Goal: Task Accomplishment & Management: Complete application form

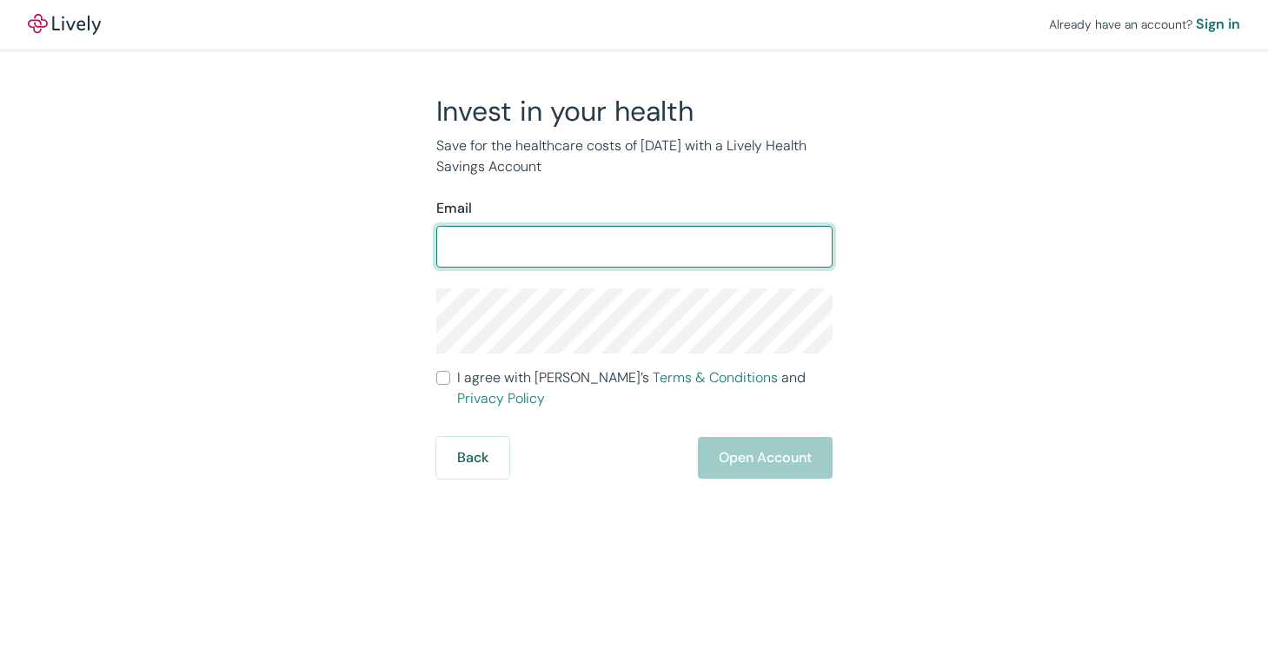
type input "[EMAIL_ADDRESS][DOMAIN_NAME]"
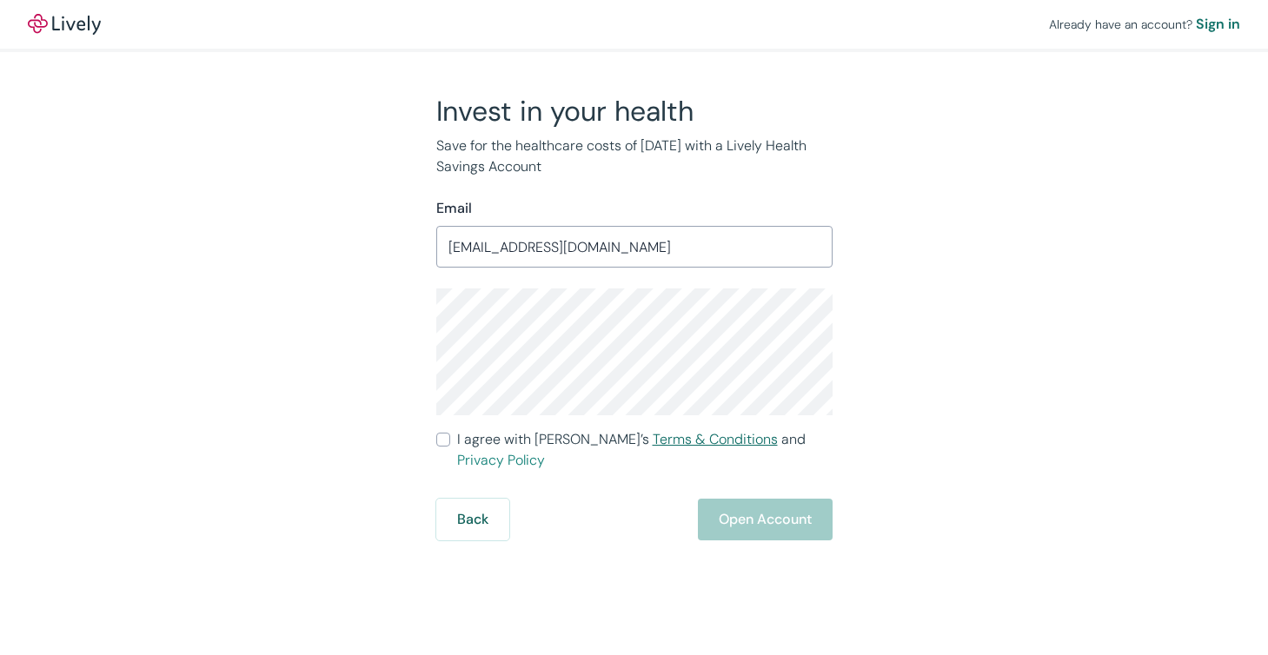
click at [652, 439] on link "Terms & Conditions" at bounding box center [714, 439] width 125 height 18
click at [445, 440] on input "I agree with Lively’s Terms & Conditions and Privacy Policy" at bounding box center [443, 440] width 14 height 14
checkbox input "true"
click at [756, 499] on button "Open Account" at bounding box center [765, 520] width 135 height 42
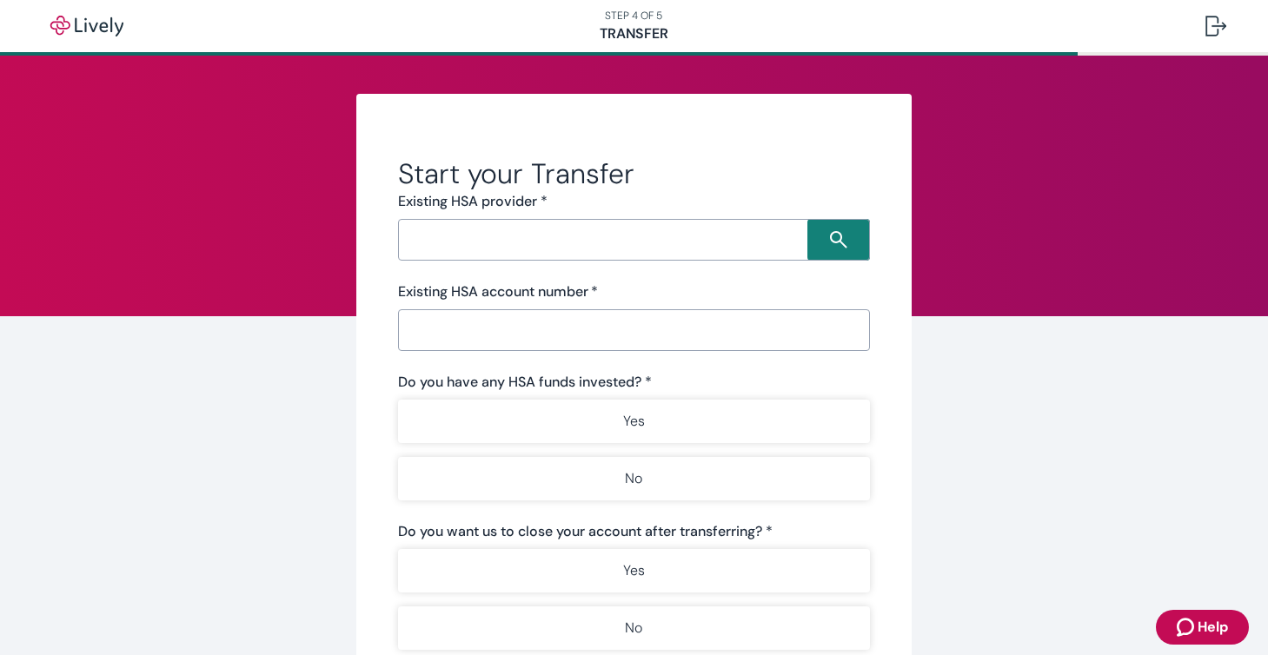
click at [580, 243] on input "Search input" at bounding box center [605, 240] width 405 height 24
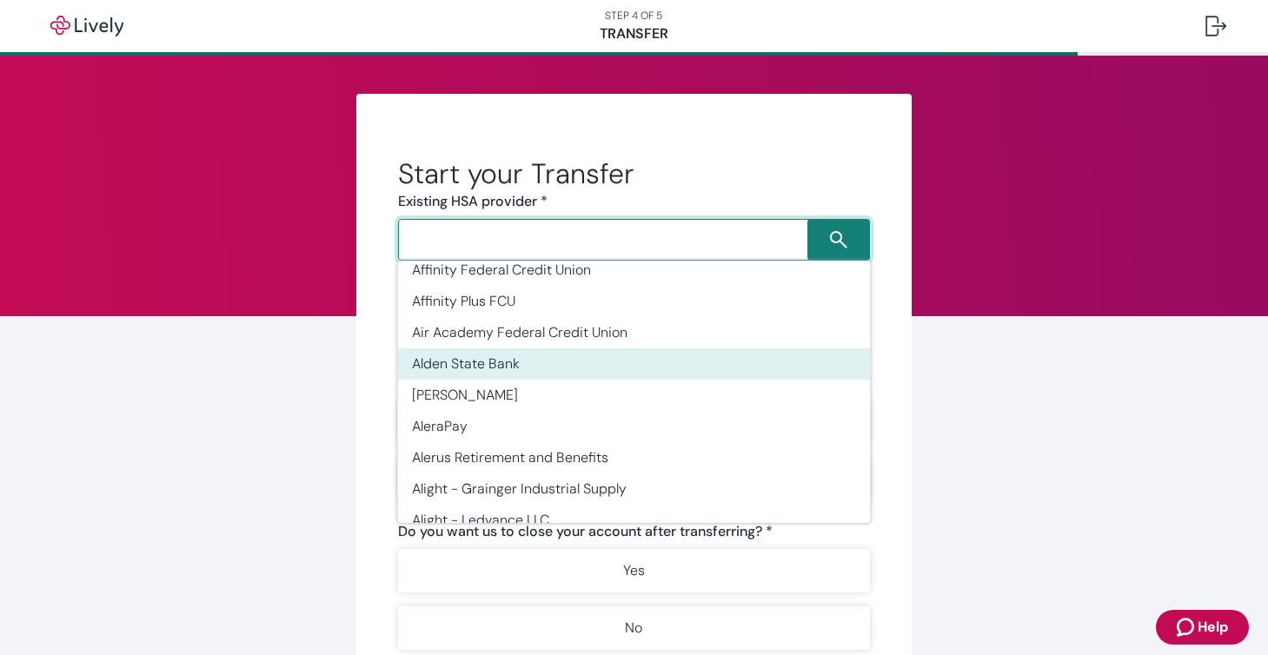
scroll to position [1015, 0]
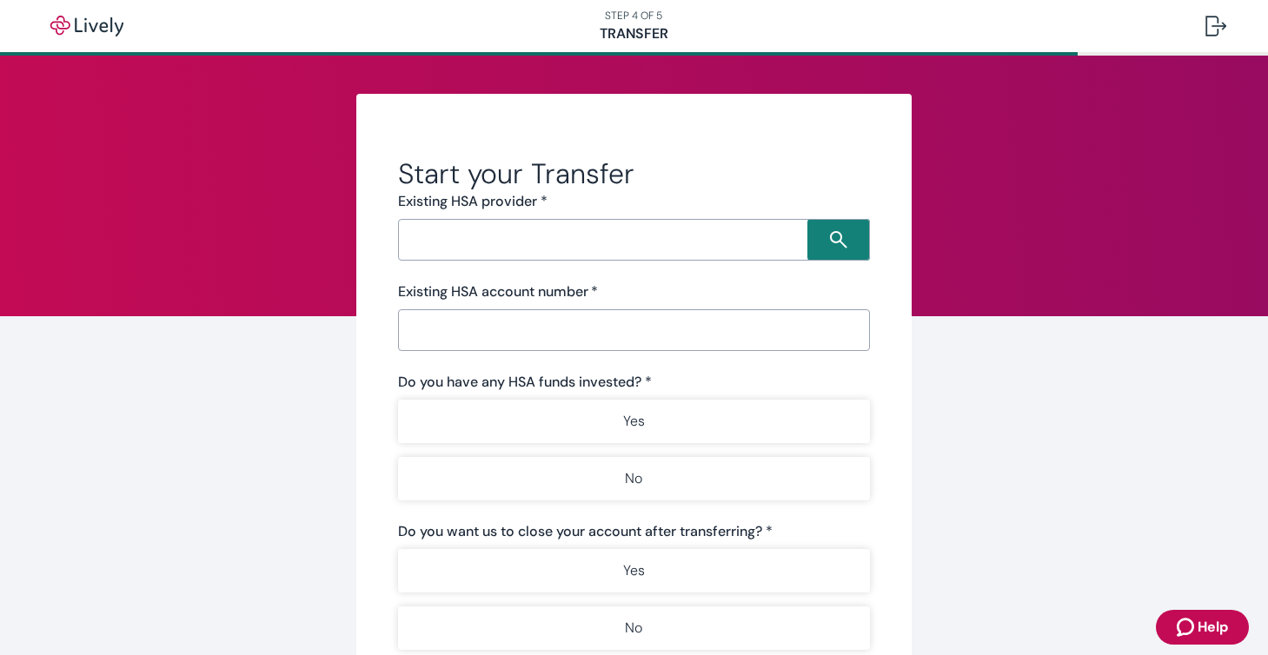
click at [1212, 626] on span "Help" at bounding box center [1212, 627] width 30 height 21
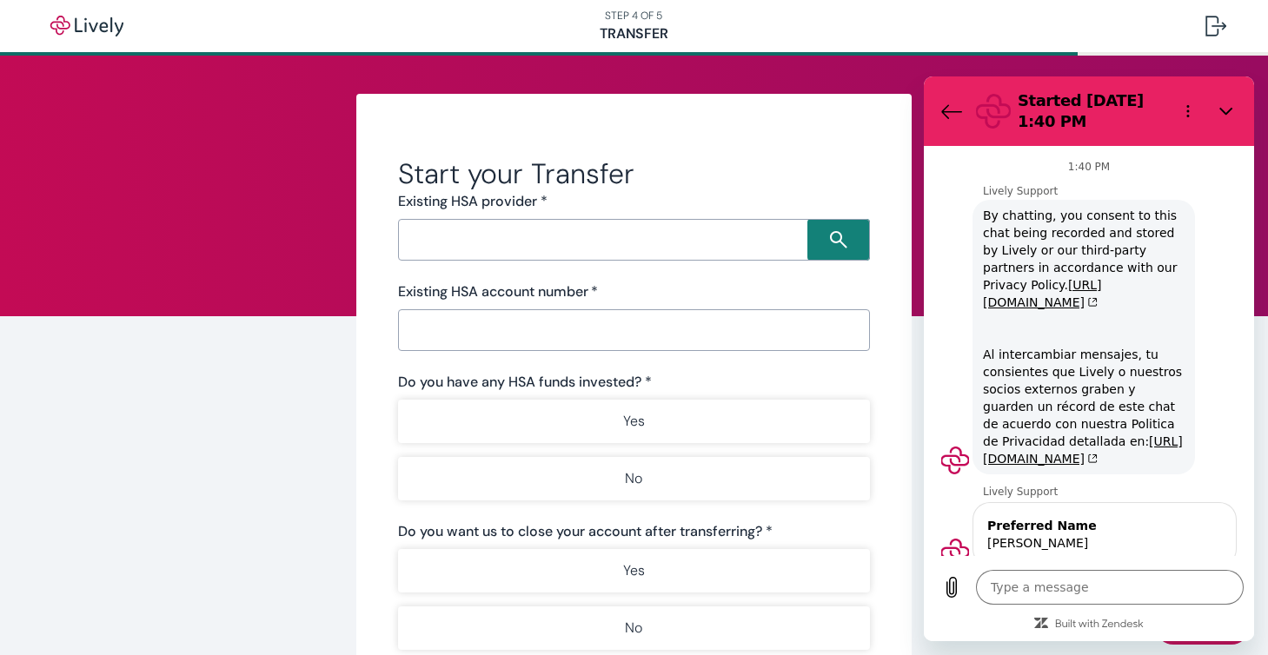
scroll to position [1214, 0]
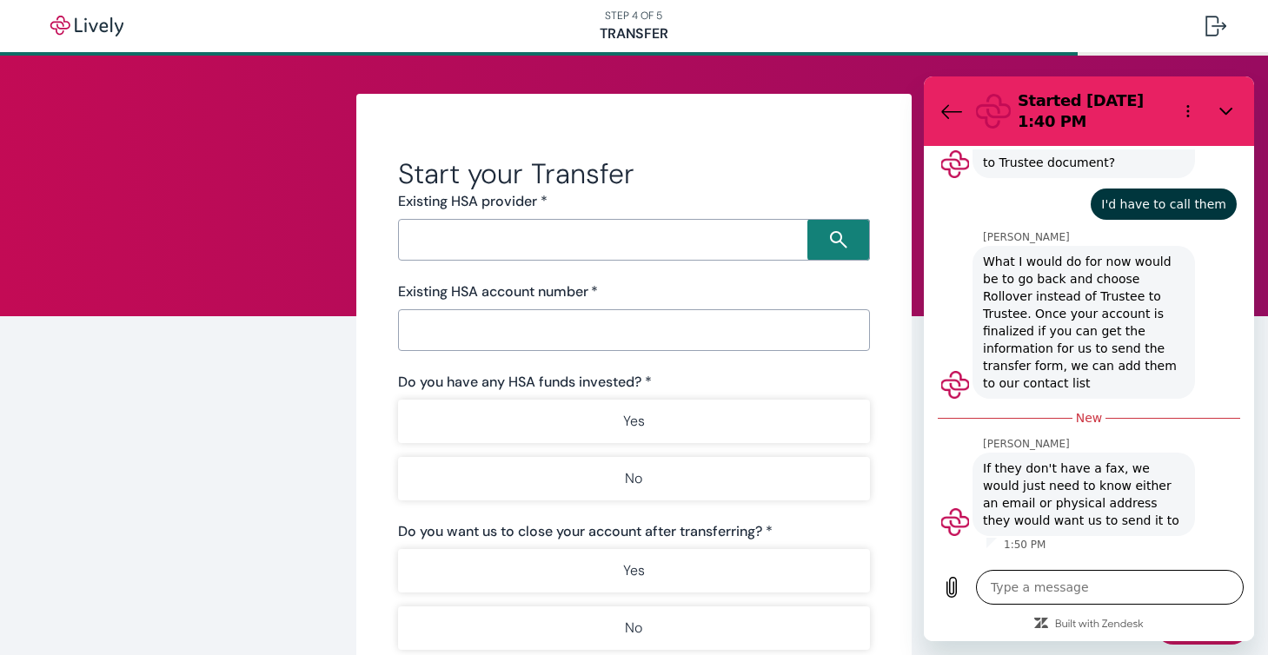
click at [1028, 590] on textarea at bounding box center [1110, 587] width 268 height 35
type textarea "s"
type textarea "x"
type textarea "si"
type textarea "x"
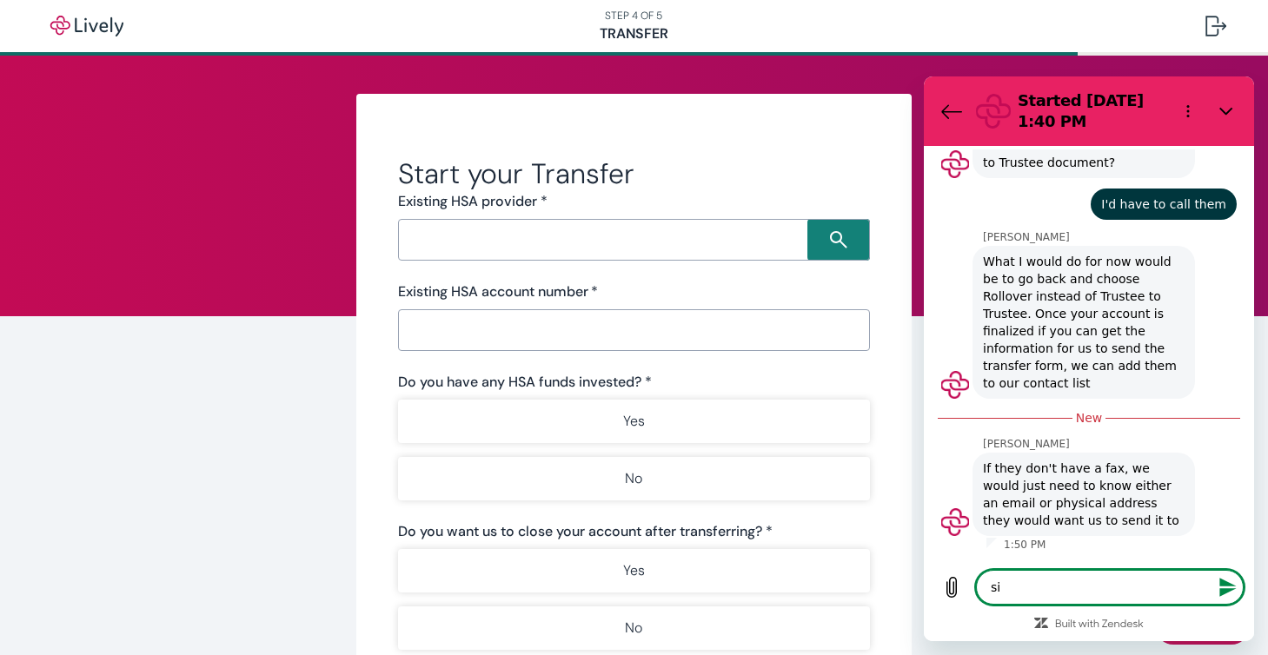
type textarea "sir"
type textarea "x"
type textarea "sirr"
type textarea "x"
type textarea "sirrt"
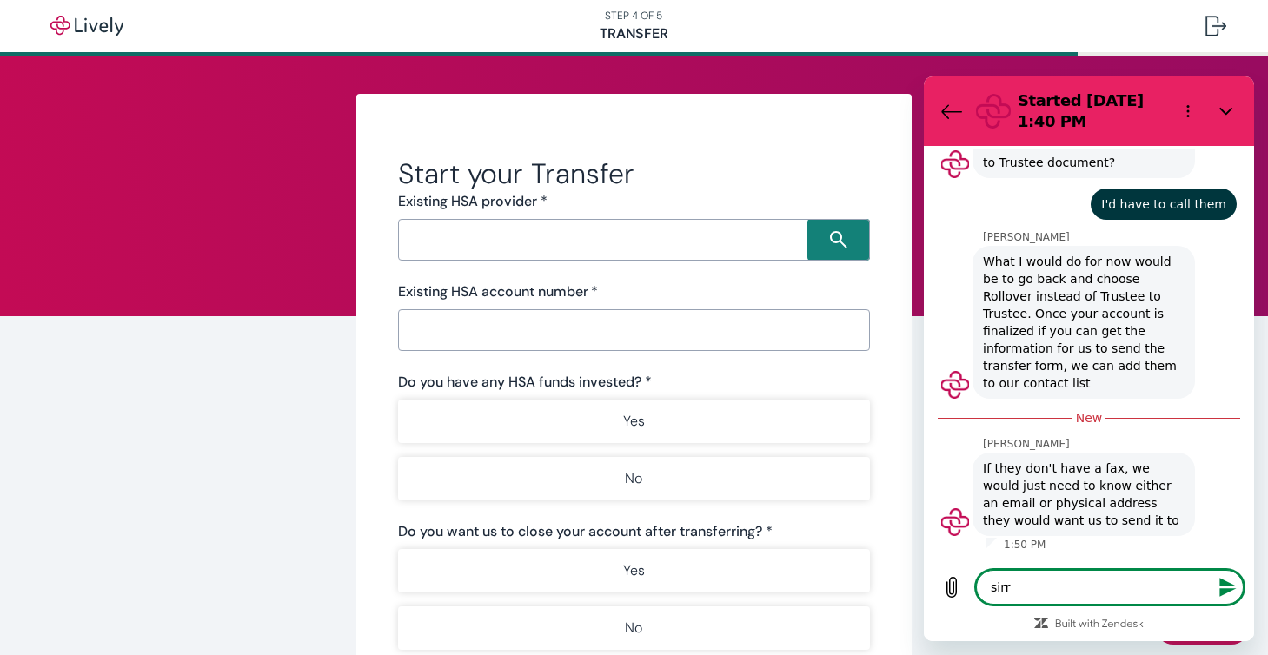
type textarea "x"
type textarea "sirr"
type textarea "x"
type textarea "sir"
type textarea "x"
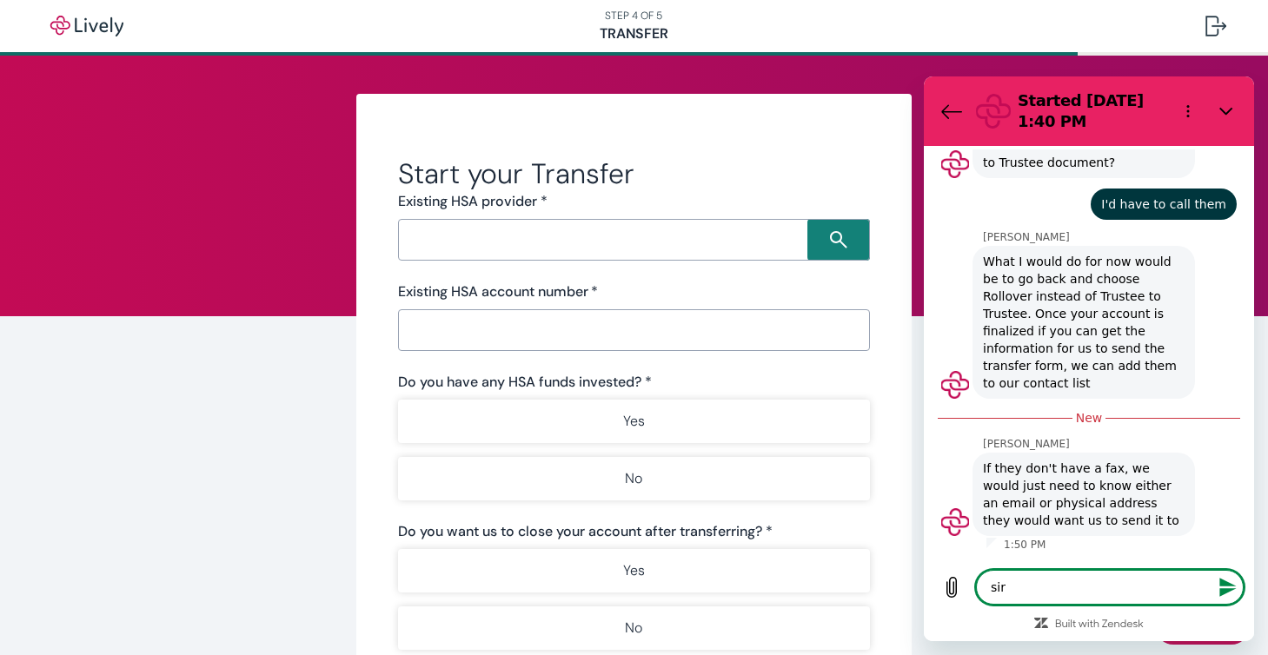
type textarea "si"
type textarea "x"
type textarea "s"
type textarea "x"
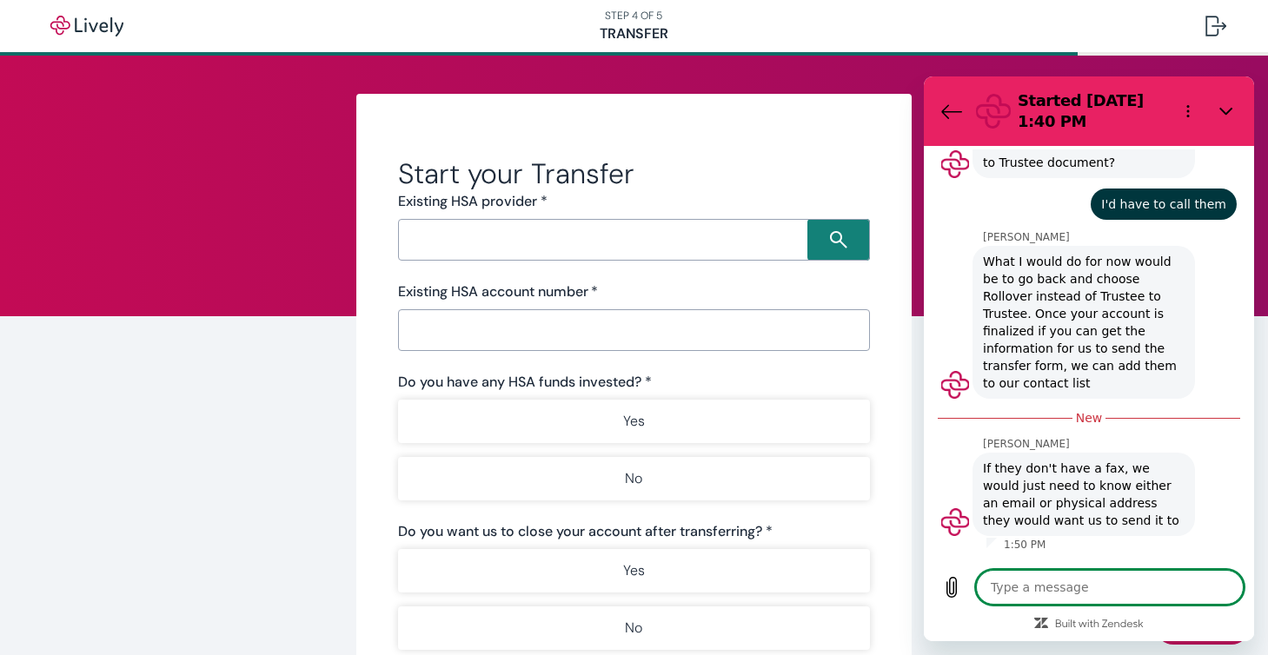
type textarea "S"
type textarea "x"
type textarea "So"
type textarea "x"
type textarea "Sor"
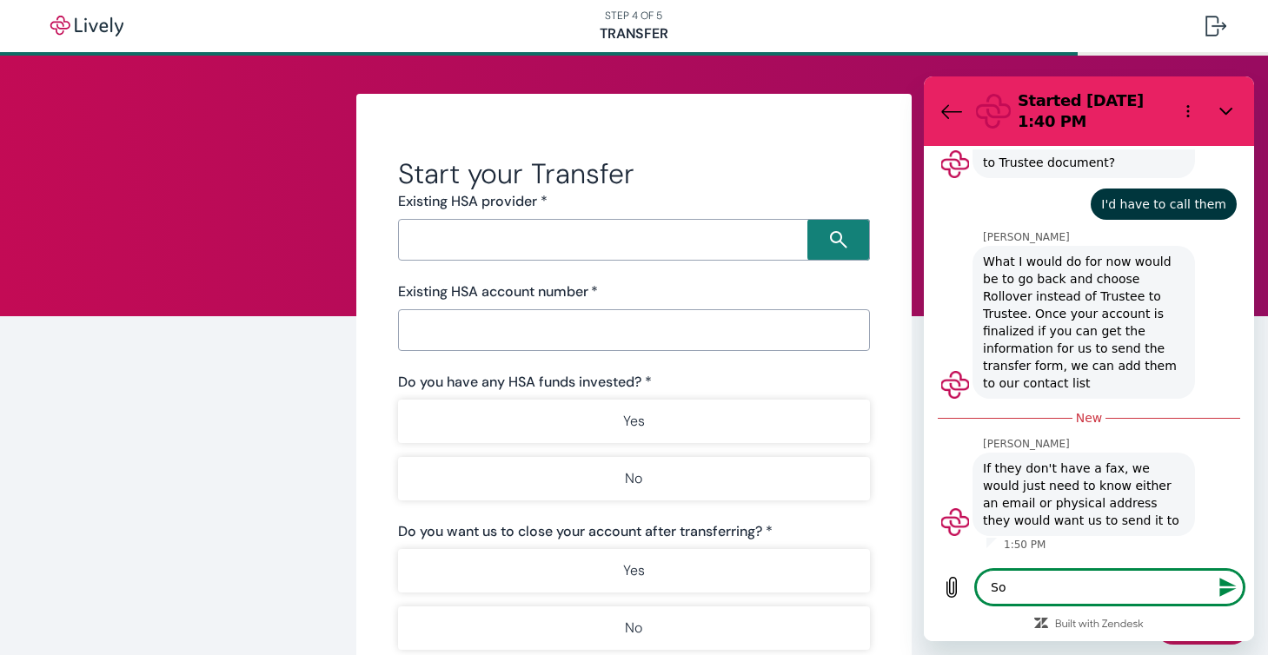
type textarea "x"
type textarea "Sorr"
type textarea "x"
type textarea "Sorry"
type textarea "x"
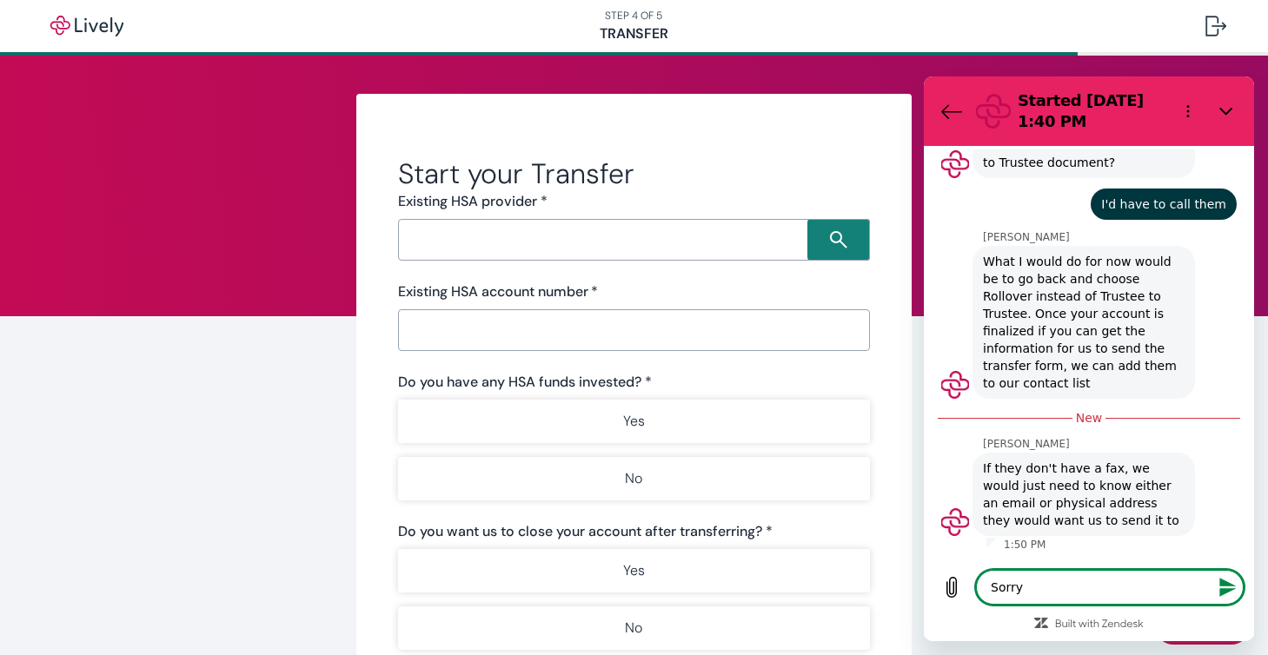
type textarea "Sorry,"
type textarea "x"
type textarea "Sorry,"
type textarea "x"
type textarea "Sorry, l"
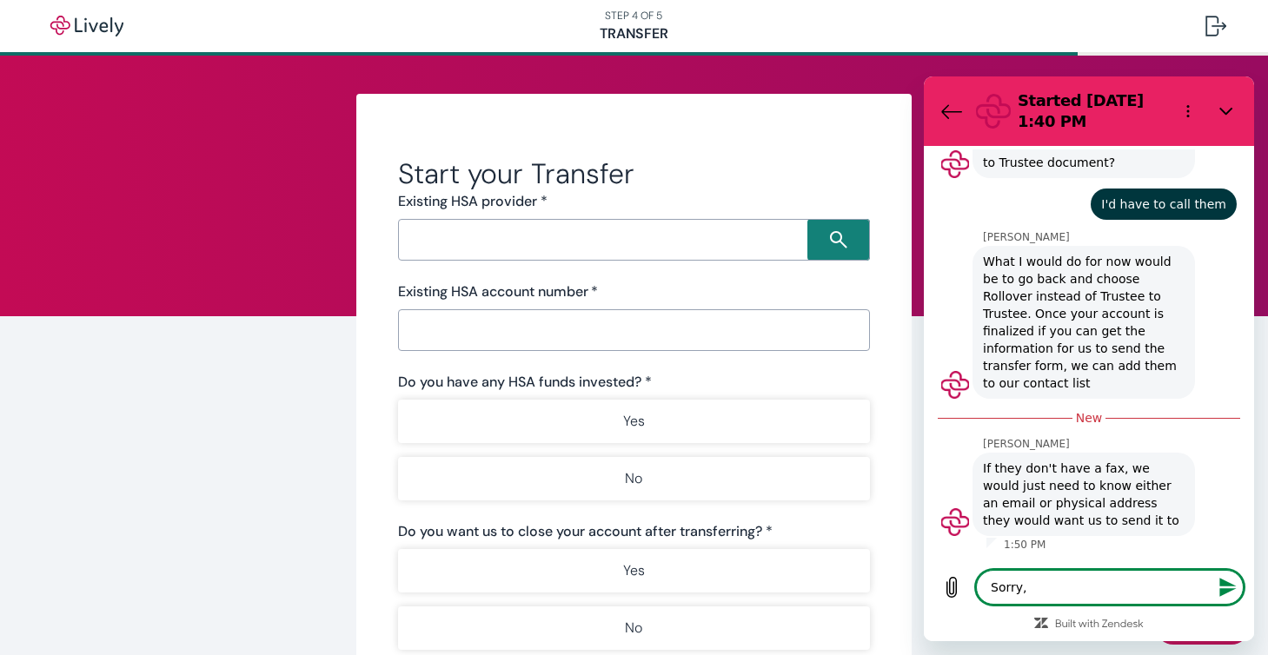
type textarea "x"
type textarea "Sorry, lo"
type textarea "x"
type textarea "Sorry, los"
type textarea "x"
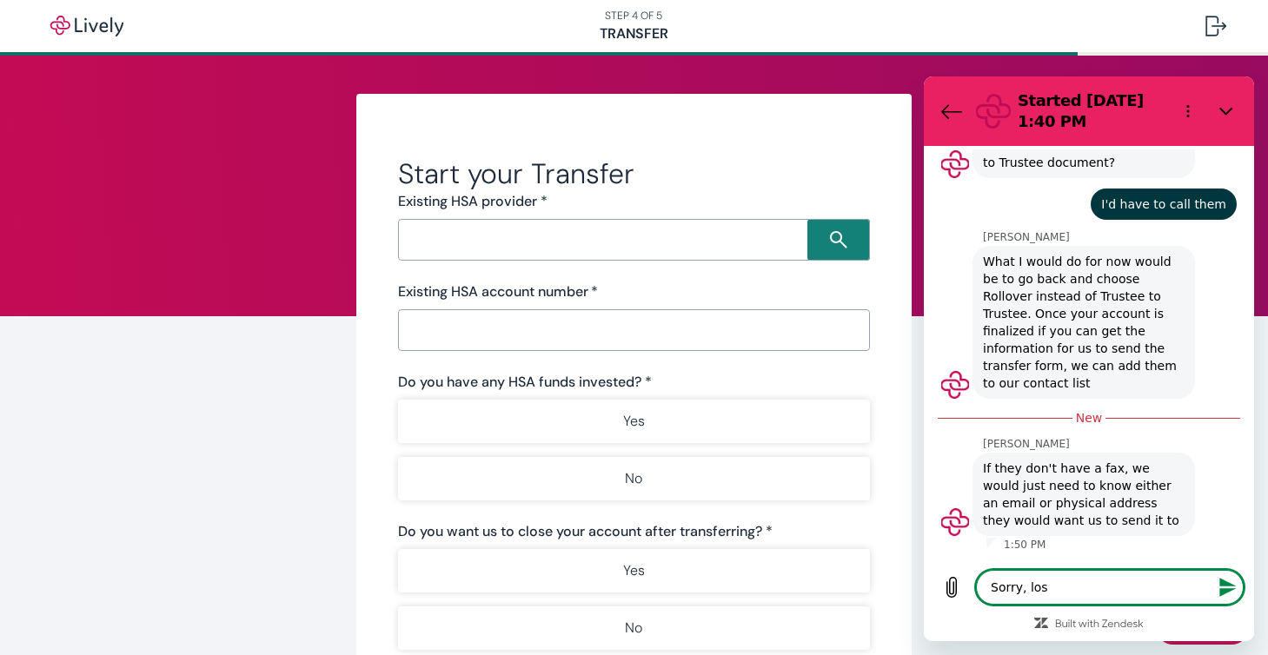
type textarea "Sorry, lost"
type textarea "x"
type textarea "Sorry, lost"
type textarea "x"
type textarea "Sorry, lost t"
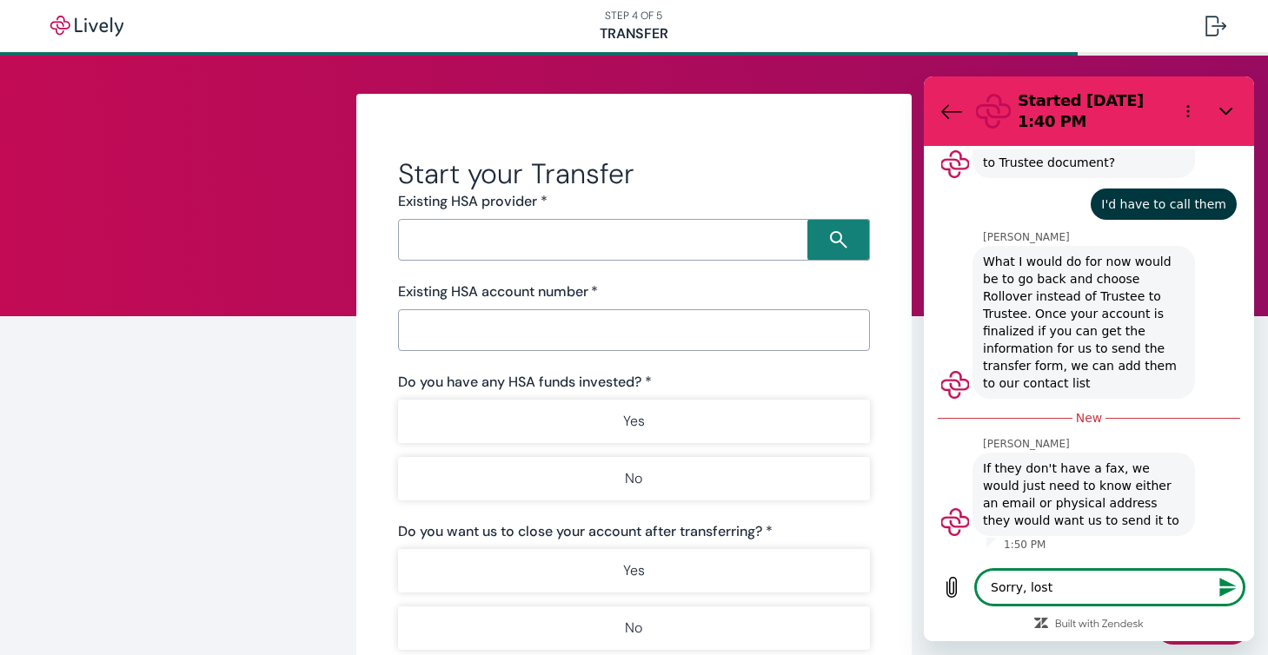
type textarea "x"
type textarea "Sorry, lost ti"
type textarea "x"
type textarea "Sorry, lost tiu"
type textarea "x"
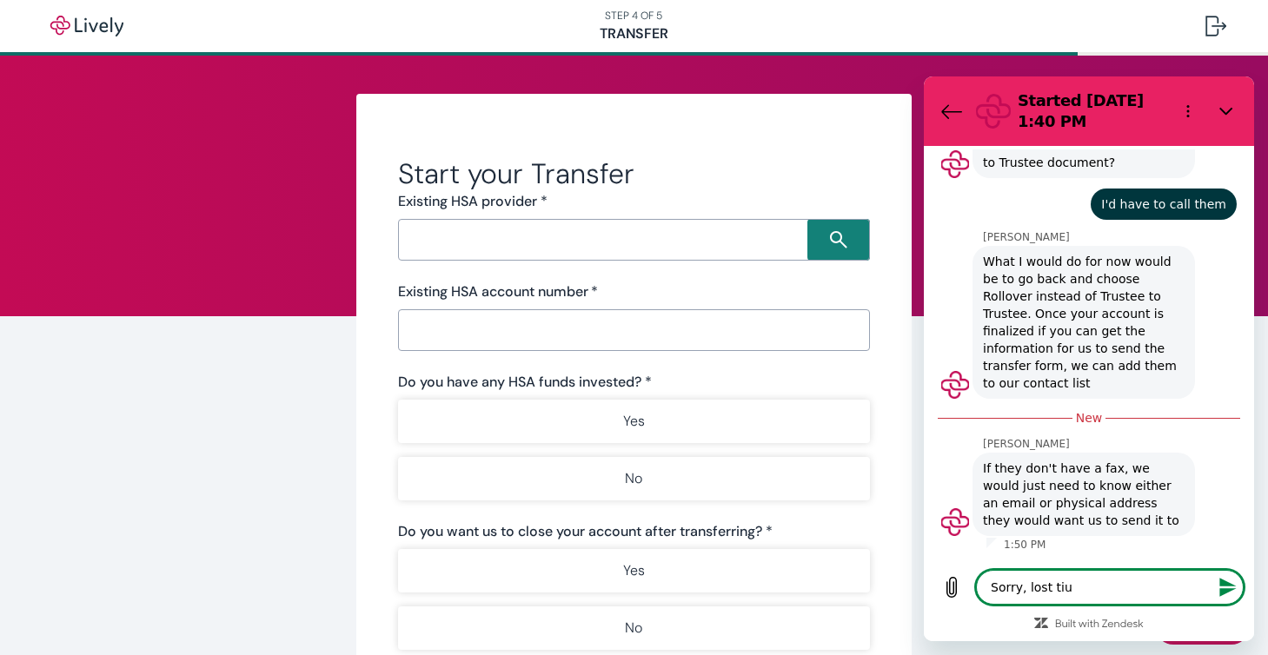
type textarea "Sorry, lost ti"
type textarea "x"
type textarea "Sorry, lost t"
type textarea "x"
type textarea "Sorry, lost"
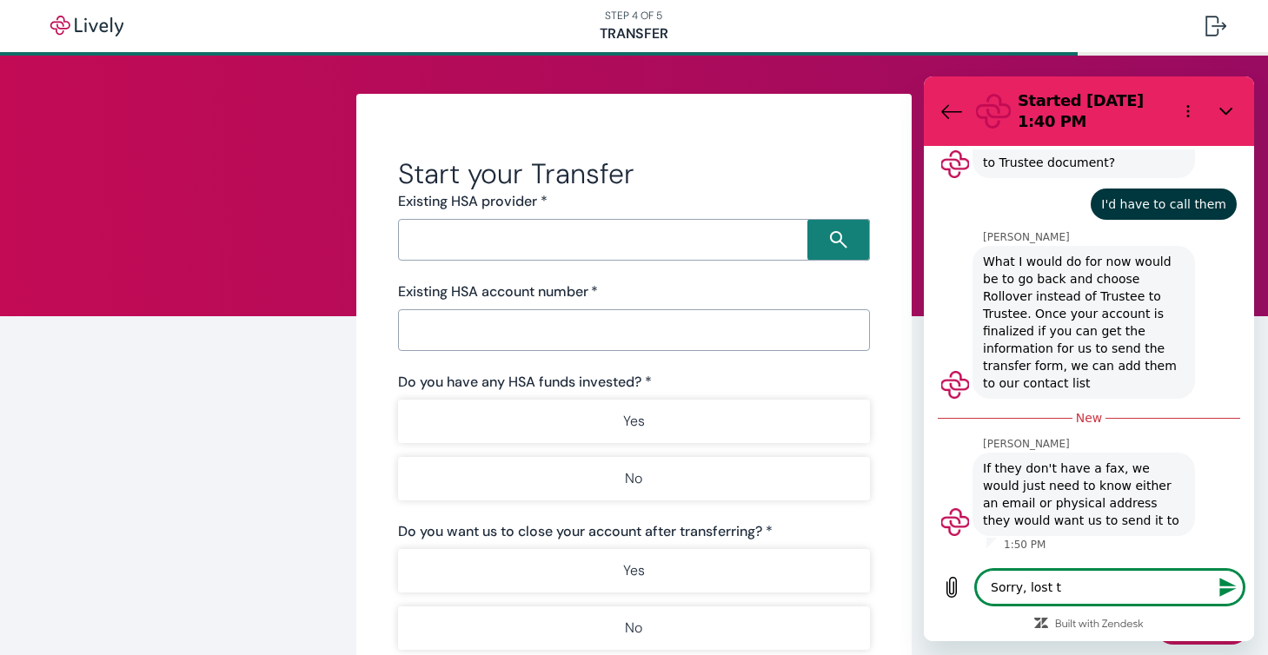
type textarea "x"
type textarea "Sorry, lost y"
type textarea "x"
type textarea "Sorry, lost yo"
type textarea "x"
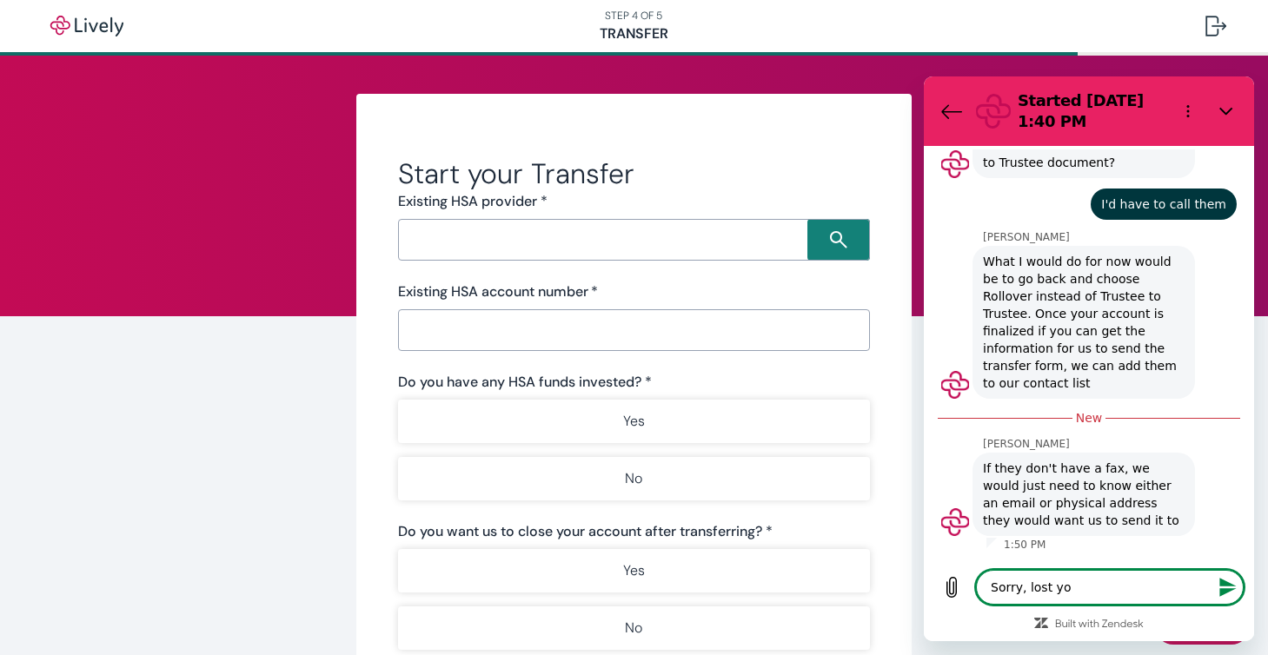
type textarea "Sorry, lost you"
type textarea "x"
type textarea "Sorry, lost you"
type textarea "x"
type textarea "Sorry, lost you f"
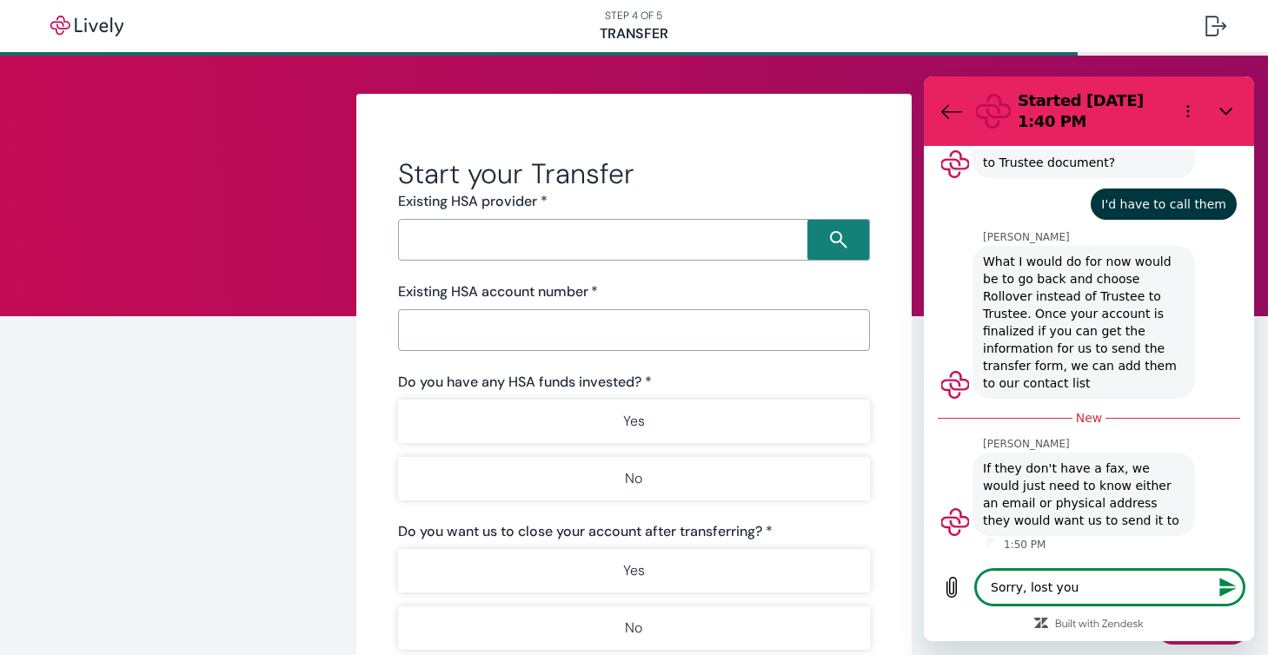
type textarea "x"
type textarea "Sorry, lost you fo"
type textarea "x"
type textarea "Sorry, lost you for"
type textarea "x"
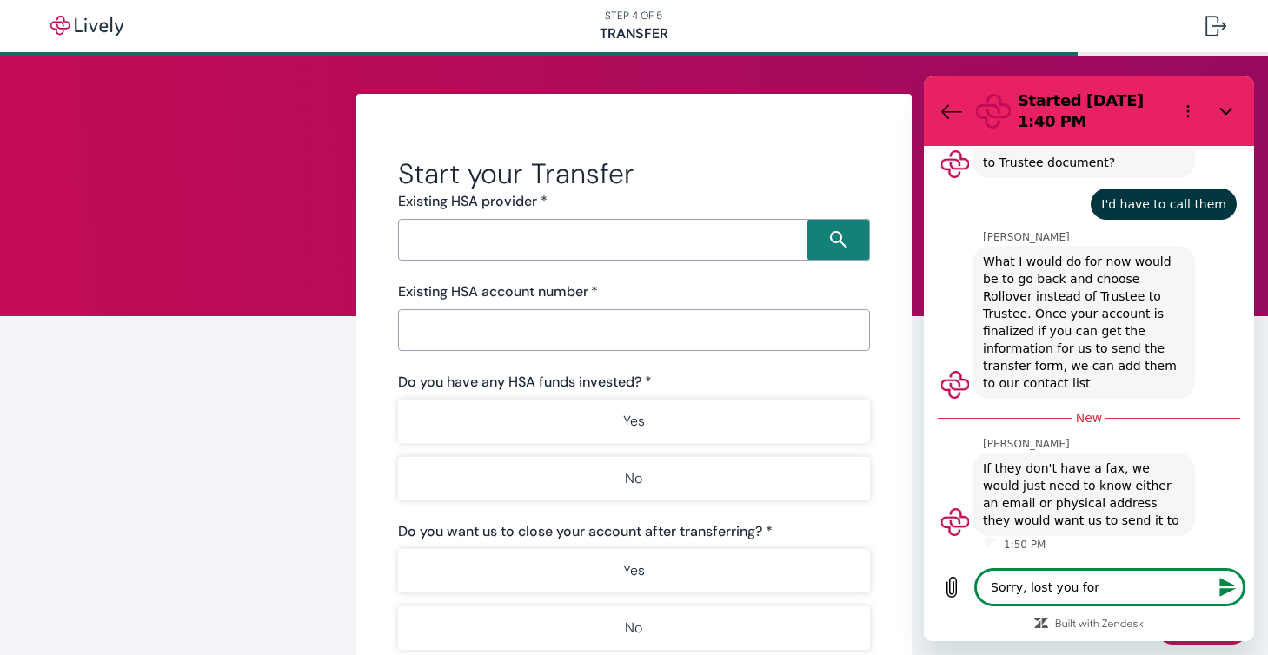
type textarea "Sorry, lost you for"
type textarea "x"
type textarea "Sorry, lost you for a"
type textarea "x"
type textarea "Sorry, lost you for a"
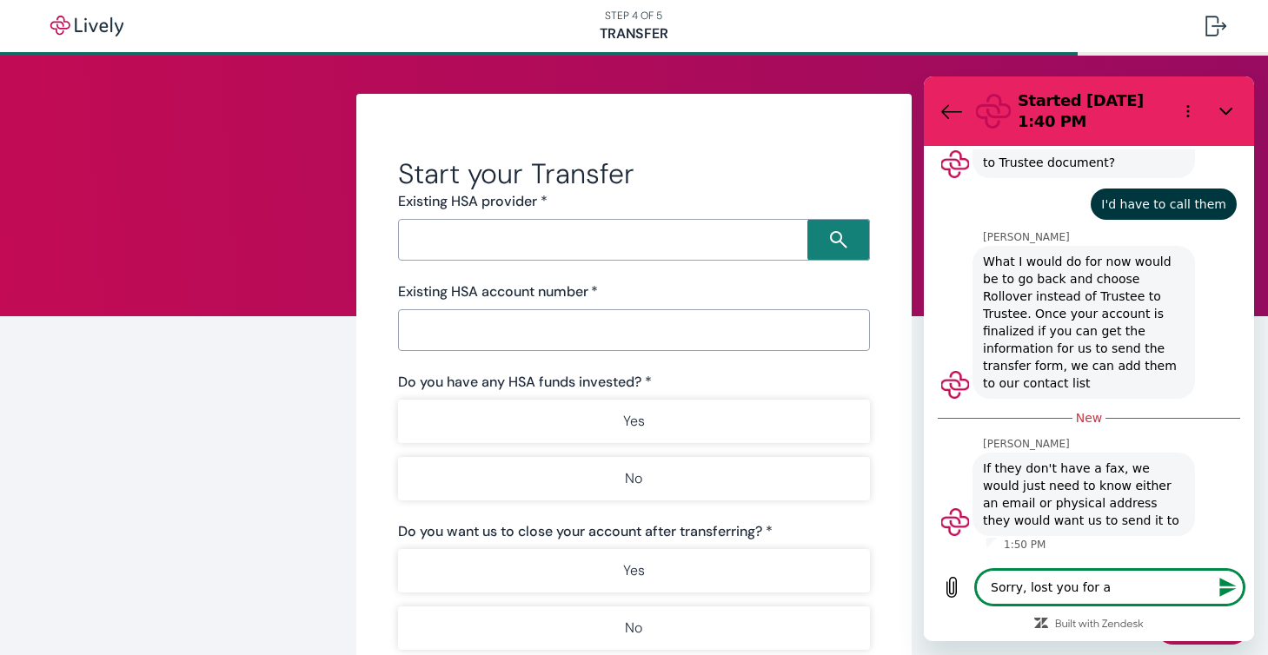
type textarea "x"
type textarea "Sorry, lost you for a b"
type textarea "x"
type textarea "Sorry, lost you for a bi"
type textarea "x"
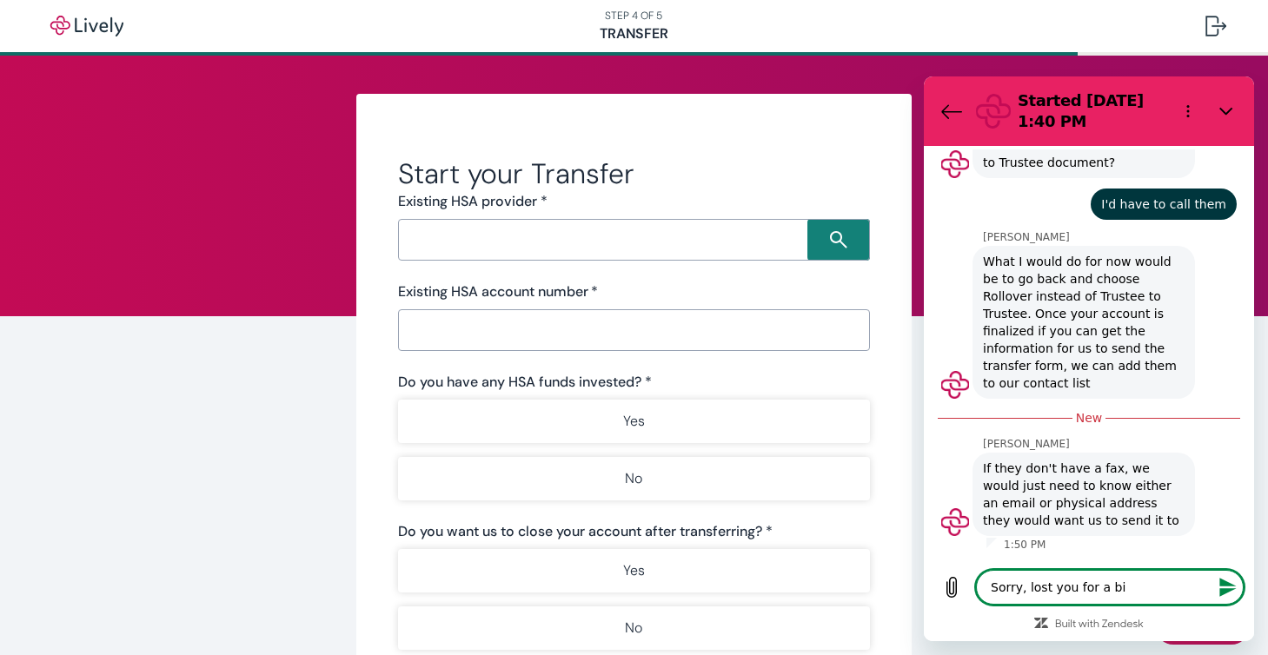
type textarea "Sorry, lost you for a bit"
type textarea "x"
type textarea "Sorry, lost you for a bit."
type textarea "x"
type textarea "Sorry, lost you for a bit."
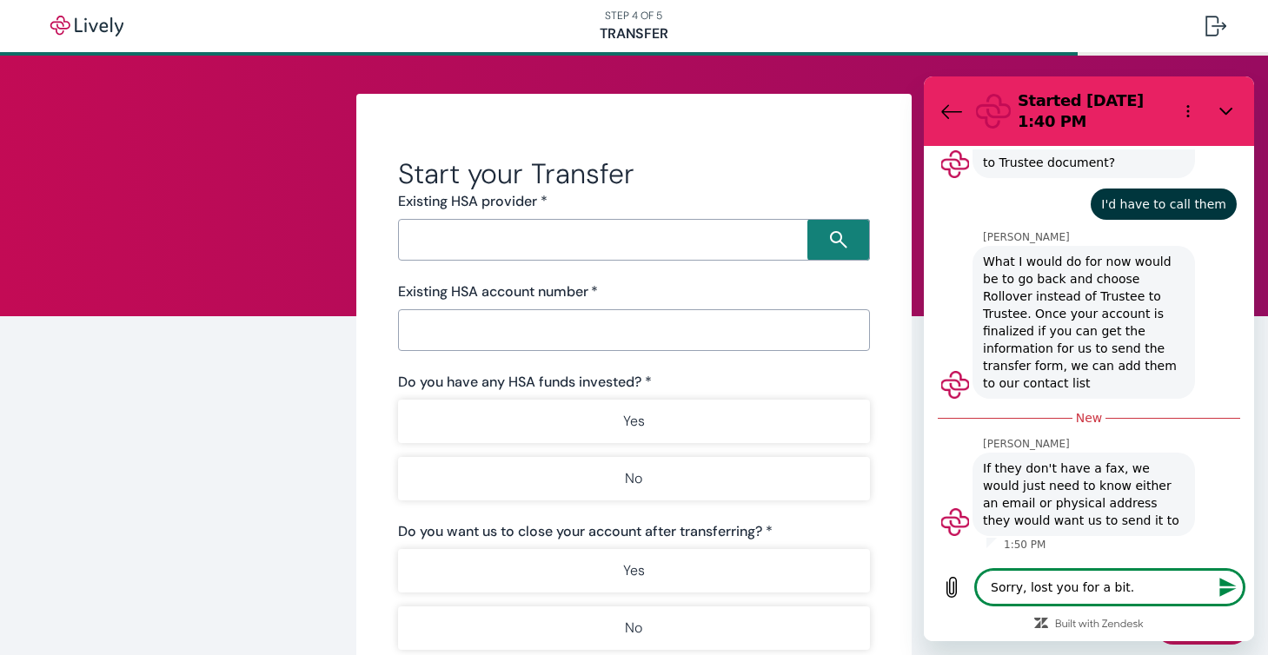
type textarea "x"
type textarea "Sorry, lost you for a bit."
type textarea "x"
type textarea "Sorry, lost you for a bit. I"
type textarea "x"
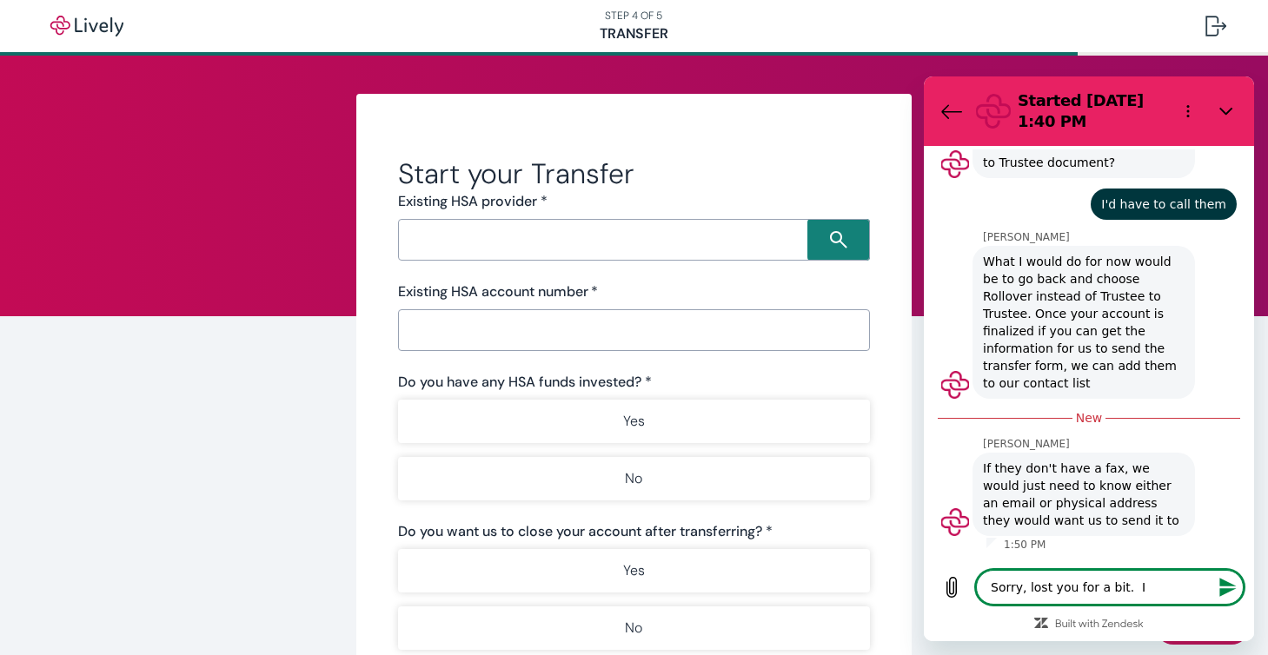
type textarea "Sorry, lost you for a bit. I'"
type textarea "x"
type textarea "Sorry, lost you for a bit. I'l"
type textarea "x"
type textarea "Sorry, lost you for a bit. I'll"
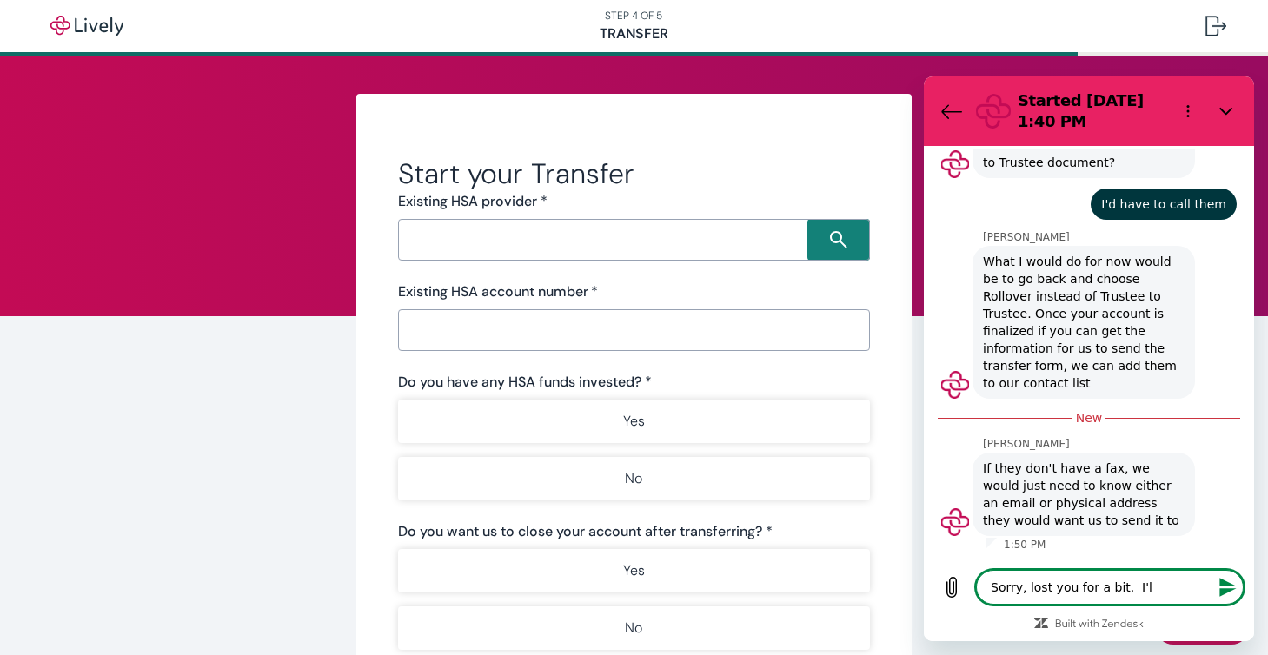
type textarea "x"
type textarea "Sorry, lost you for a bit. I'll"
type textarea "x"
type textarea "Sorry, lost you for a bit. I'll f"
type textarea "x"
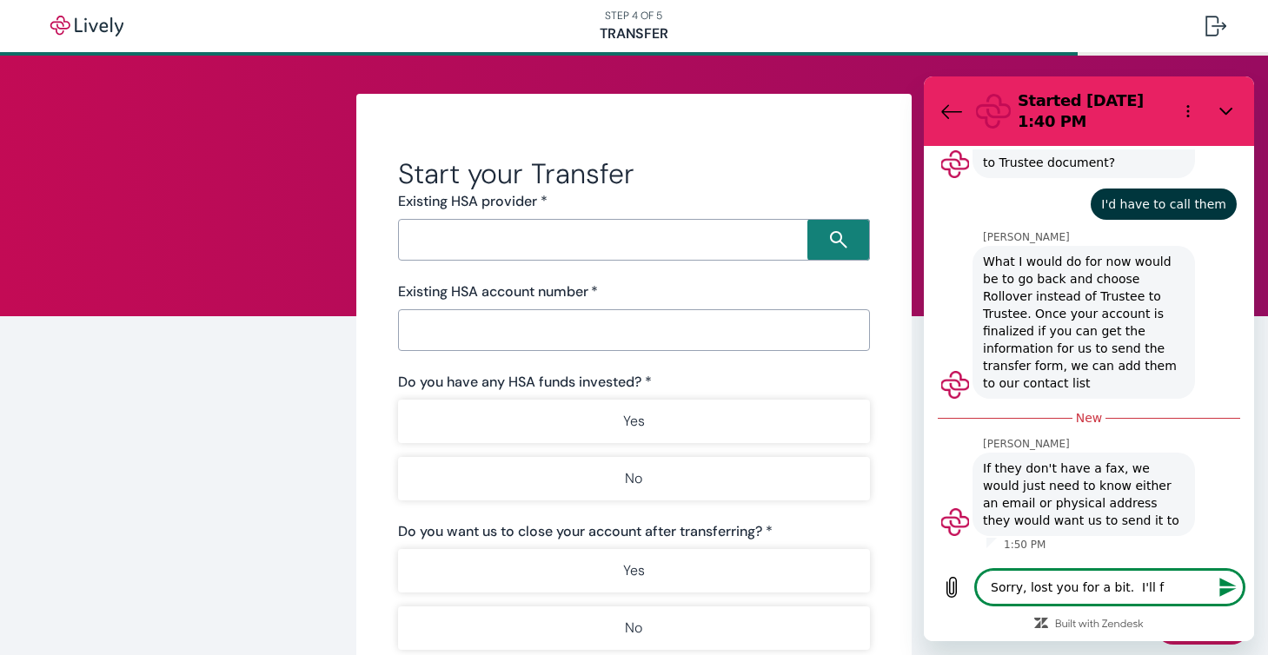
type textarea "Sorry, lost you for a bit. I'll fo"
type textarea "x"
type textarea "Sorry, lost you for a bit. I'll fow"
type textarea "x"
type textarea "Sorry, lost you for a bit. I'll fowl"
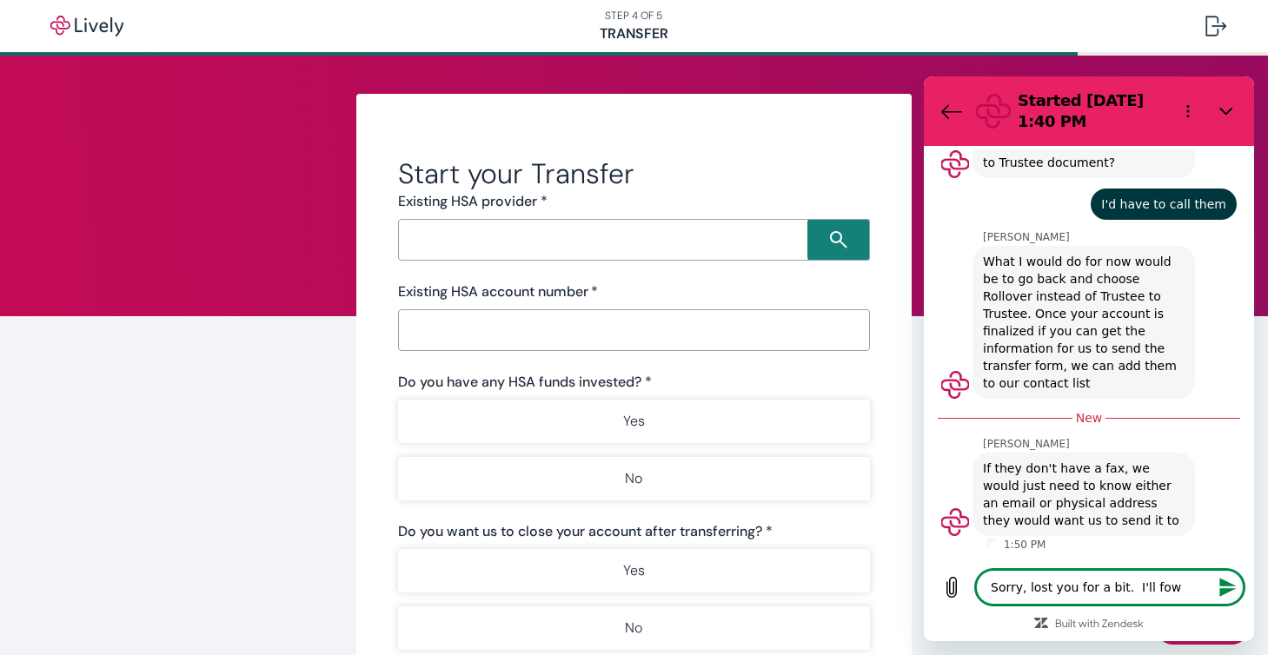
type textarea "x"
type textarea "Sorry, lost you for a bit. I'll fowll"
type textarea "x"
type textarea "Sorry, lost you for a bit. I'll fowl"
type textarea "x"
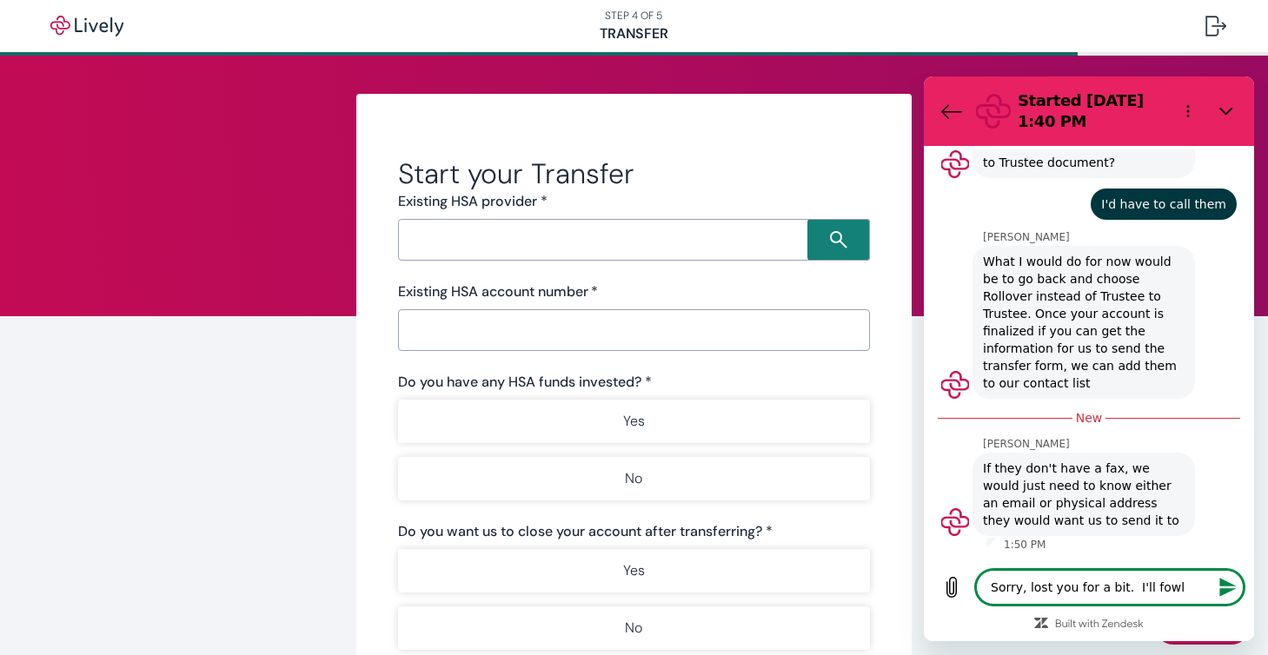
type textarea "Sorry, lost you for a bit. I'll fow"
type textarea "x"
type textarea "Sorry, lost you for a bit. I'll fo"
type textarea "x"
type textarea "Sorry, lost you for a bit. I'll fol"
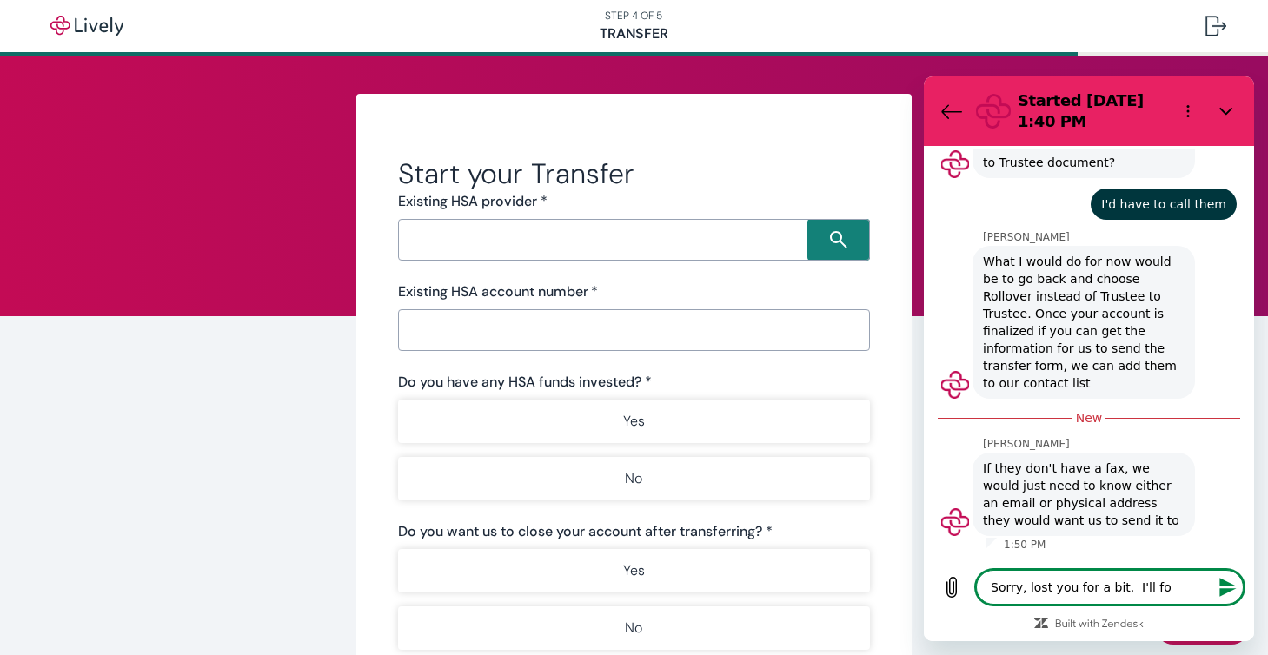
type textarea "x"
type textarea "Sorry, lost you for a bit. I'll foll"
type textarea "x"
type textarea "Sorry, lost you for a bit. I'll follo"
type textarea "x"
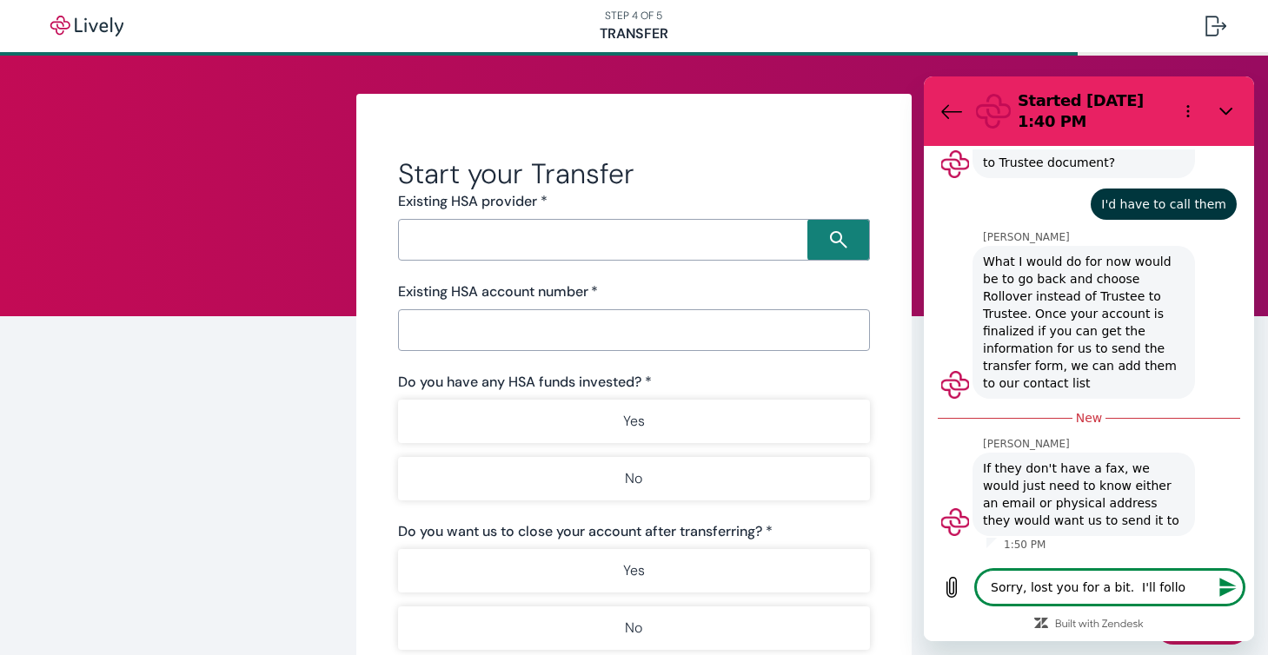
type textarea "Sorry, lost you for a bit. I'll follow"
type textarea "x"
type textarea "Sorry, lost you for a bit. I'll follow"
type textarea "x"
type textarea "Sorry, lost you for a bit. I'll follow t"
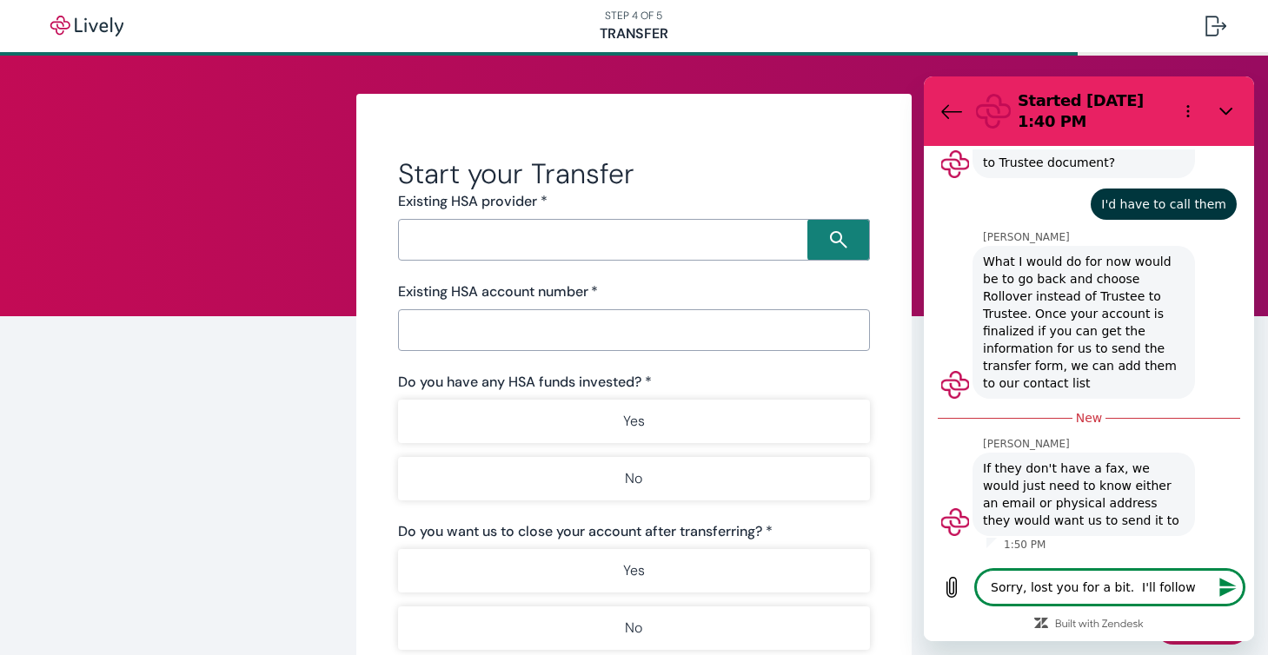
type textarea "x"
type textarea "Sorry, lost you for a bit. I'll follow th"
type textarea "x"
type textarea "Sorry, lost you for a bit. I'll follow thr"
type textarea "x"
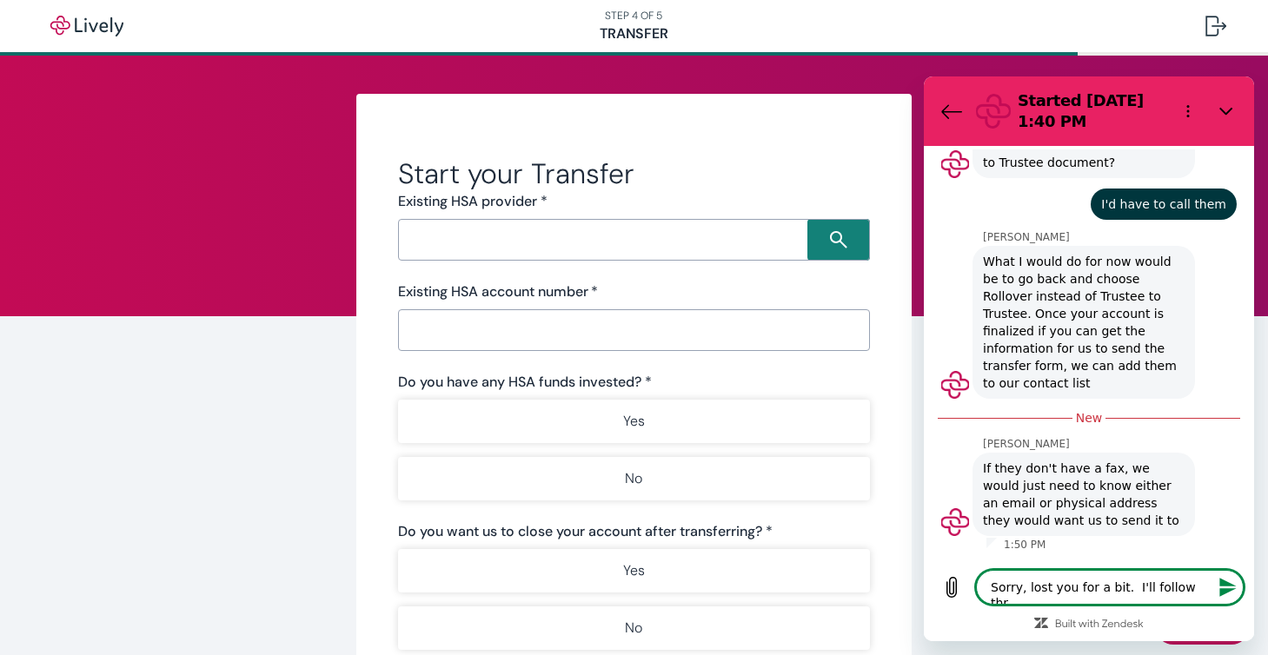
type textarea "Sorry, lost you for a bit. I'll follow thro"
type textarea "x"
type textarea "Sorry, lost you for a bit. I'll follow throu"
type textarea "x"
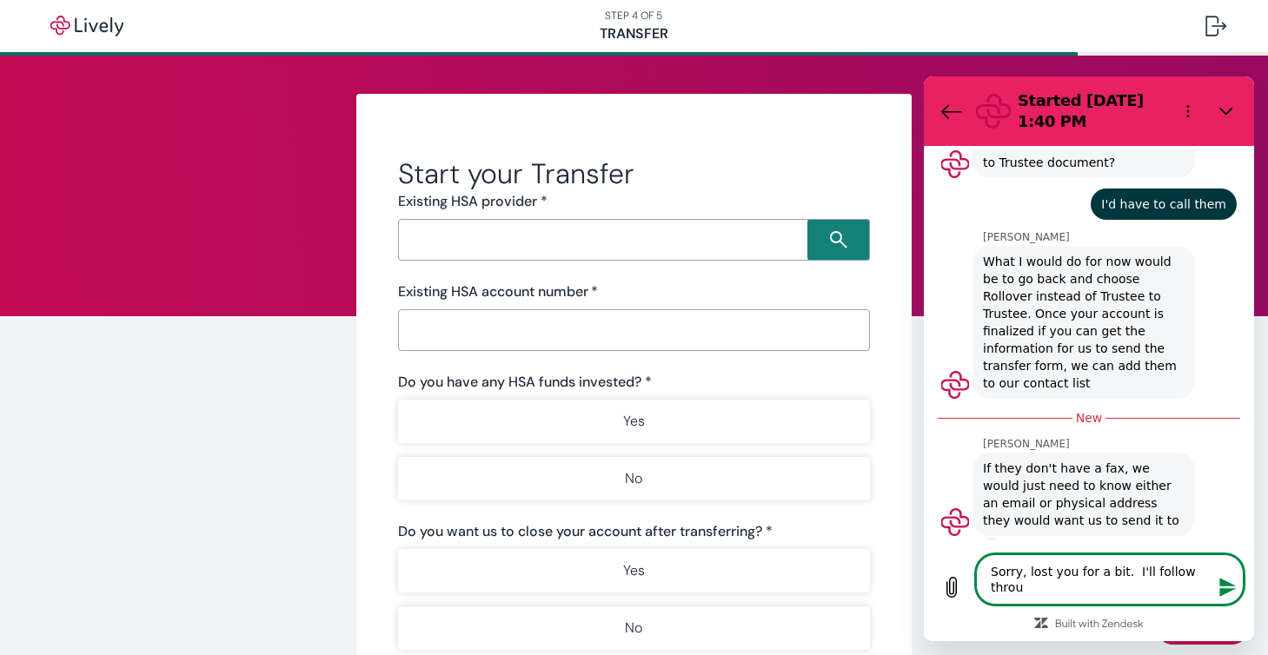
type textarea "Sorry, lost you for a bit. I'll follow throug"
type textarea "x"
type textarea "Sorry, lost you for a bit. I'll follow through"
type textarea "x"
type textarea "Sorry, lost you for a bit. I'll follow through"
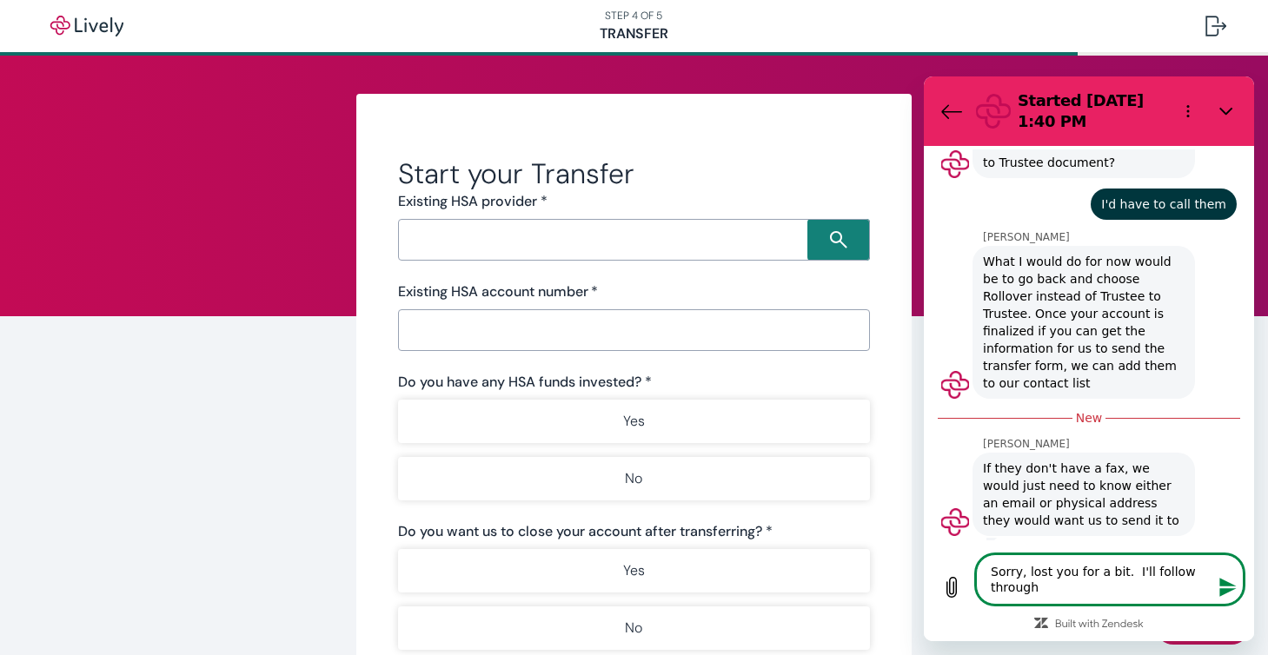
type textarea "x"
type textarea "Sorry, lost you for a bit. I'll follow through t"
type textarea "x"
type textarea "Sorry, lost you for a bit. I'll follow through tw"
type textarea "x"
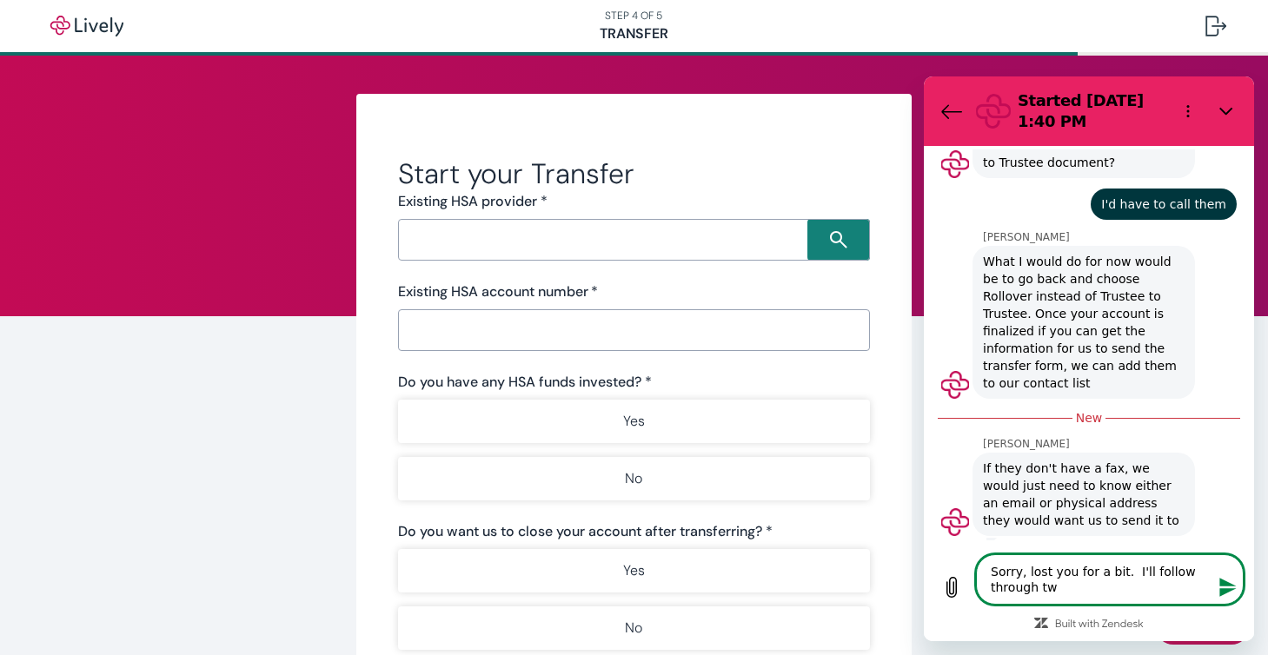
type textarea "Sorry, lost you for a bit. I'll follow through twi"
type textarea "x"
type textarea "Sorry, lost you for a bit. I'll follow through twit"
type textarea "x"
type textarea "Sorry, lost you for a bit. I'll follow through twith"
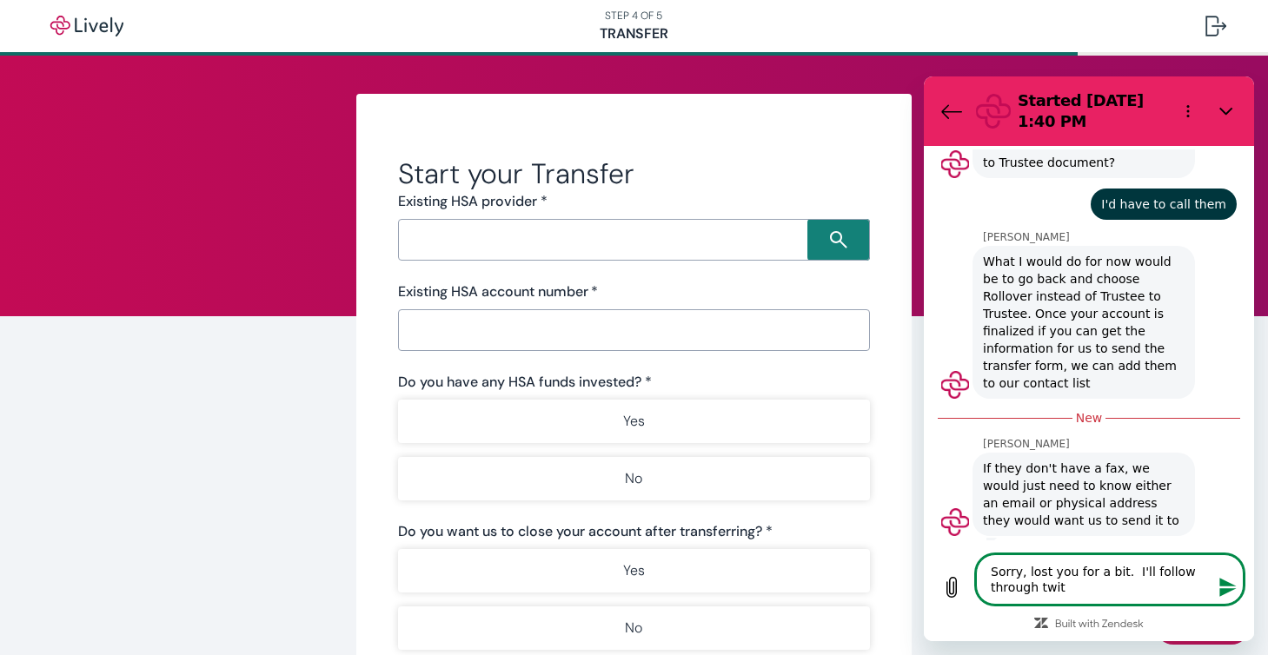
type textarea "x"
type textarea "Sorry, lost you for a bit. I'll follow through twit"
type textarea "x"
type textarea "Sorry, lost you for a bit. I'll follow through twi"
type textarea "x"
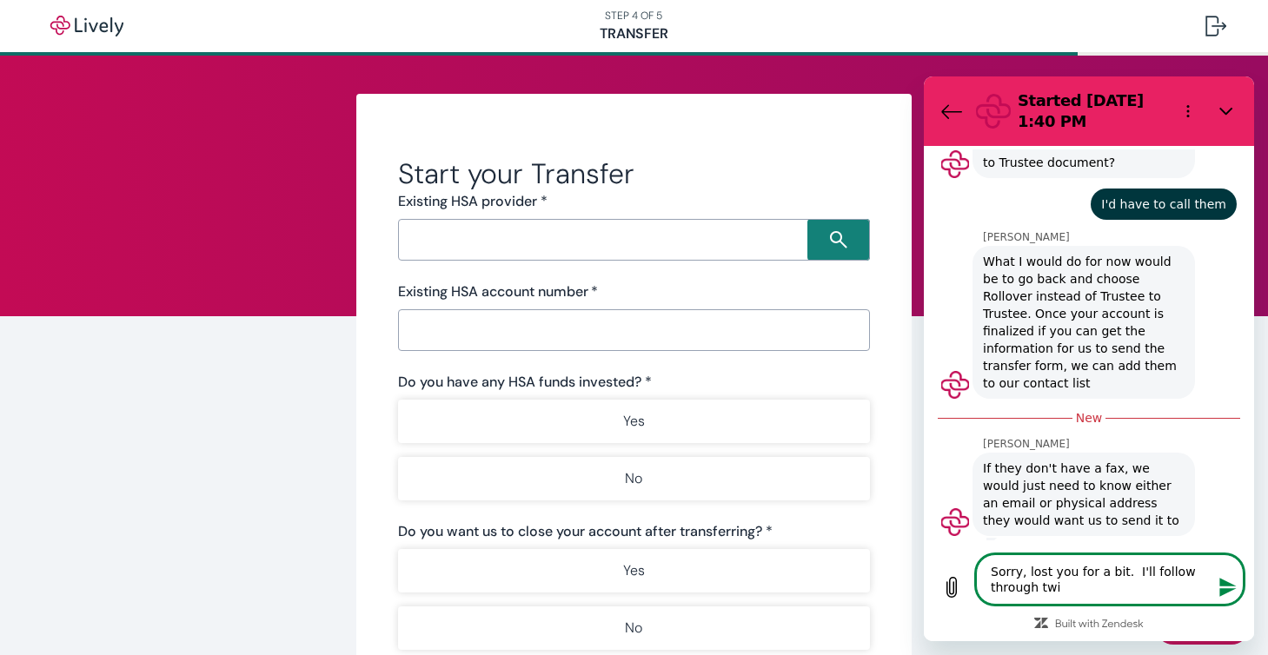
type textarea "Sorry, lost you for a bit. I'll follow through tw"
type textarea "x"
type textarea "Sorry, lost you for a bit. I'll follow through t"
type textarea "x"
type textarea "Sorry, lost you for a bit. I'll follow through"
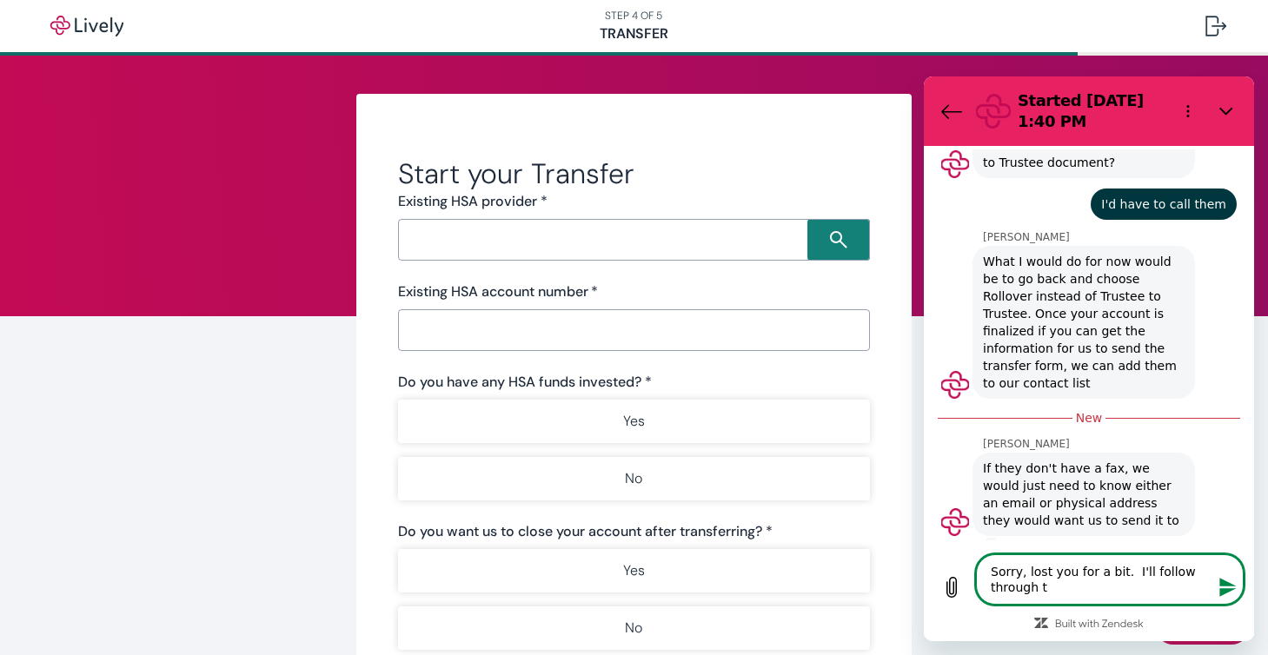
type textarea "x"
type textarea "Sorry, lost you for a bit. I'll follow through w"
type textarea "x"
type textarea "Sorry, lost you for a bit. I'll follow through wi"
type textarea "x"
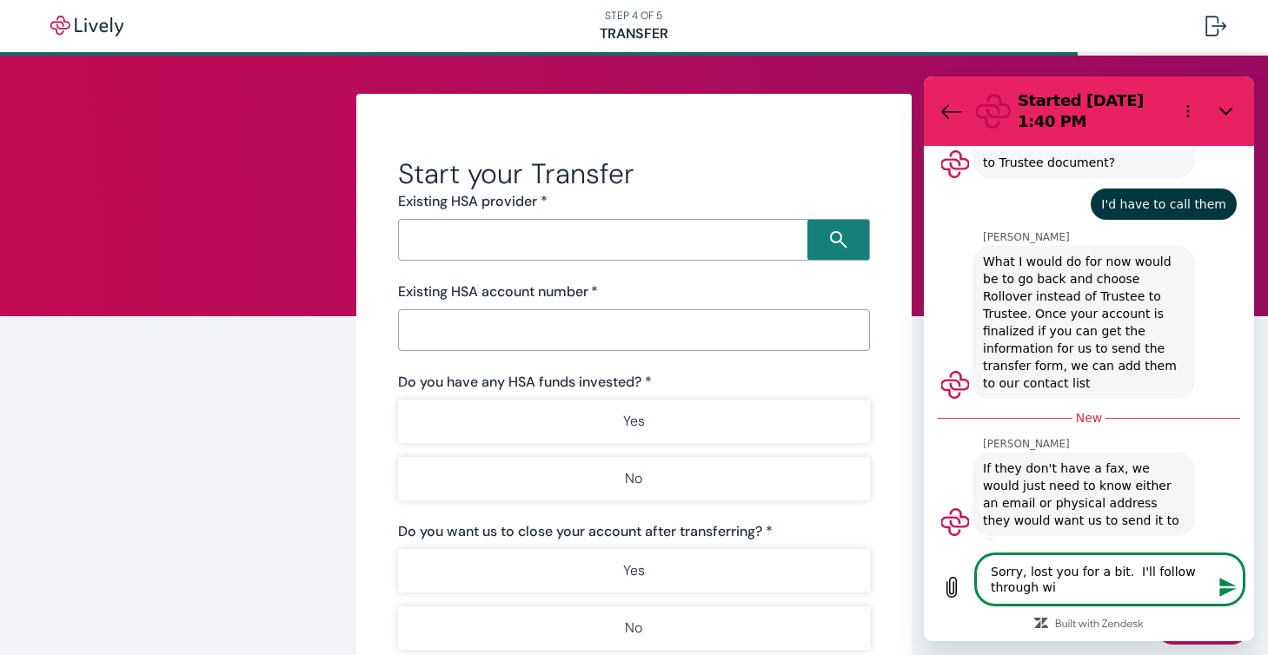
type textarea "Sorry, lost you for a bit. I'll follow through wit"
type textarea "x"
type textarea "Sorry, lost you for a bit. I'll follow through with"
type textarea "x"
type textarea "Sorry, lost you for a bit. I'll follow through with"
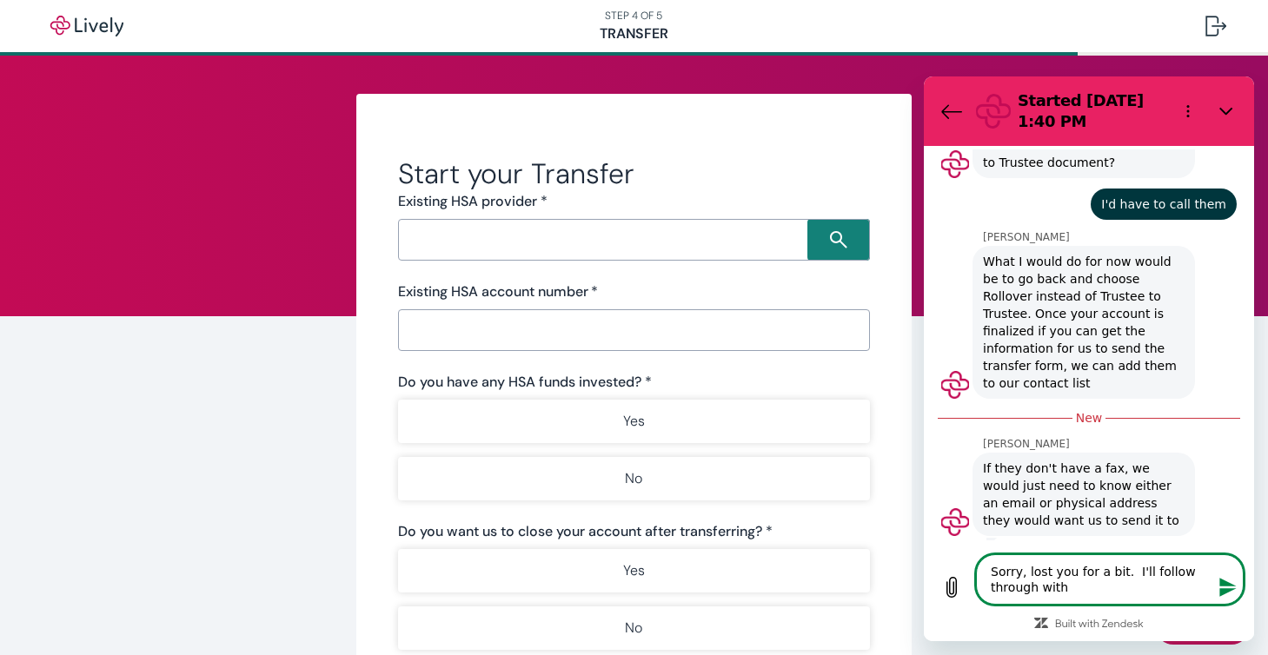
type textarea "x"
type textarea "Sorry, lost you for a bit. I'll follow through with t"
type textarea "x"
type textarea "Sorry, lost you for a bit. I'll follow through with th"
type textarea "x"
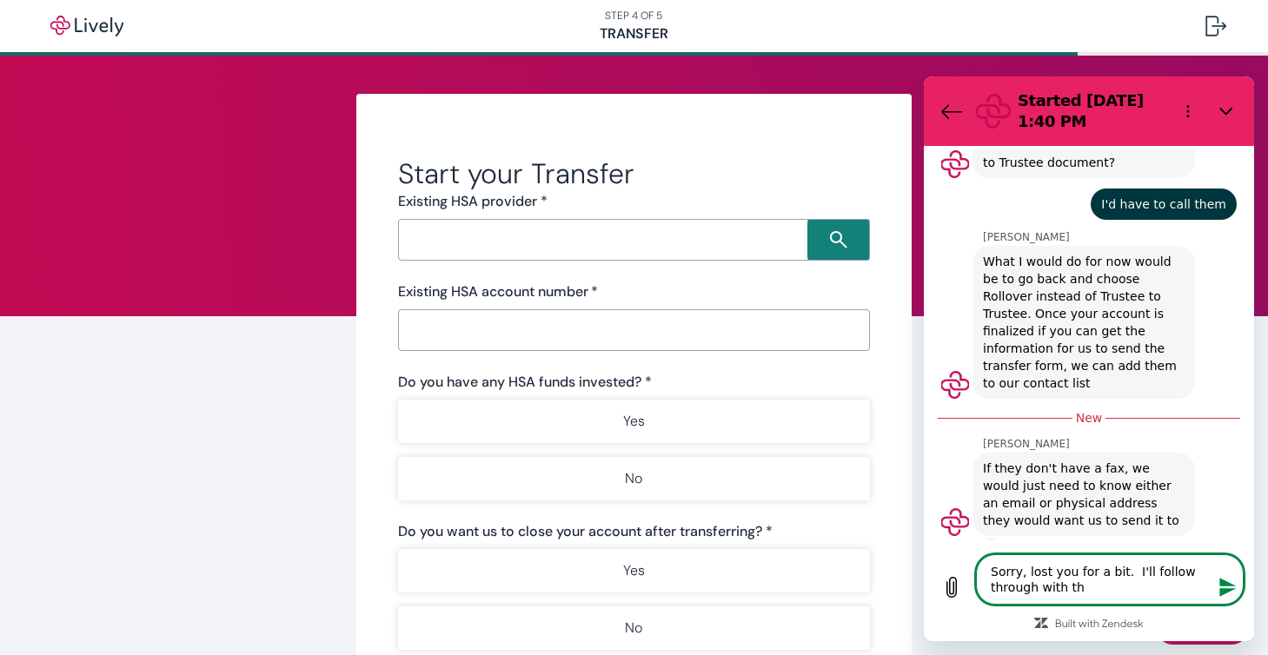
type textarea "Sorry, lost you for a bit. I'll follow through with the"
type textarea "x"
type textarea "Sorry, lost you for a bit. I'll follow through with the"
type textarea "x"
type textarea "Sorry, lost you for a bit. I'll follow through with the b"
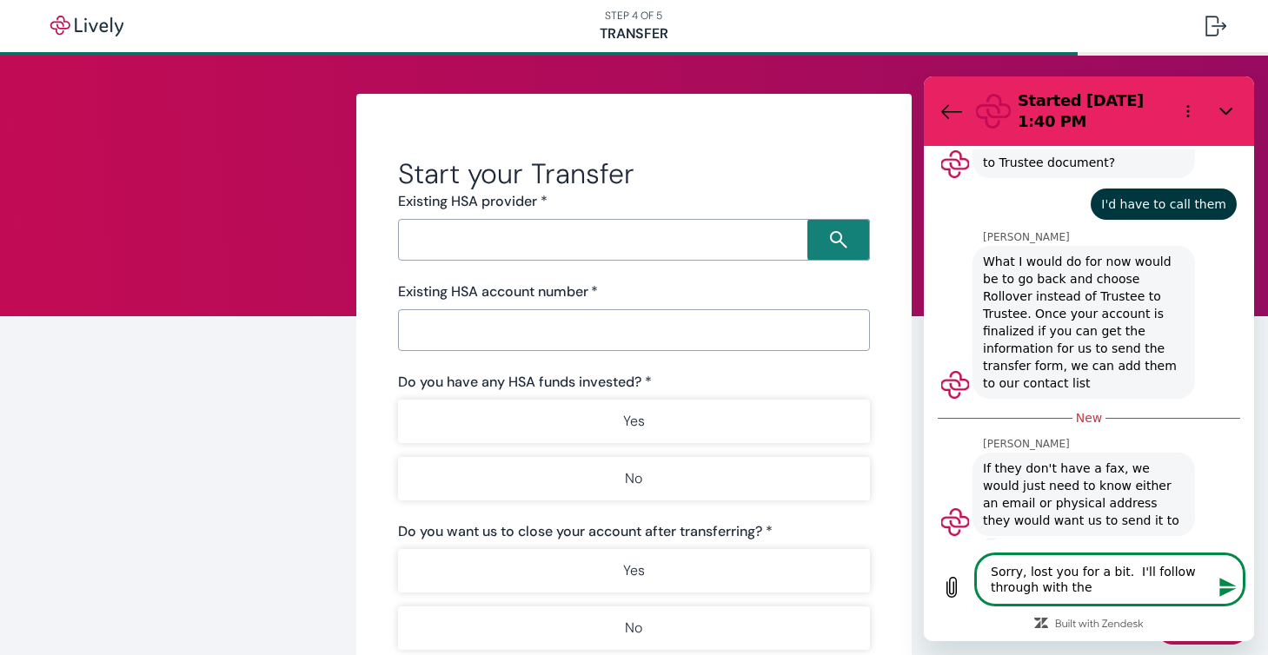
type textarea "x"
type textarea "Sorry, lost you for a bit. I'll follow through with the ba"
type textarea "x"
type textarea "Sorry, lost you for a bit. I'll follow through with the ban"
type textarea "x"
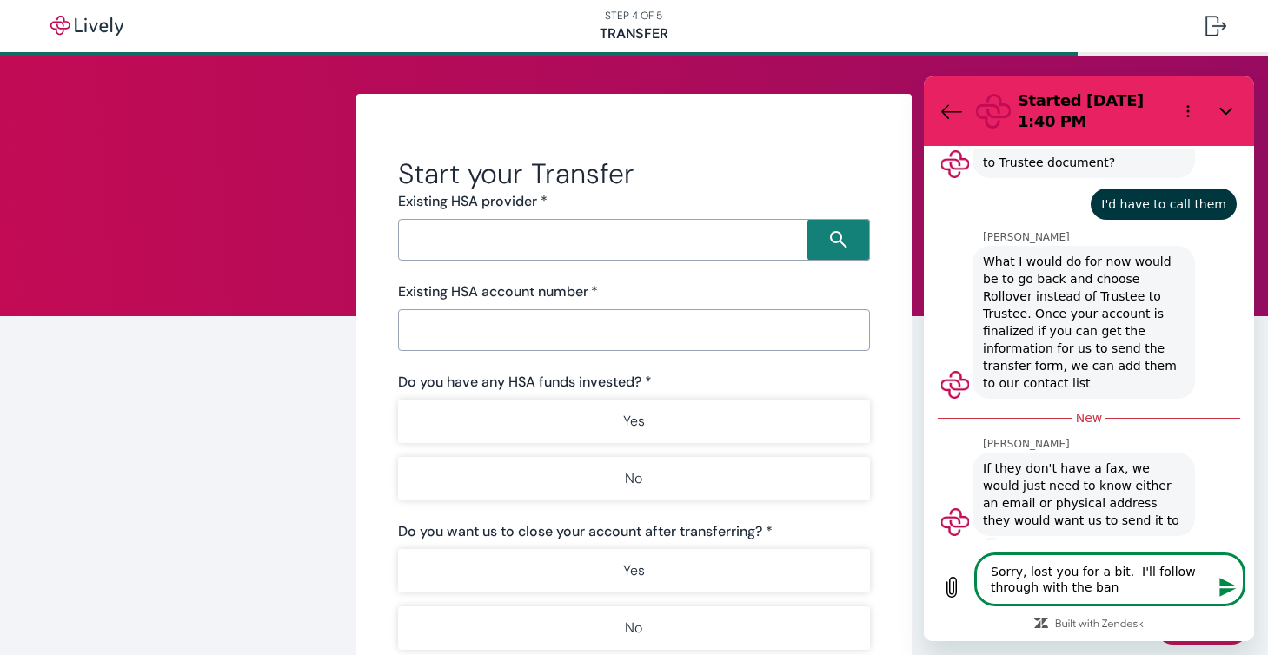
type textarea "Sorry, lost you for a bit. I'll follow through with the bank"
type textarea "x"
type textarea "Sorry, lost you for a bit. I'll follow through with the bank."
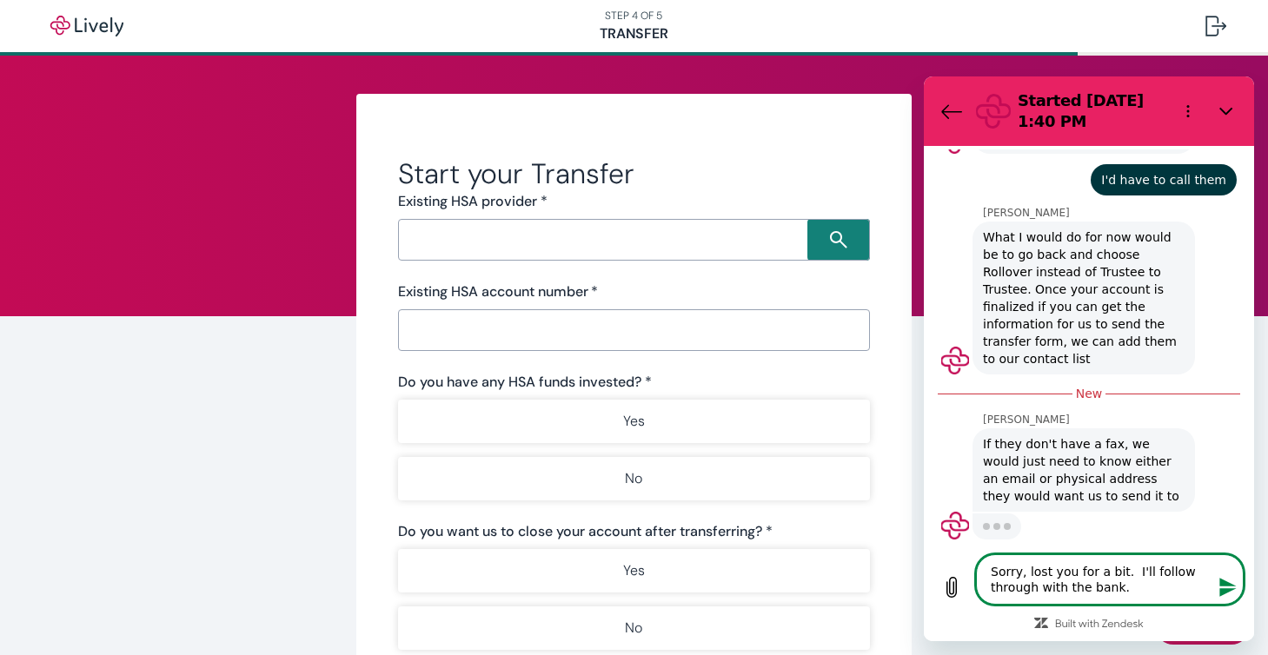
scroll to position [1238, 0]
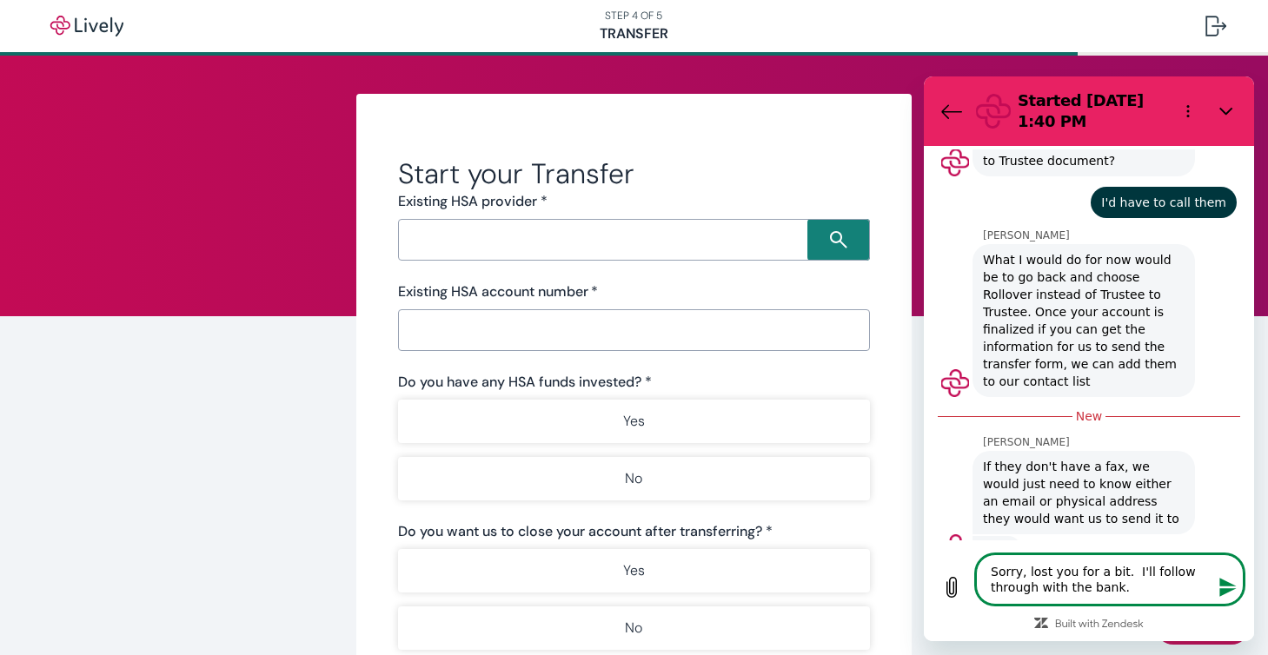
type textarea "x"
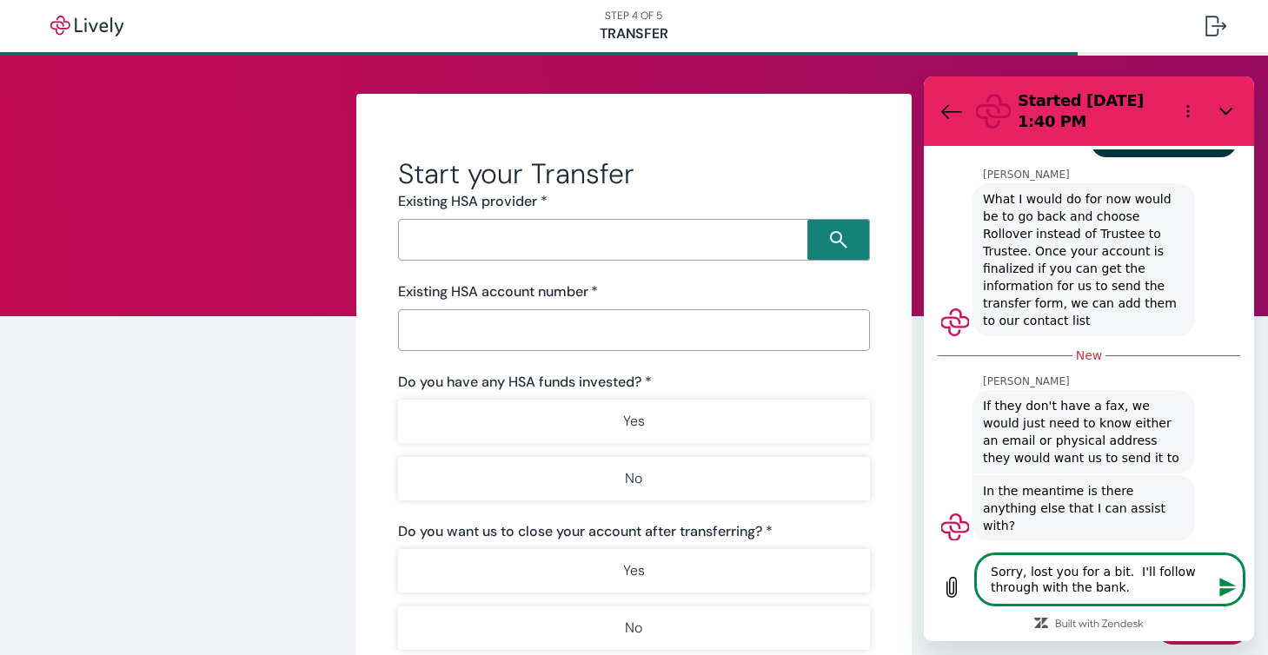
scroll to position [1280, 0]
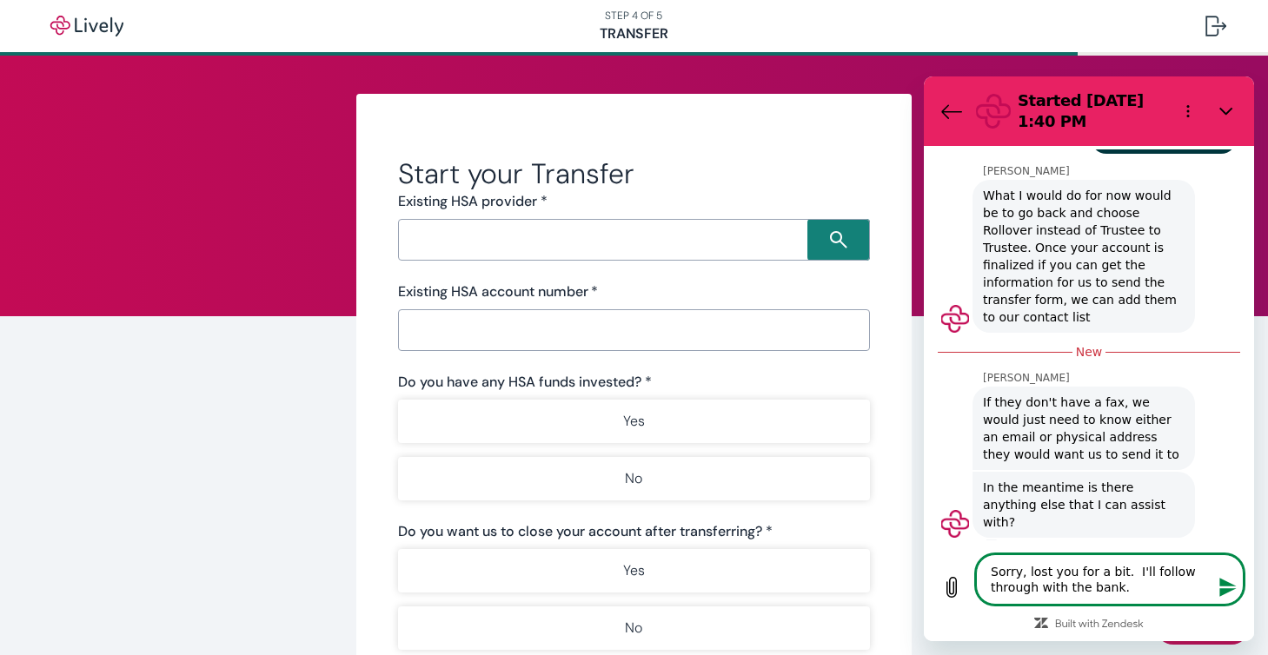
type textarea "Sorry, lost you for a bit. I'll follow through with the bank."
type textarea "x"
type textarea "Sorry, lost you for a bit. I'll follow through with the bank. T"
type textarea "x"
type textarea "Sorry, lost you for a bit. I'll follow through with the bank. Th"
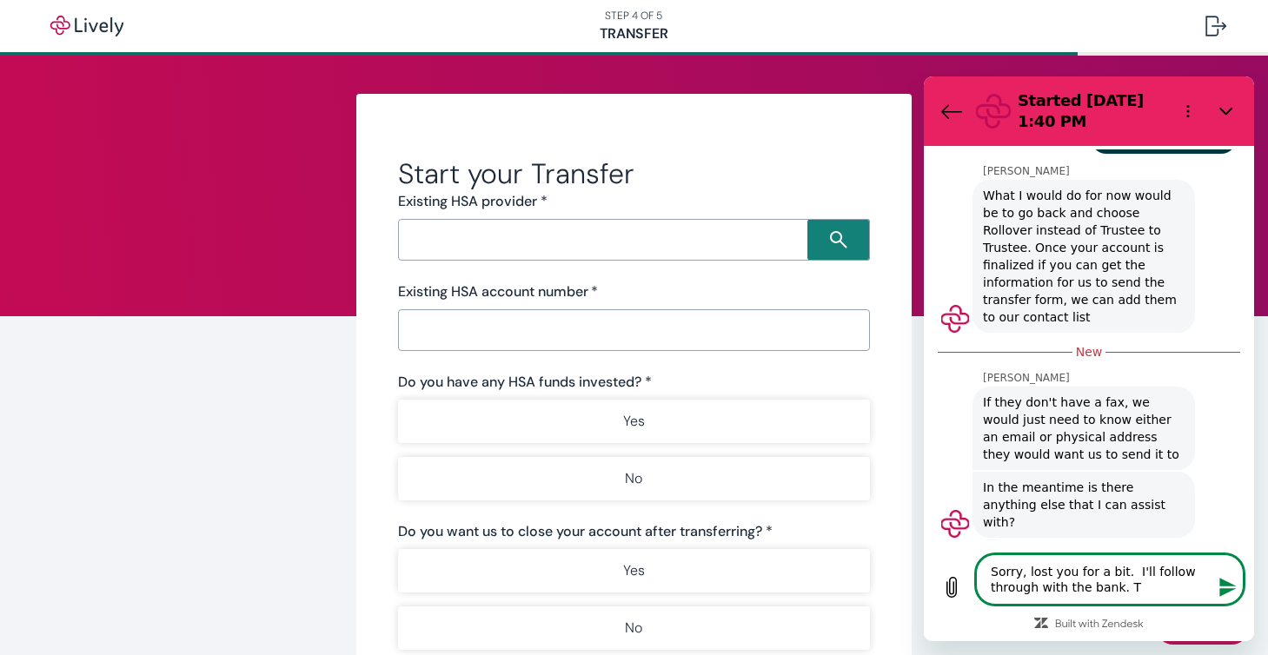
type textarea "x"
type textarea "Sorry, lost you for a bit. I'll follow through with the bank. The"
type textarea "x"
type textarea "Sorry, lost you for a bit. I'll follow through with the bank. They"
type textarea "x"
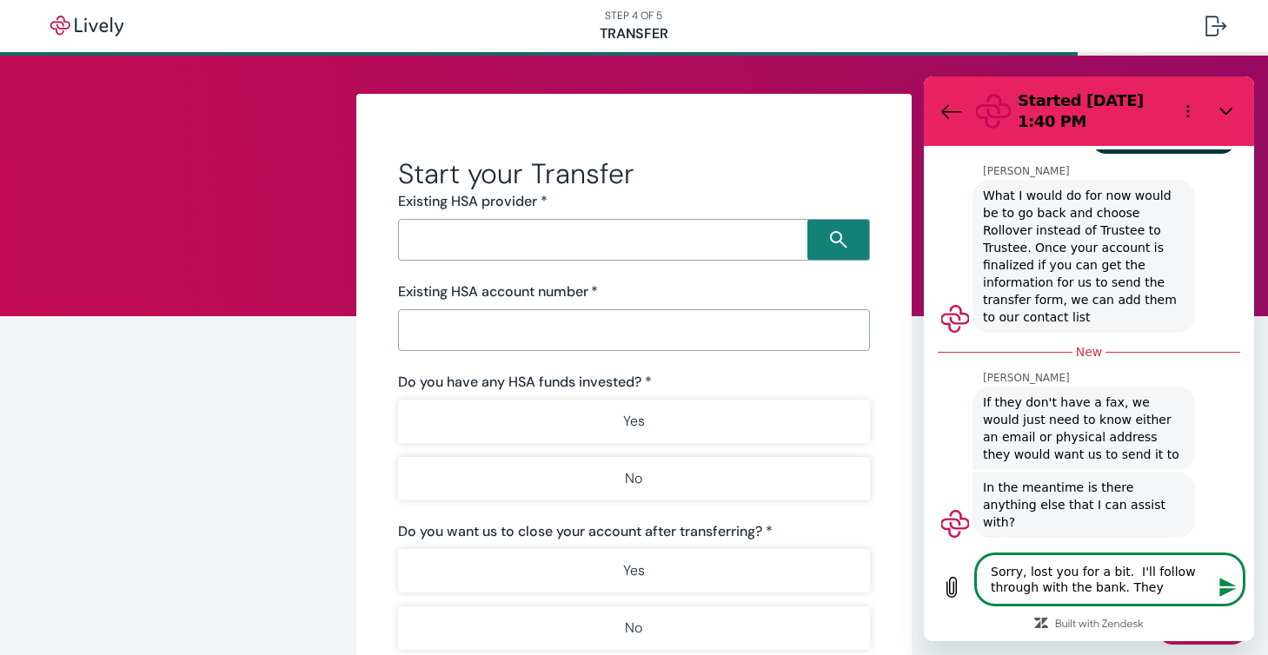
type textarea "Sorry, lost you for a bit. I'll follow through with the bank. They"
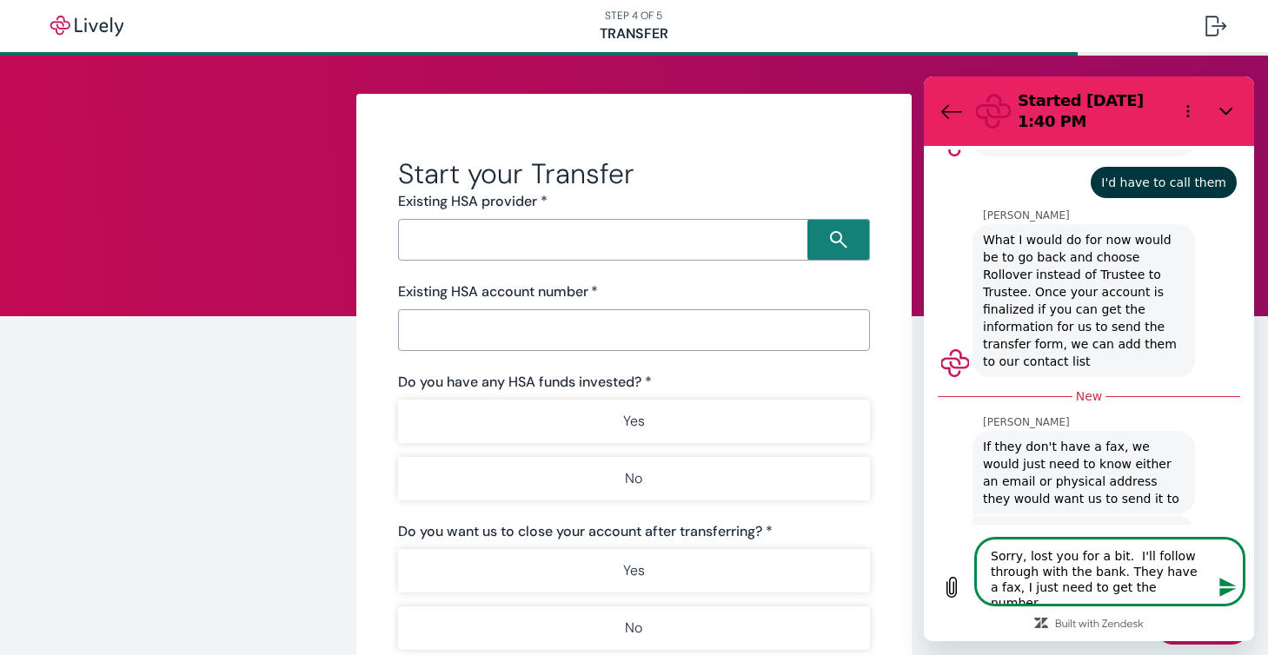
scroll to position [1234, 0]
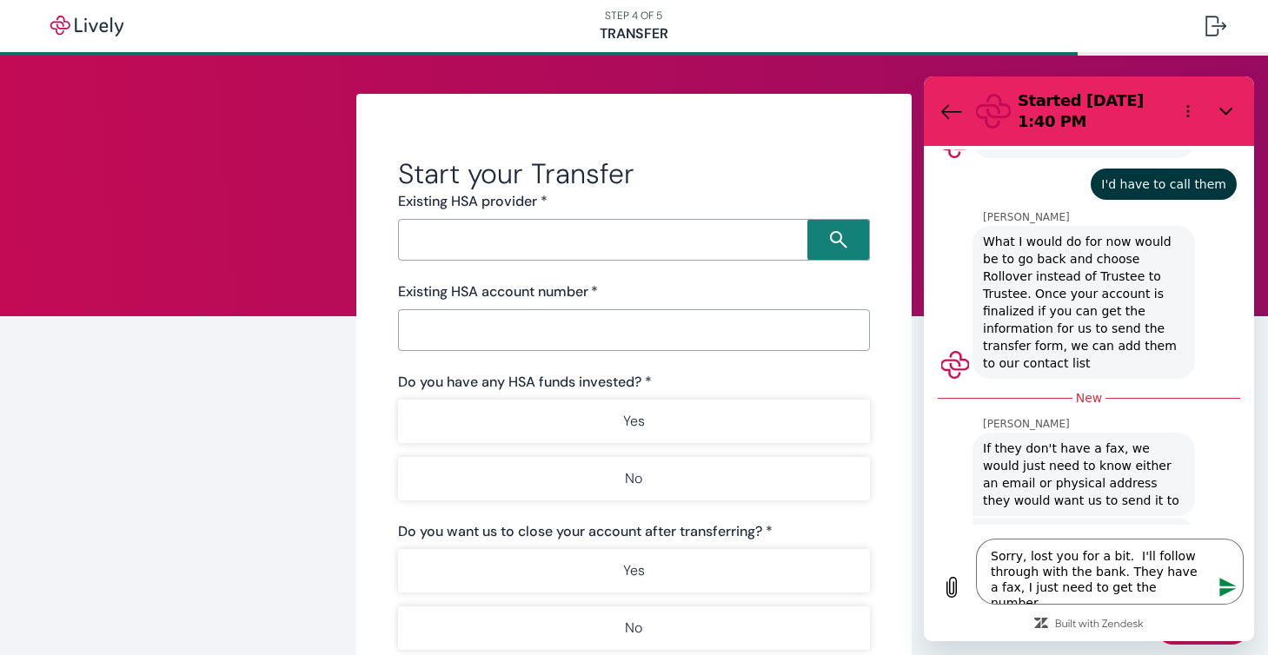
click at [1227, 585] on icon "Send message" at bounding box center [1227, 587] width 17 height 19
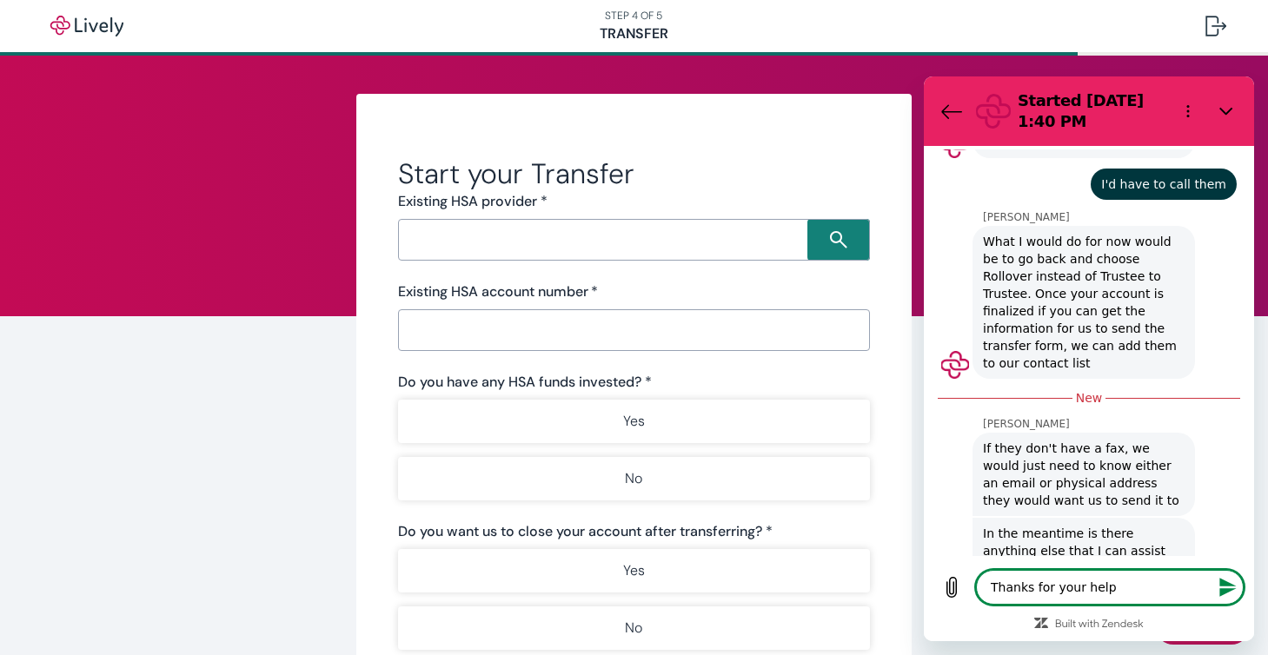
click at [1226, 585] on icon "Send message" at bounding box center [1227, 587] width 17 height 19
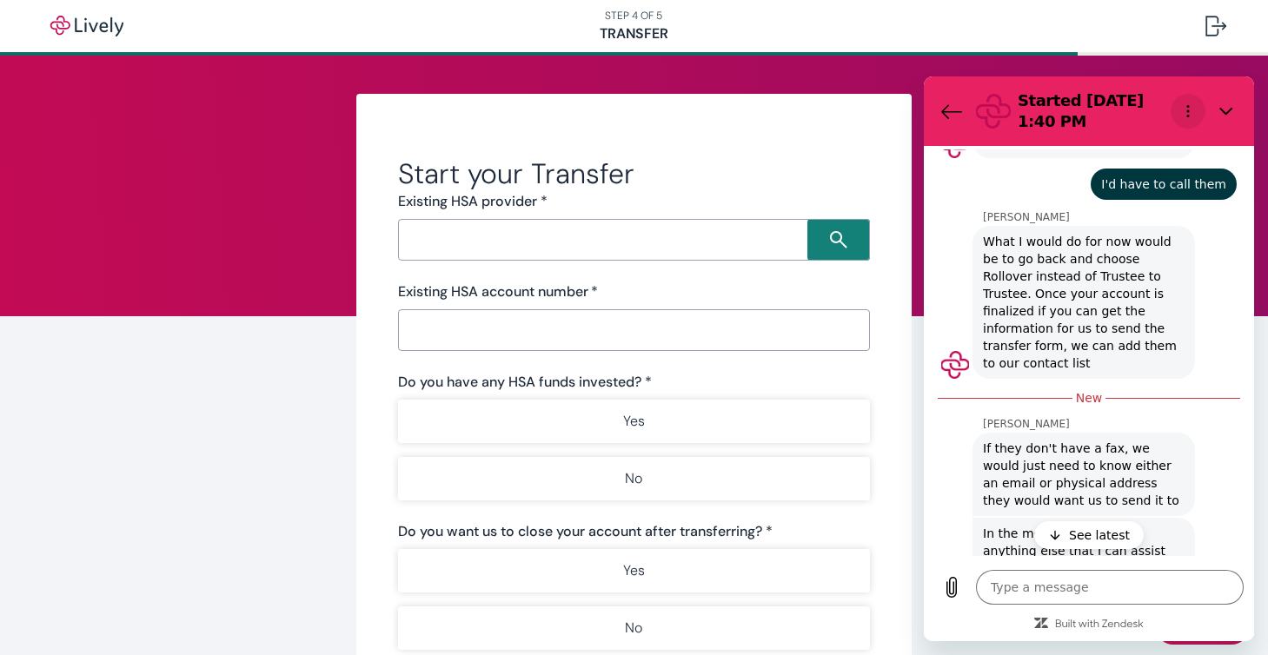
click at [1188, 106] on circle "Options menu" at bounding box center [1188, 106] width 3 height 3
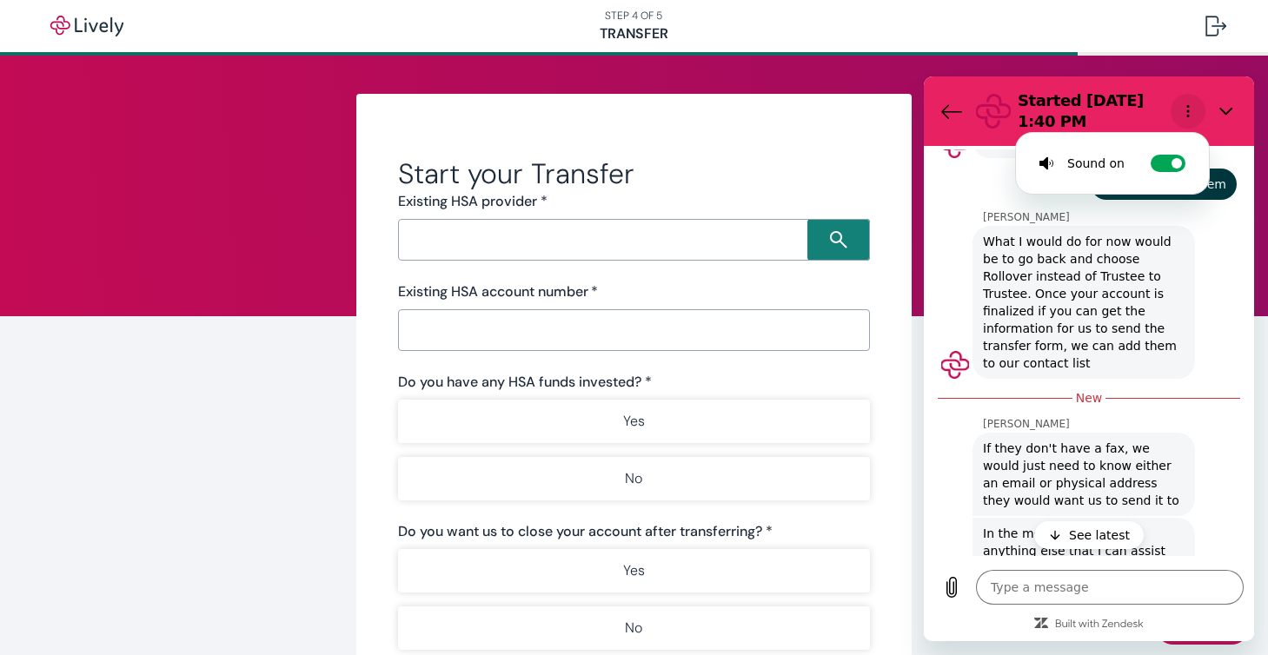
click at [1187, 94] on button "Options menu" at bounding box center [1187, 111] width 35 height 35
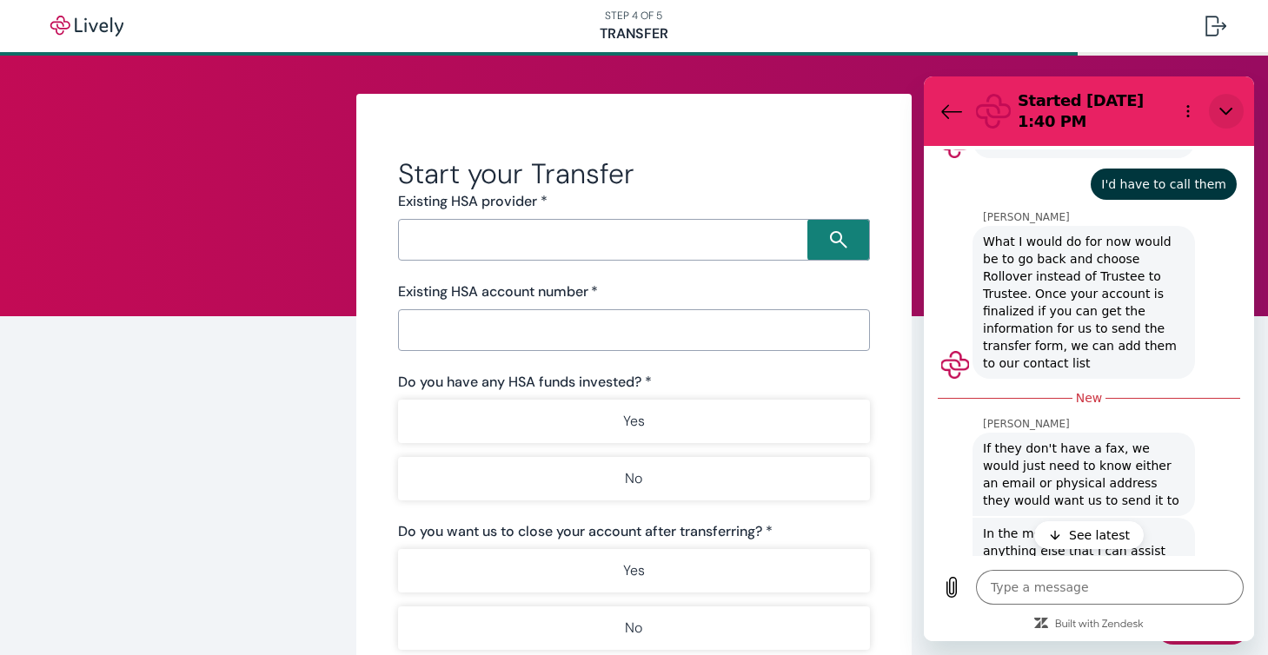
click at [1225, 109] on icon "Close" at bounding box center [1226, 111] width 14 height 14
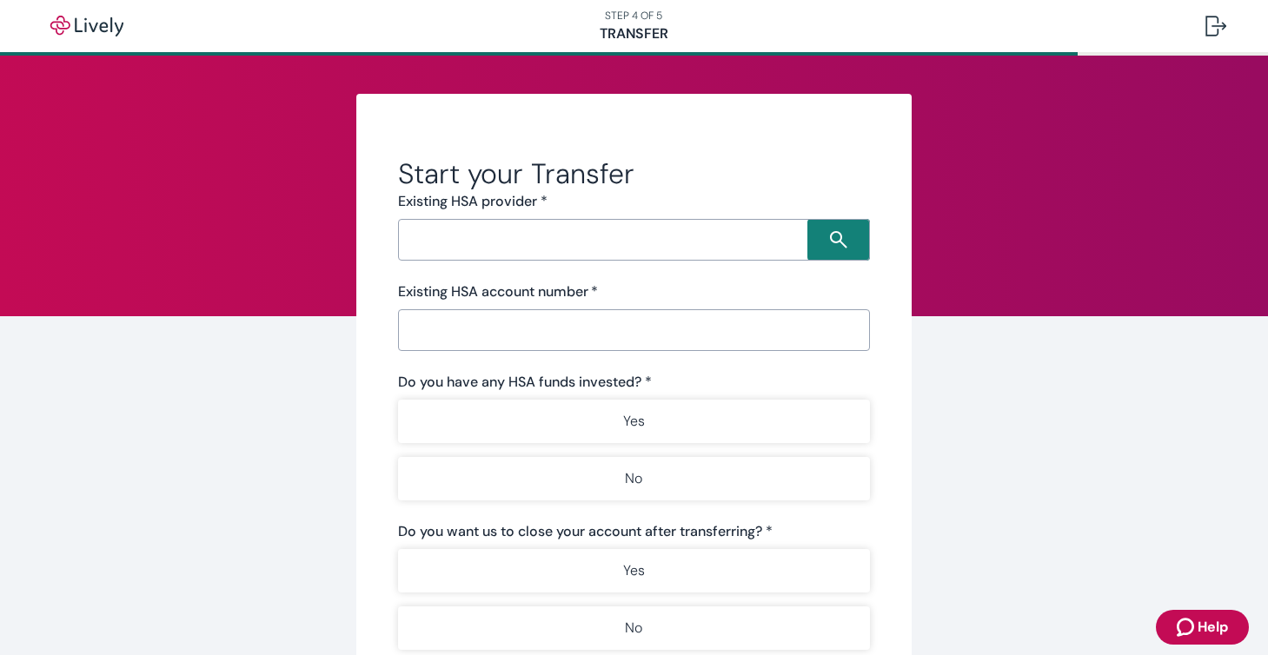
click at [1213, 623] on span "Help" at bounding box center [1212, 627] width 30 height 21
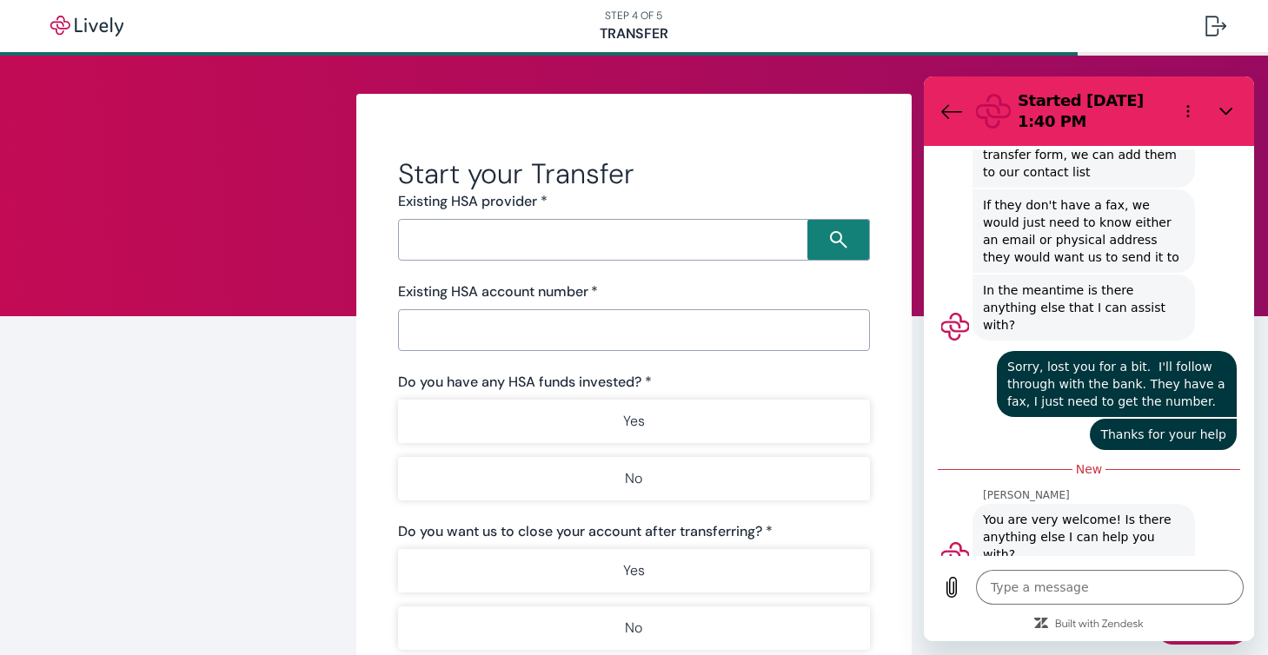
scroll to position [1424, 0]
click at [1014, 588] on textarea at bounding box center [1110, 587] width 268 height 35
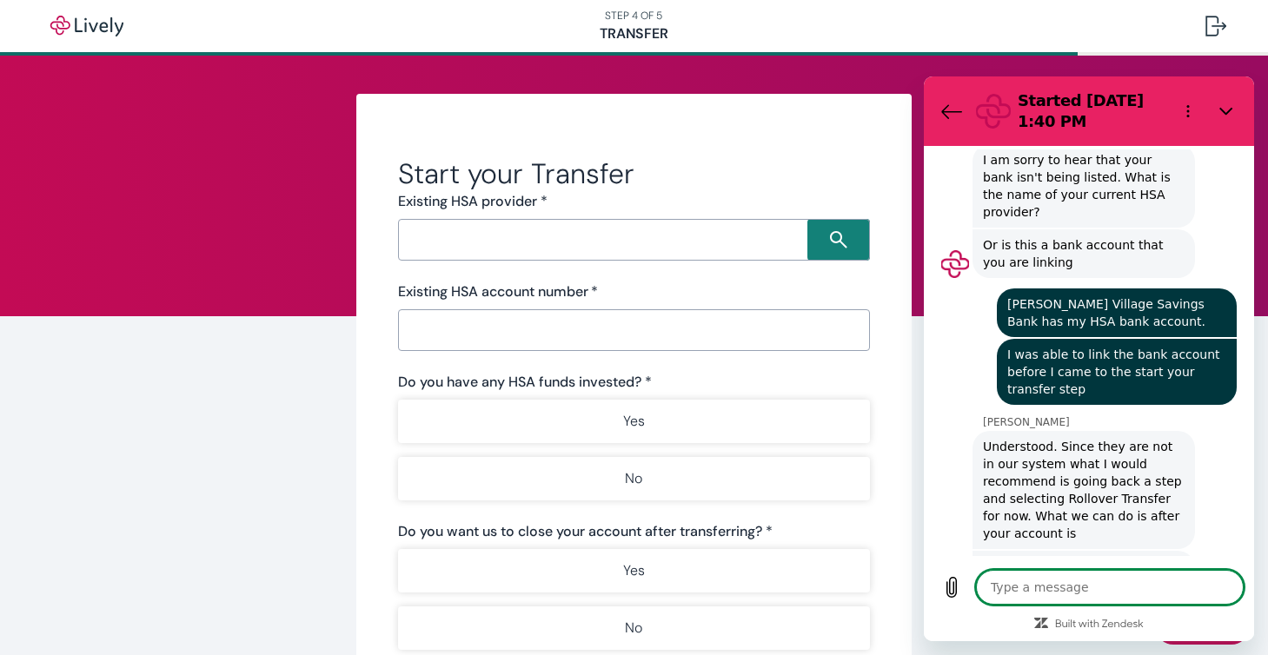
scroll to position [657, 0]
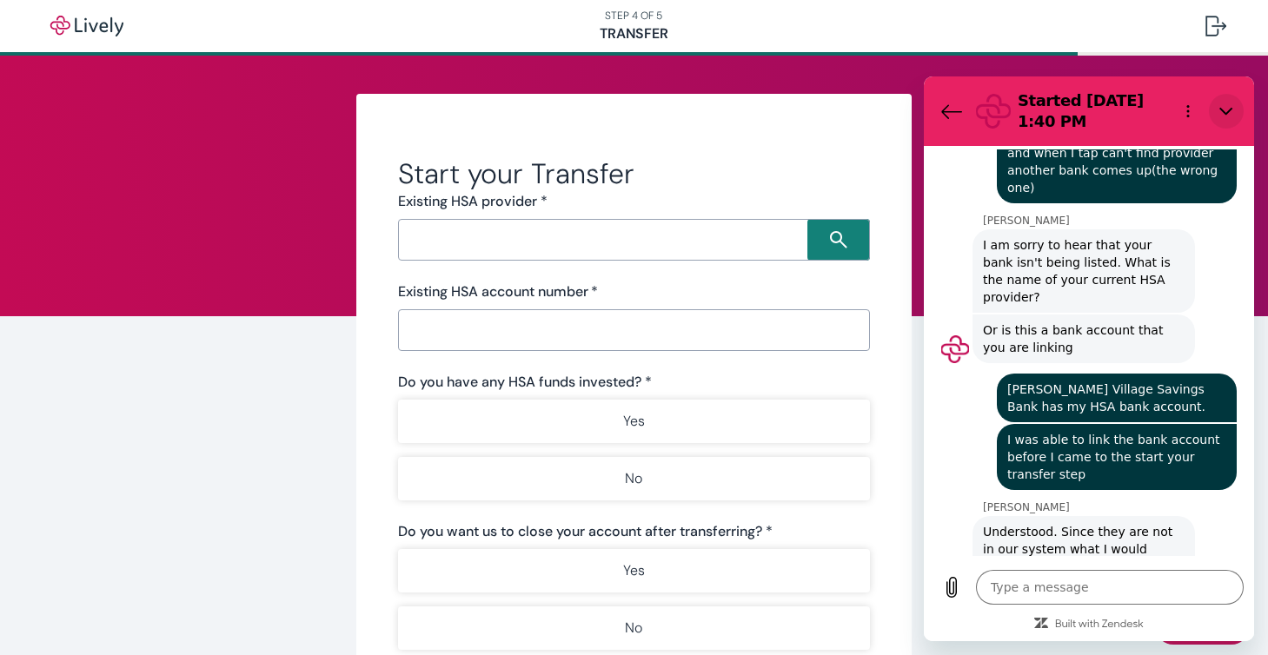
click at [1225, 105] on icon "Close" at bounding box center [1226, 111] width 14 height 14
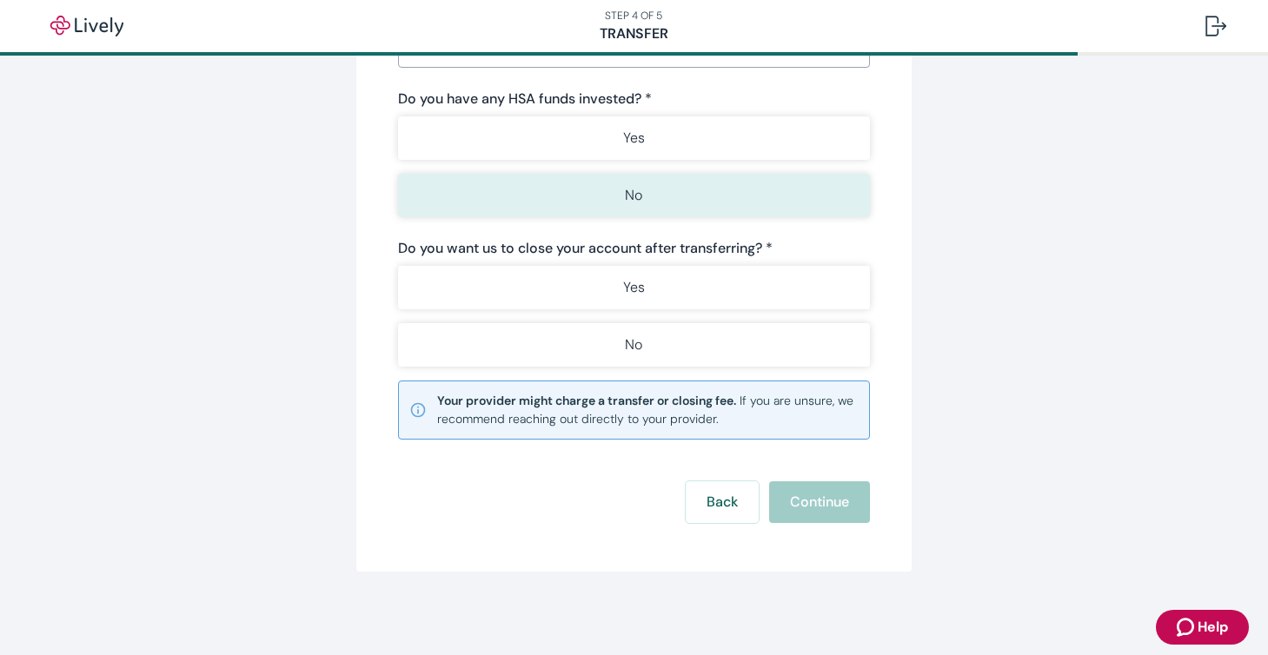
scroll to position [283, 0]
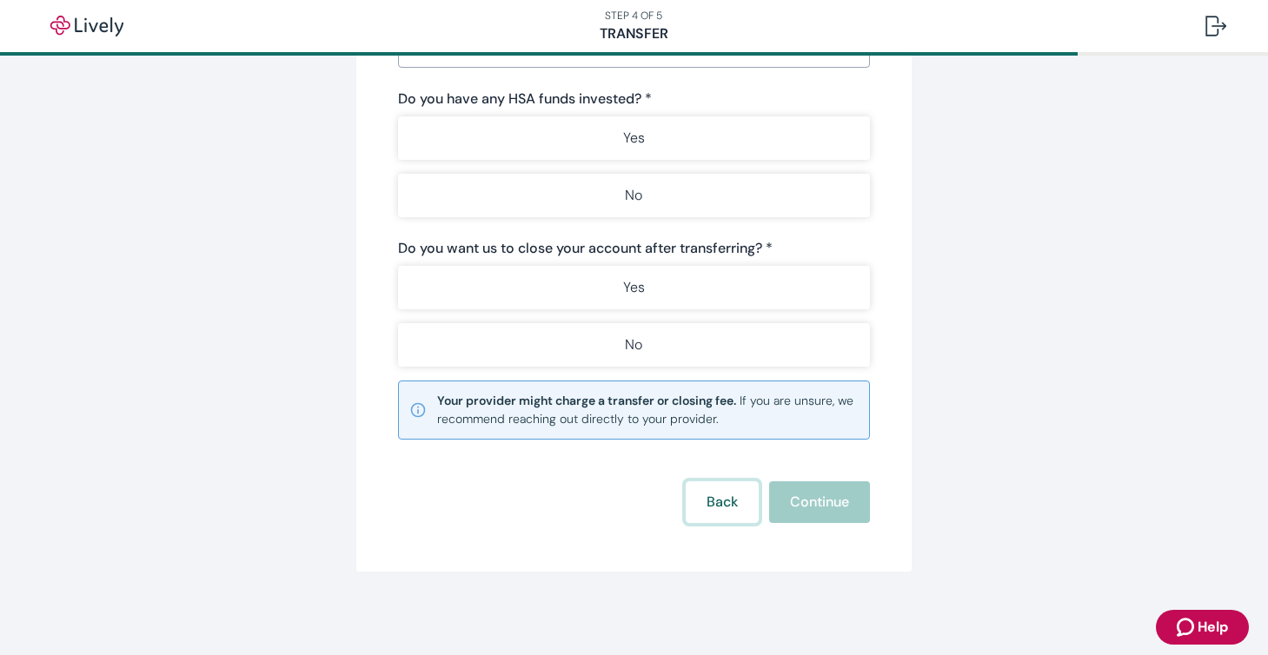
click at [731, 497] on button "Back" at bounding box center [722, 502] width 73 height 42
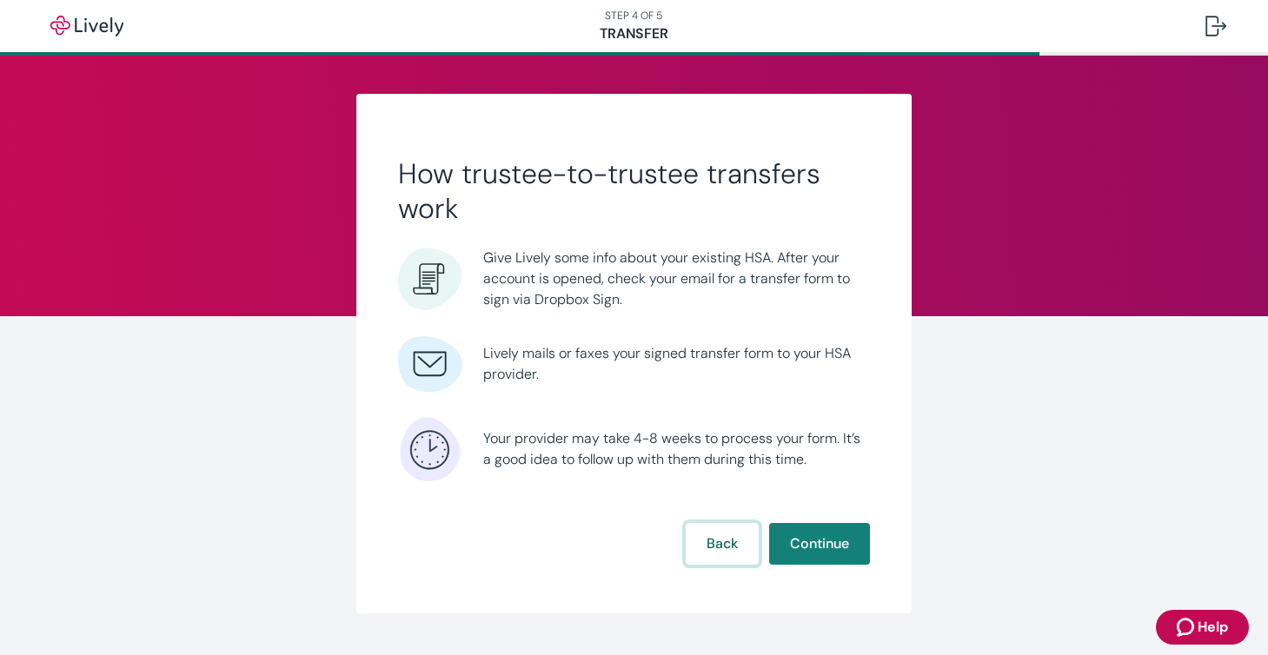
click at [722, 541] on button "Back" at bounding box center [722, 544] width 73 height 42
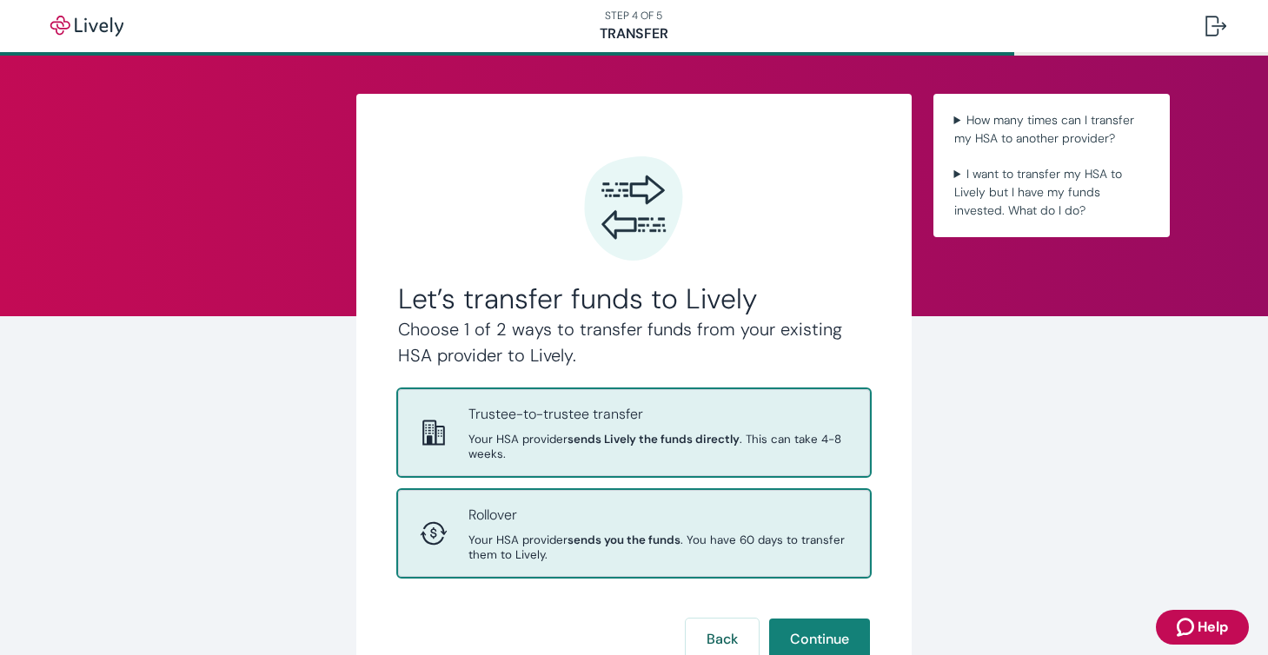
click at [653, 505] on p "Rollover" at bounding box center [658, 515] width 381 height 21
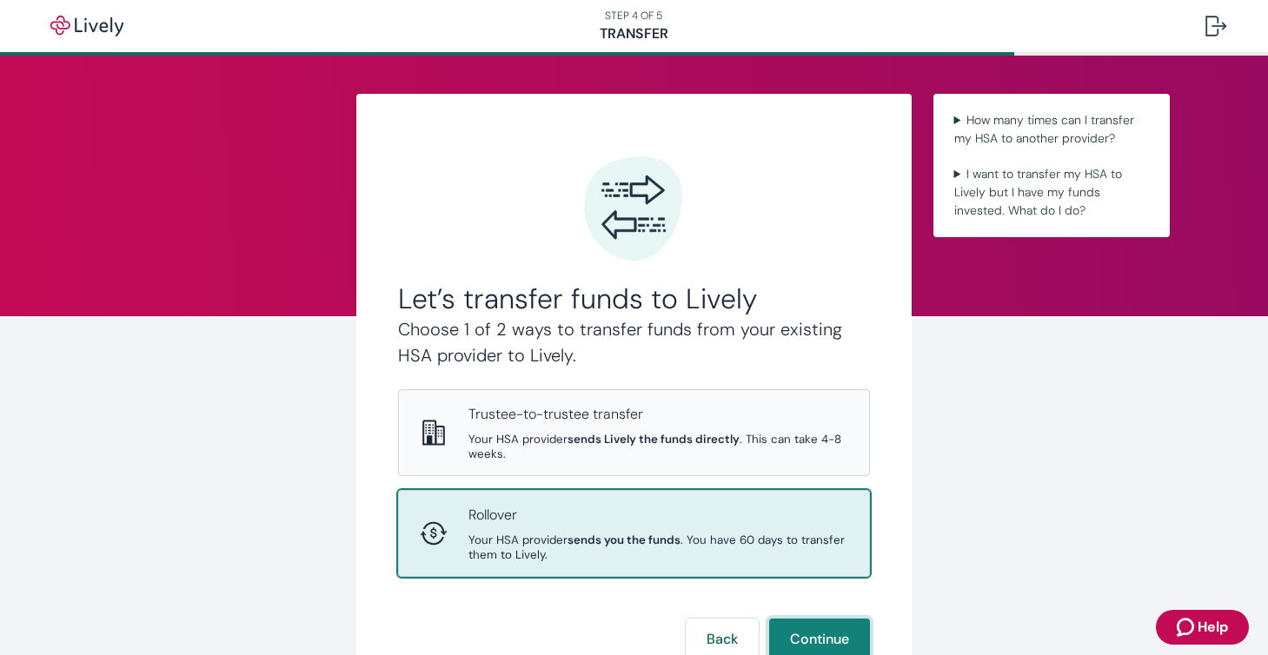
click at [825, 619] on button "Continue" at bounding box center [819, 640] width 101 height 42
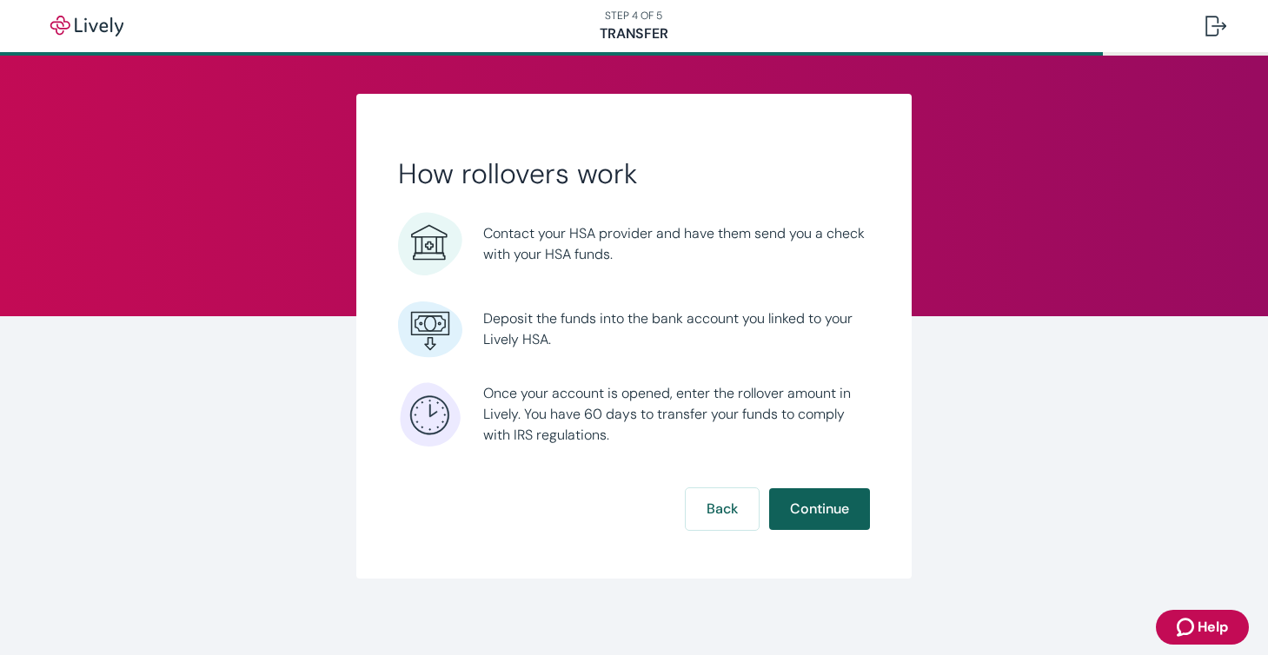
click at [826, 503] on button "Continue" at bounding box center [819, 509] width 101 height 42
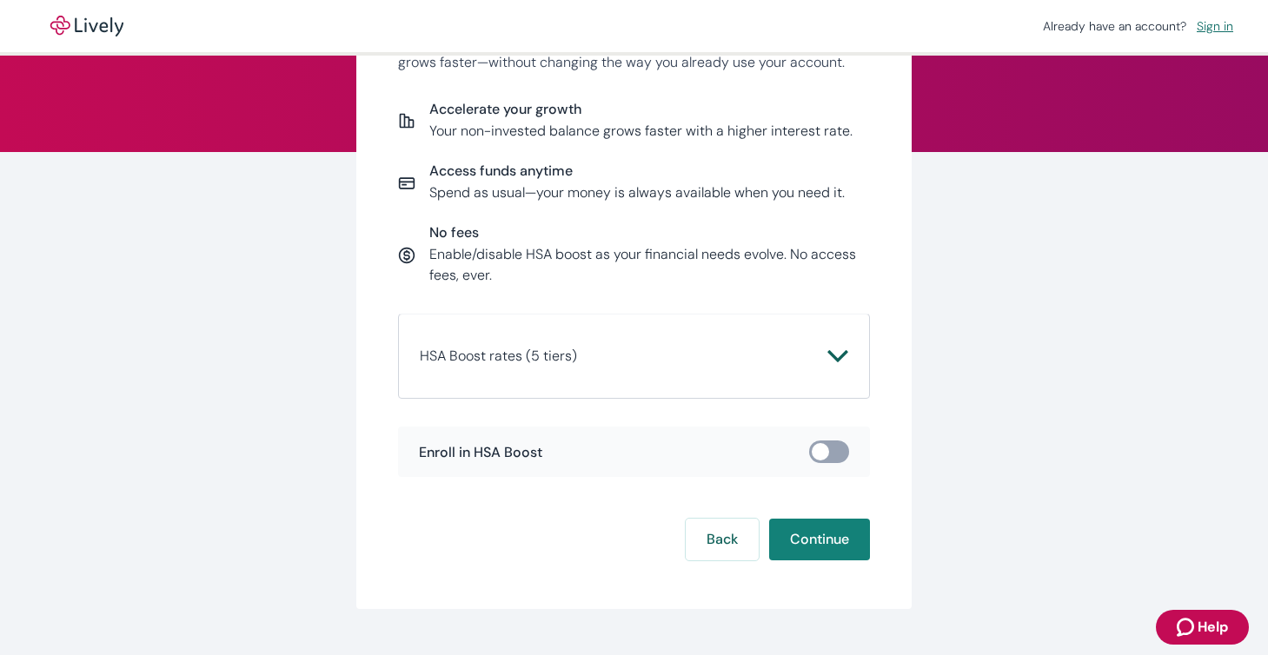
scroll to position [167, 0]
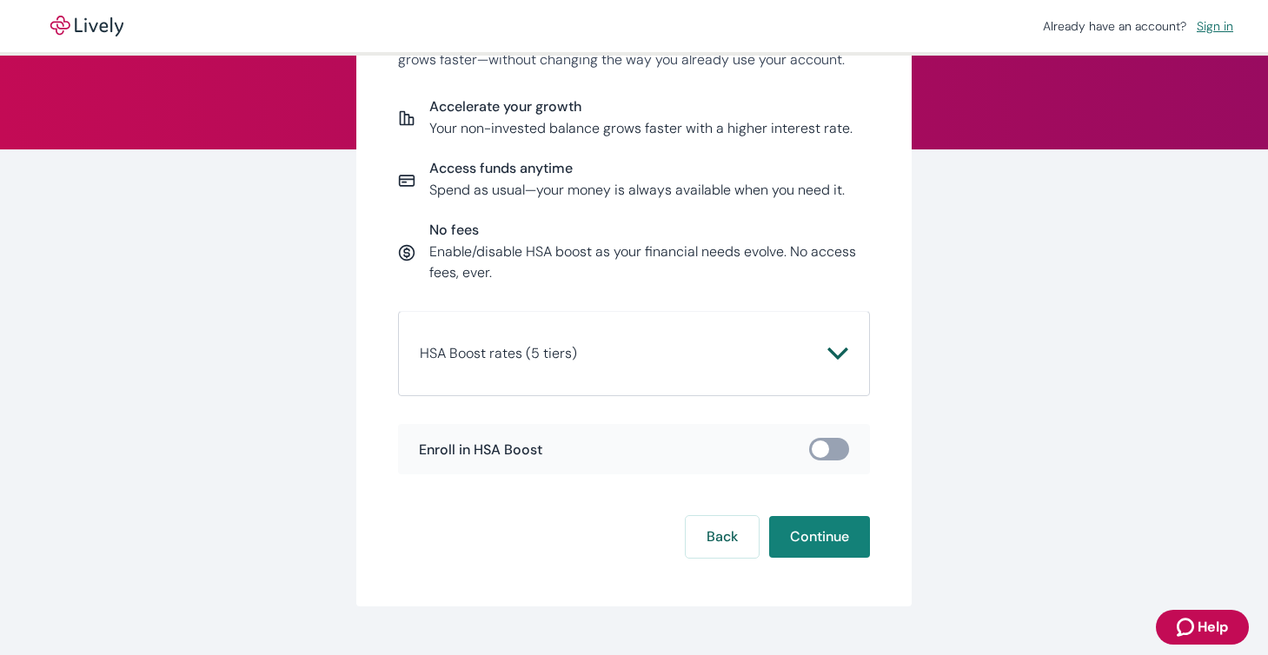
click at [820, 445] on input "checkbox" at bounding box center [820, 448] width 52 height 17
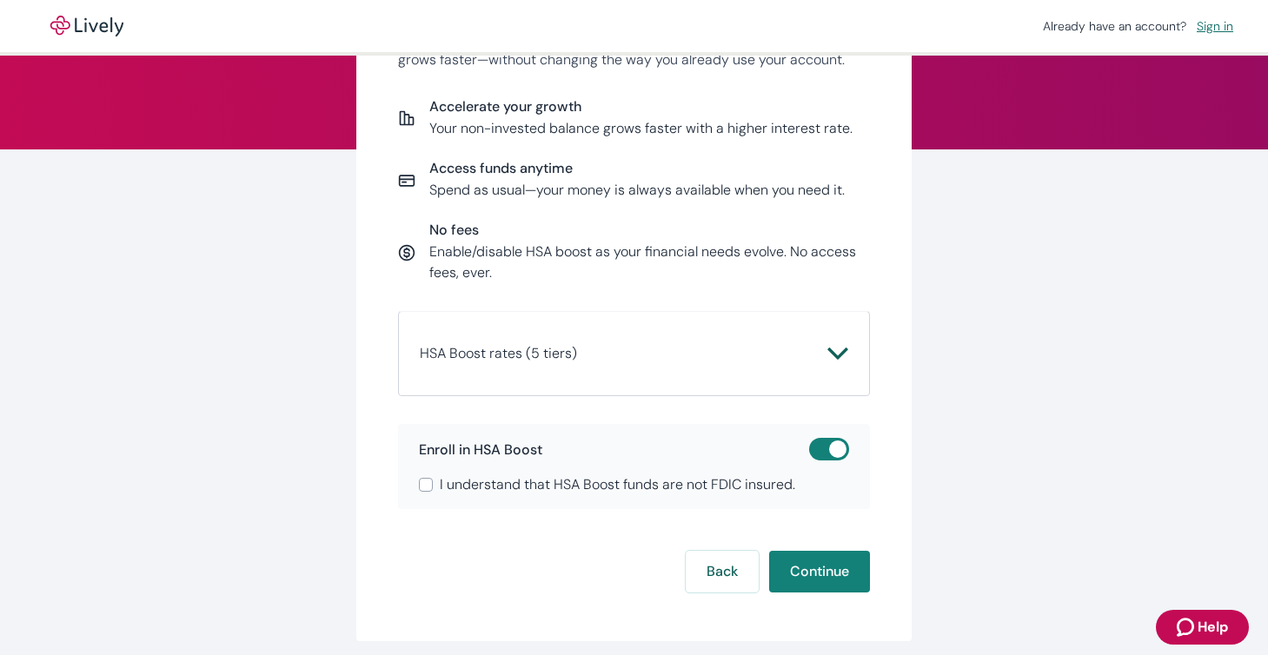
click at [425, 481] on input "I understand that HSA Boost funds are not FDIC insured." at bounding box center [426, 485] width 14 height 14
click at [824, 573] on button "Continue" at bounding box center [819, 572] width 101 height 42
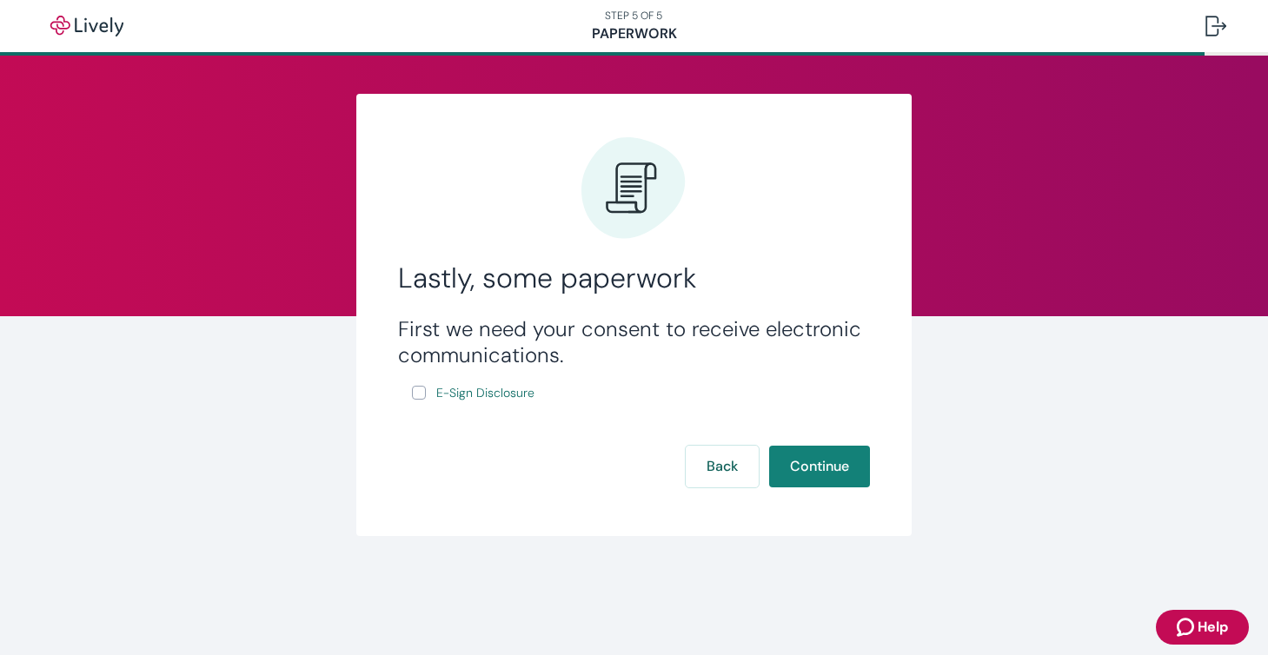
click at [418, 393] on input "E-Sign Disclosure" at bounding box center [419, 393] width 14 height 14
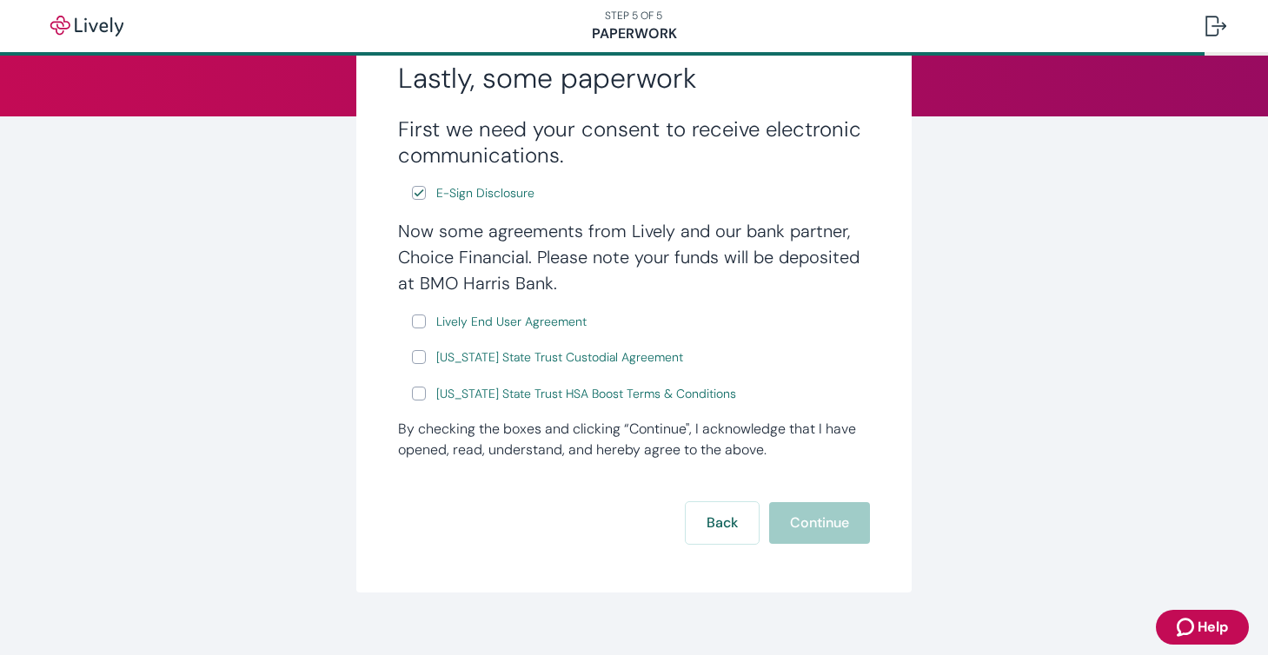
scroll to position [215, 0]
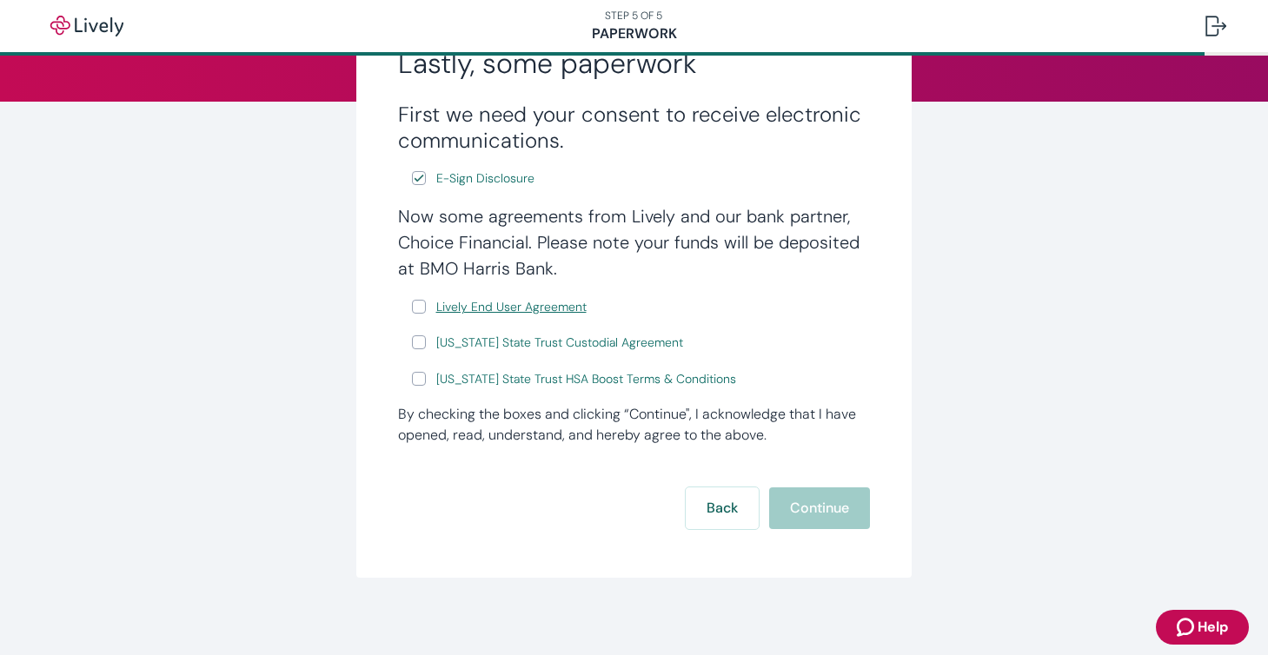
click at [511, 306] on span "Lively End User Agreement" at bounding box center [511, 307] width 150 height 18
click at [421, 306] on input "Lively End User Agreement" at bounding box center [419, 307] width 14 height 14
click at [489, 341] on span "Wyoming State Trust Custodial Agreement" at bounding box center [559, 343] width 247 height 18
click at [418, 341] on input "Wyoming State Trust Custodial Agreement" at bounding box center [419, 342] width 14 height 14
click at [419, 377] on input "Wyoming State Trust HSA Boost Terms & Conditions" at bounding box center [419, 379] width 14 height 14
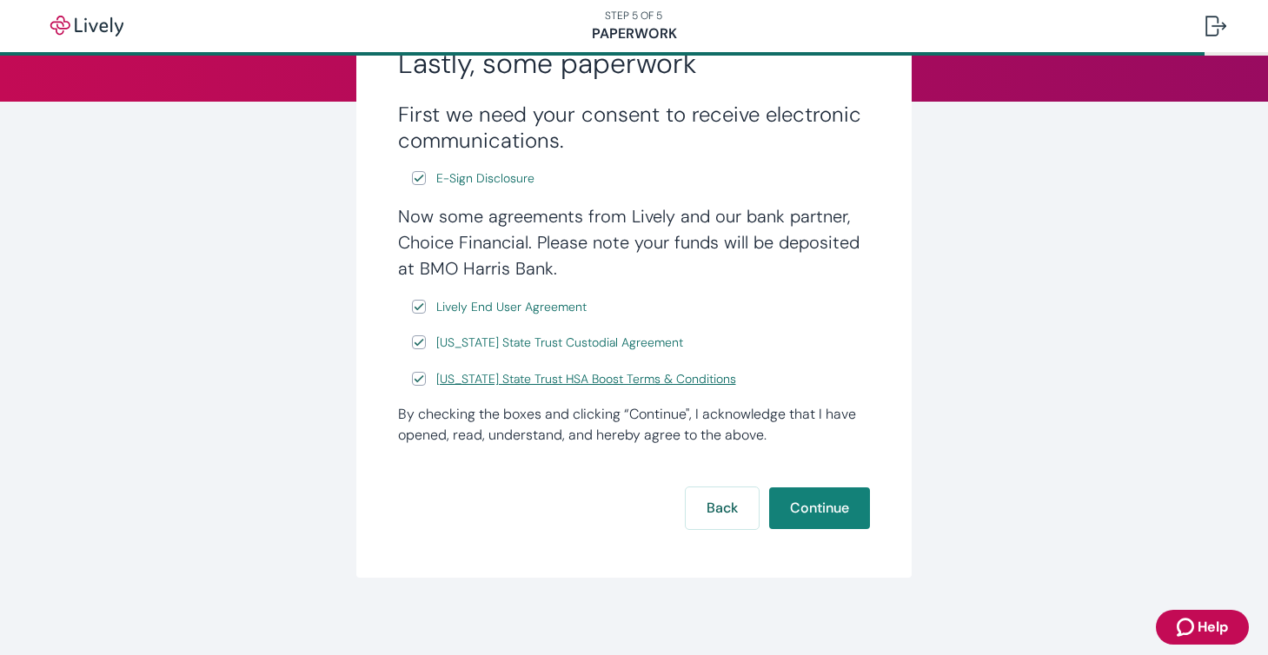
click at [569, 378] on span "Wyoming State Trust HSA Boost Terms & Conditions" at bounding box center [586, 379] width 300 height 18
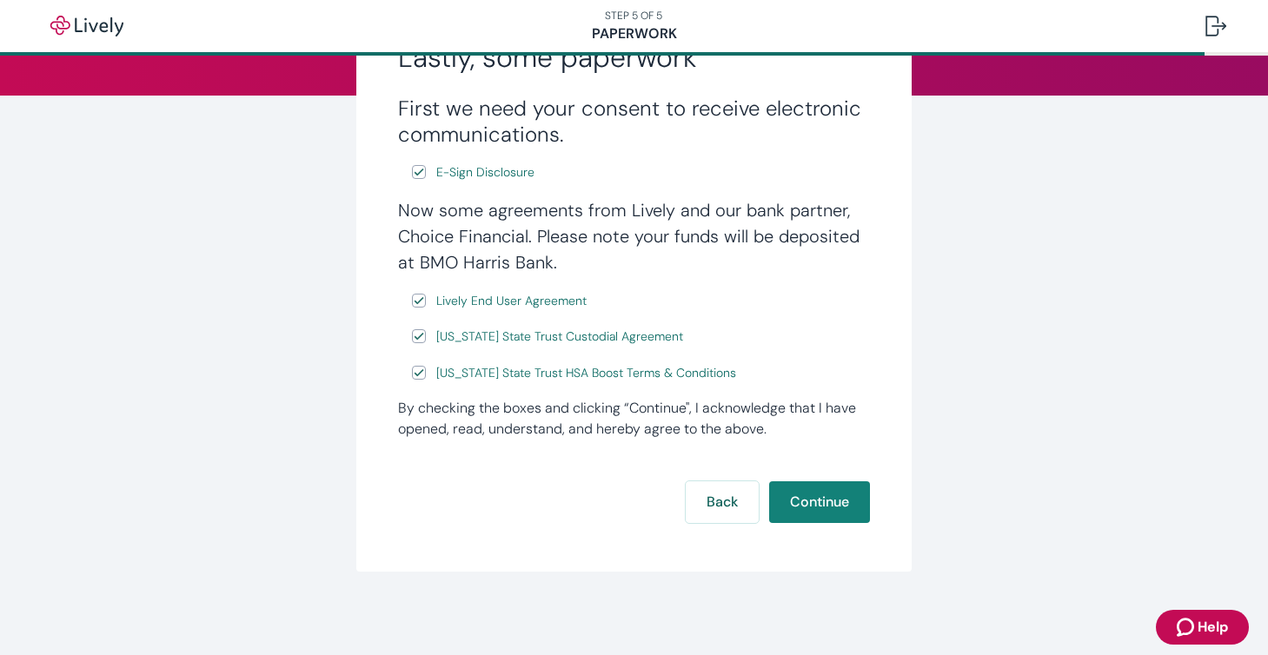
scroll to position [221, 0]
click at [825, 497] on button "Continue" at bounding box center [819, 502] width 101 height 42
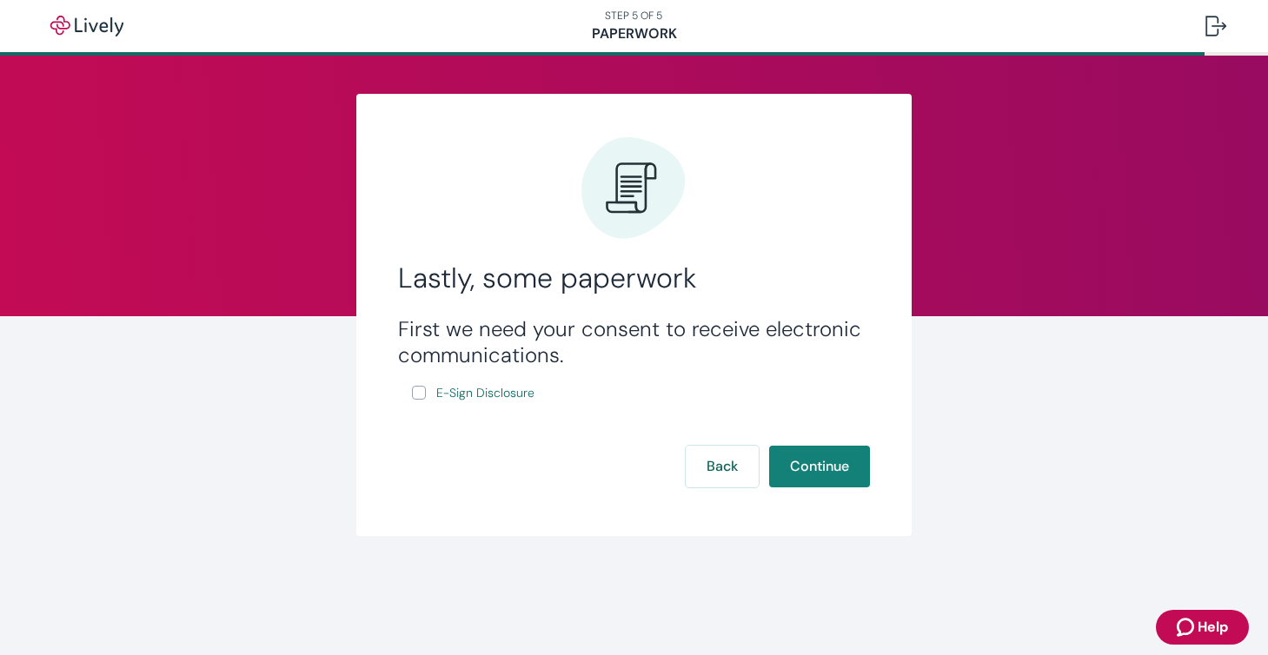
click at [419, 389] on input "E-Sign Disclosure" at bounding box center [419, 393] width 14 height 14
checkbox input "true"
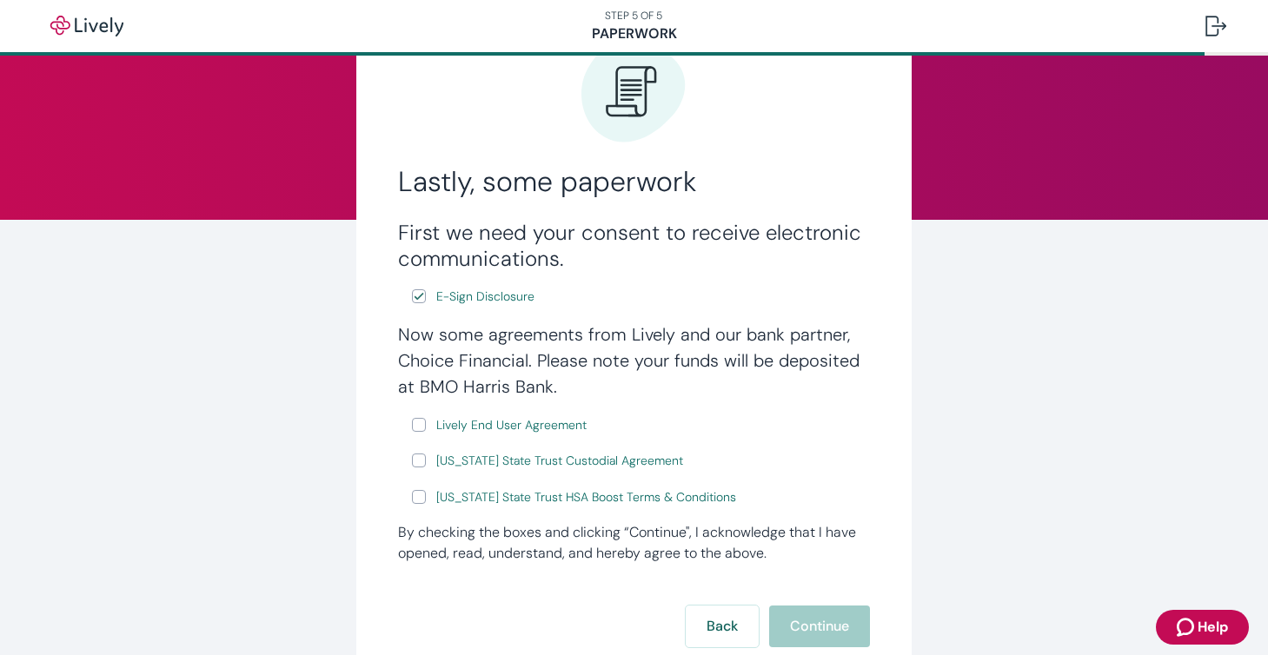
scroll to position [109, 0]
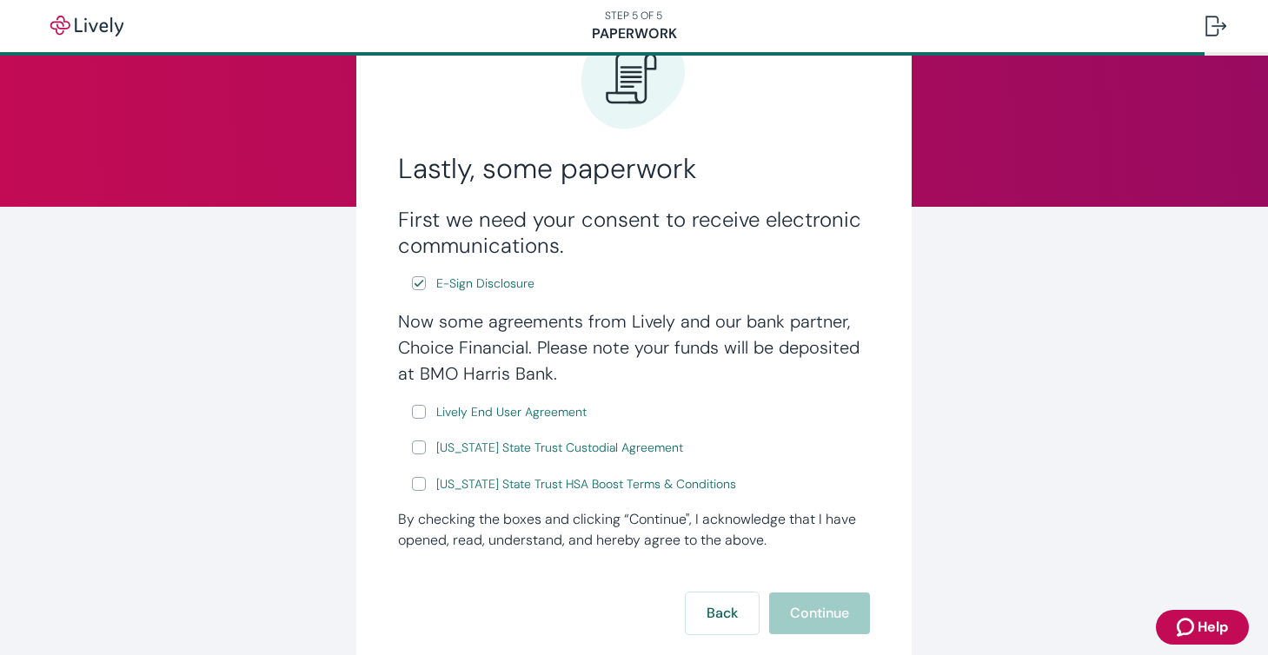
click at [419, 409] on input "Lively End User Agreement" at bounding box center [419, 412] width 14 height 14
checkbox input "true"
click at [419, 448] on input "Wyoming State Trust Custodial Agreement" at bounding box center [419, 447] width 14 height 14
checkbox input "true"
click at [419, 486] on input "Wyoming State Trust HSA Boost Terms & Conditions" at bounding box center [419, 484] width 14 height 14
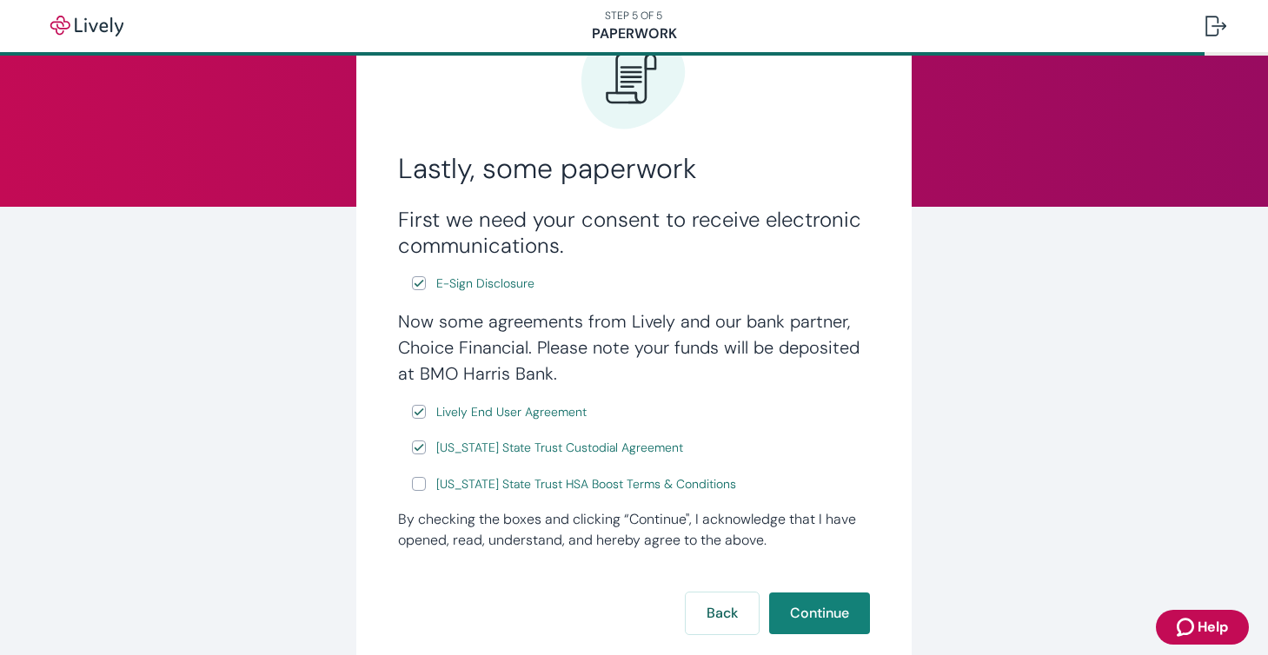
checkbox input "true"
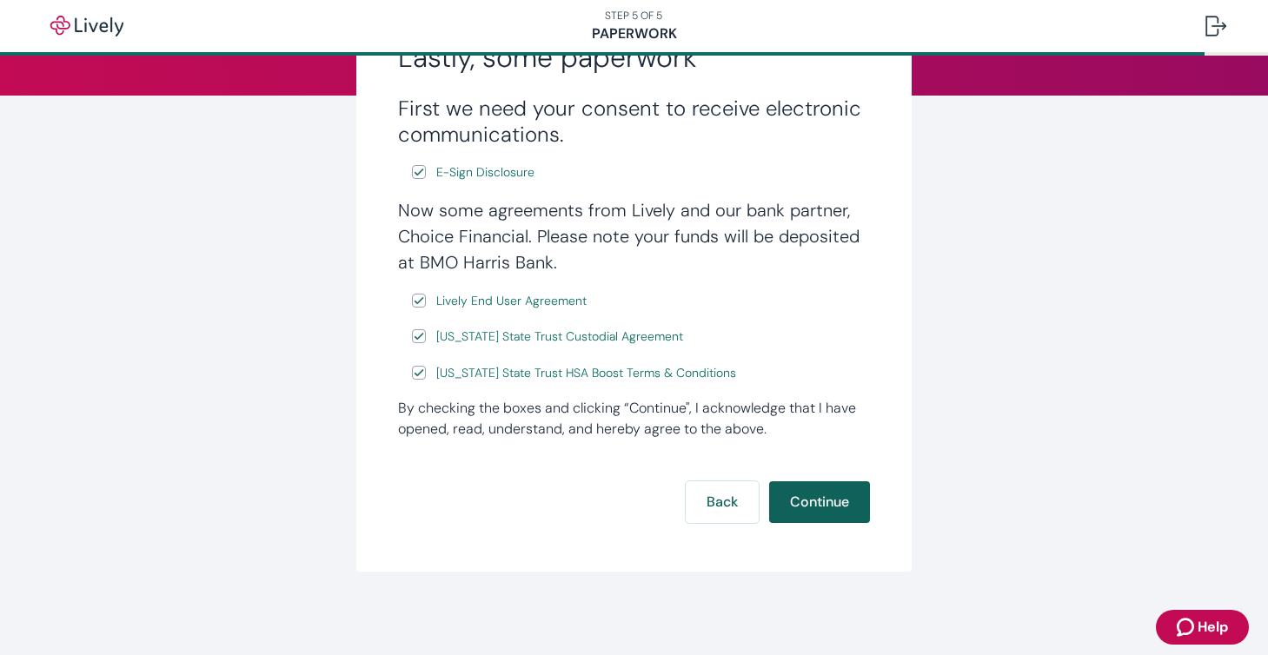
scroll to position [221, 0]
click at [819, 495] on button "Continue" at bounding box center [819, 502] width 101 height 42
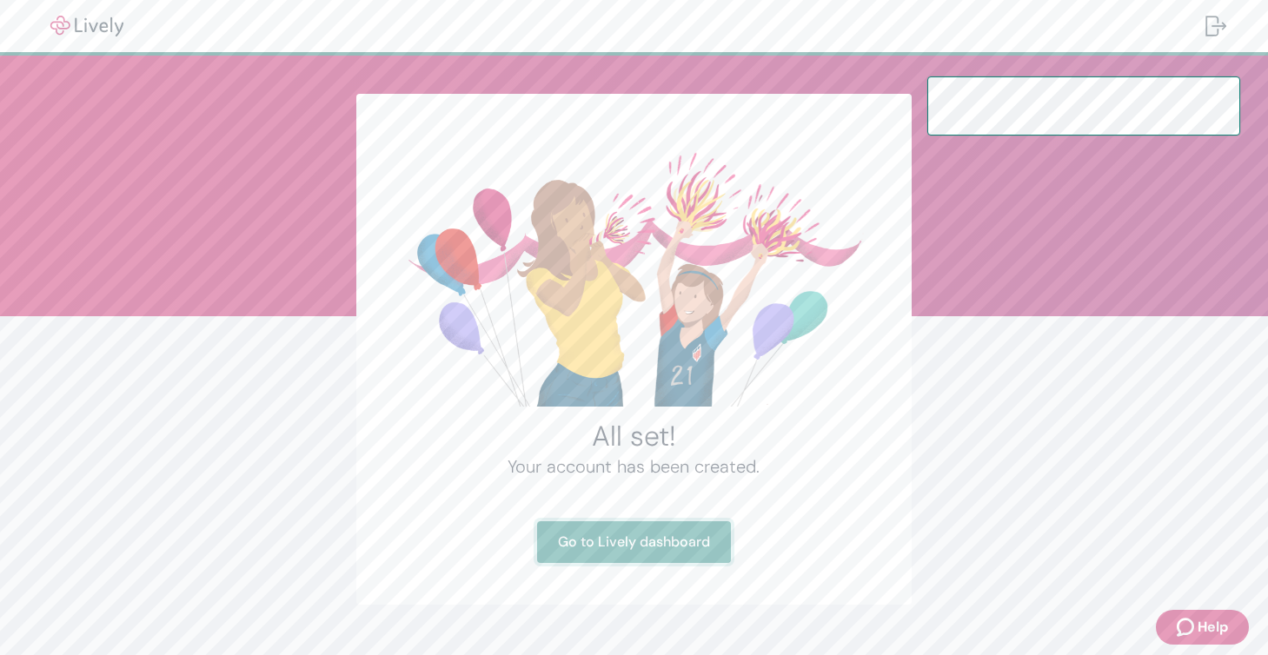
click at [659, 548] on link "Go to Lively dashboard" at bounding box center [634, 542] width 194 height 42
